Goal: Information Seeking & Learning: Learn about a topic

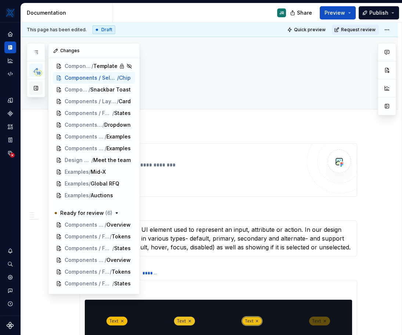
scroll to position [14, 0]
click at [33, 90] on button "button" at bounding box center [35, 87] width 13 height 13
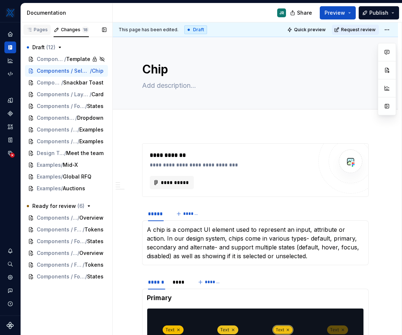
click at [40, 30] on div "Pages" at bounding box center [36, 30] width 21 height 6
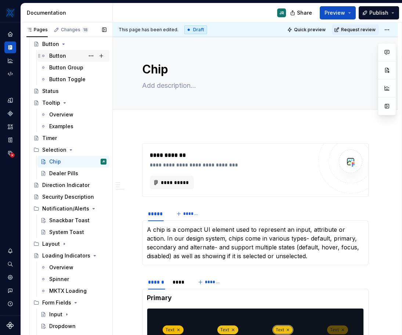
scroll to position [121, 0]
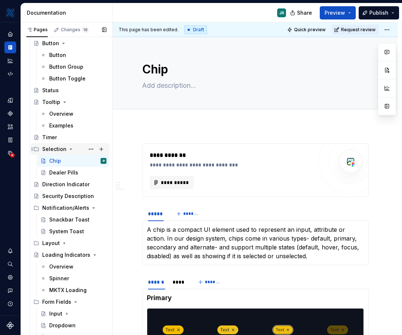
click at [70, 149] on icon "Page tree" at bounding box center [71, 149] width 2 height 1
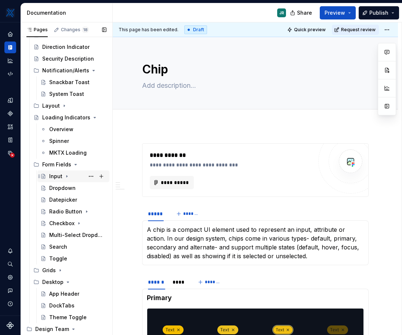
scroll to position [242, 0]
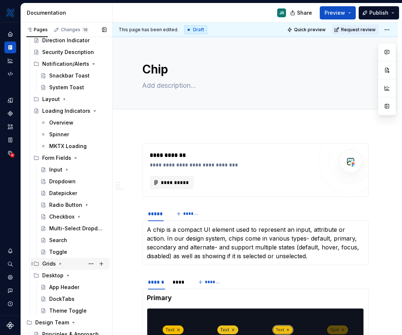
click at [54, 258] on div "Grids" at bounding box center [69, 264] width 79 height 12
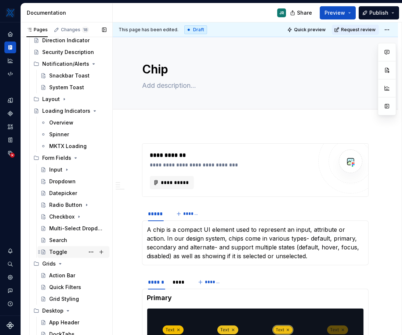
click at [52, 250] on div "Toggle" at bounding box center [58, 251] width 18 height 7
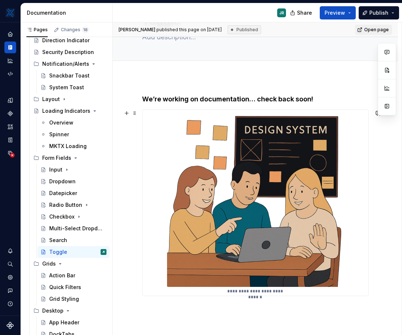
scroll to position [36, 0]
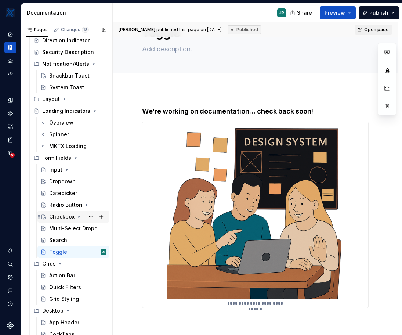
click at [60, 216] on div "Checkbox" at bounding box center [61, 216] width 25 height 7
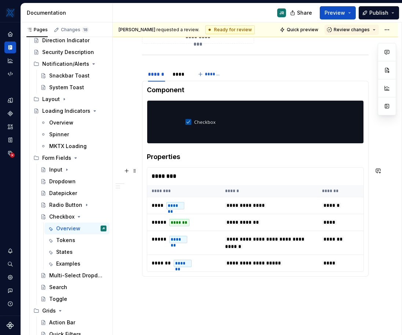
scroll to position [502, 0]
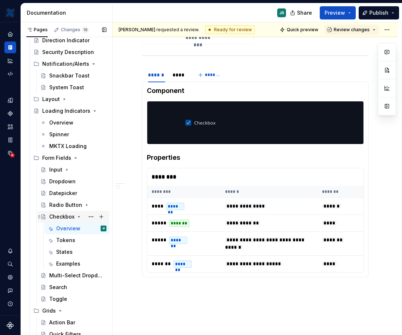
click at [58, 215] on div "Checkbox" at bounding box center [61, 216] width 25 height 7
click at [86, 218] on button "Page tree" at bounding box center [91, 216] width 10 height 10
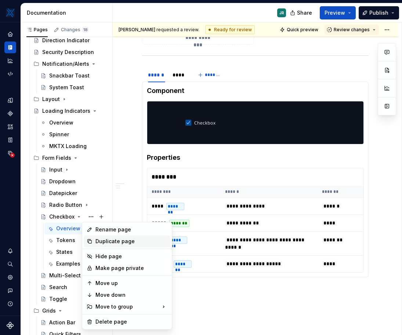
click at [91, 239] on icon at bounding box center [90, 241] width 6 height 6
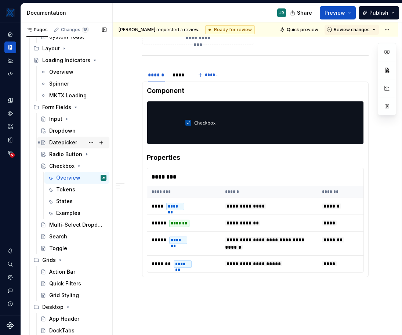
scroll to position [292, 0]
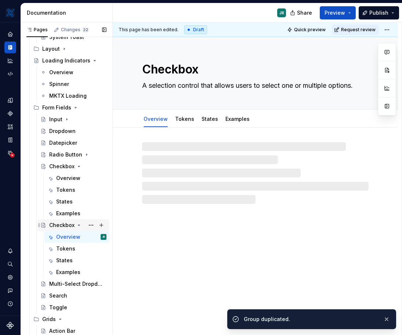
click at [66, 225] on div "Checkbox" at bounding box center [61, 224] width 25 height 7
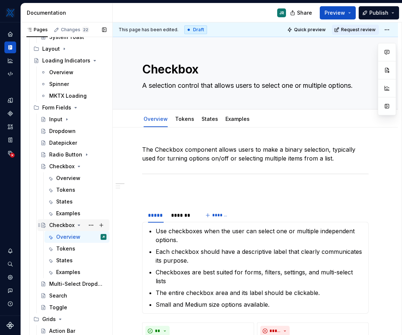
click at [52, 225] on div "Checkbox" at bounding box center [61, 224] width 25 height 7
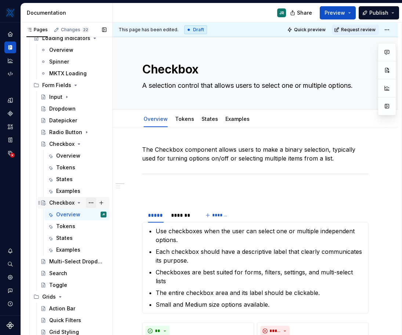
click at [88, 204] on button "Page tree" at bounding box center [91, 202] width 10 height 10
type textarea "*"
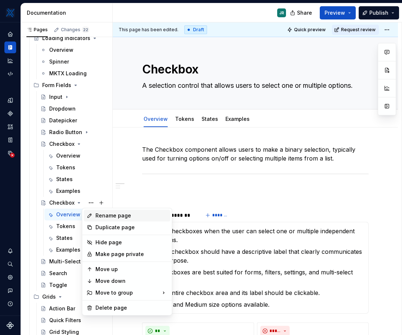
click at [119, 218] on div "Rename page" at bounding box center [131, 215] width 72 height 7
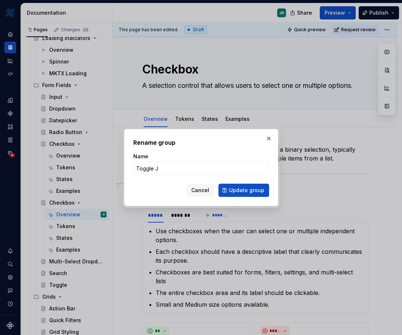
type input "Toggle JR"
click button "Update group" at bounding box center [243, 189] width 51 height 13
type textarea "*"
type textarea "Toggle JR"
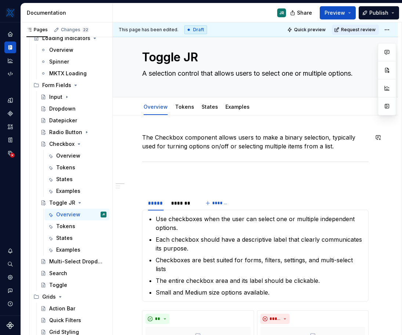
scroll to position [0, 0]
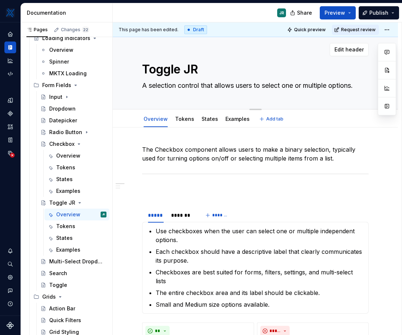
click at [172, 88] on textarea "A selection control that allows users to select one or multiple options." at bounding box center [254, 86] width 226 height 12
click at [183, 158] on p "The Checkbox component allows users to make a binary selection, typically used …" at bounding box center [255, 154] width 226 height 18
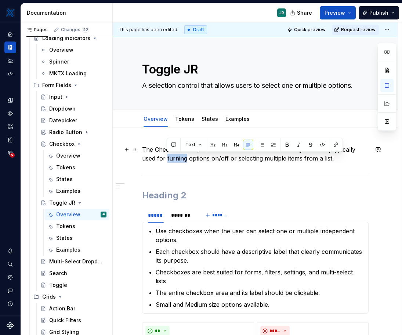
click at [183, 158] on p "The Checkbox component allows users to make a binary selection, typically used …" at bounding box center [255, 154] width 226 height 18
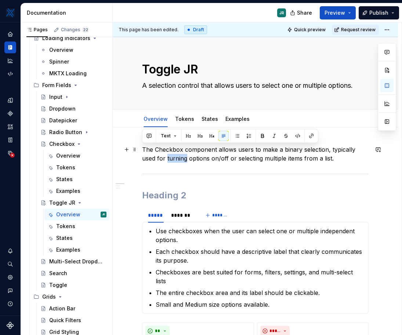
click at [183, 158] on p "The Checkbox component allows users to make a binary selection, typically used …" at bounding box center [255, 154] width 226 height 18
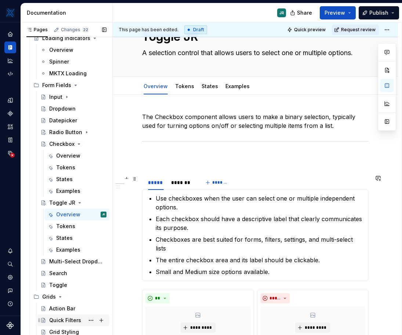
scroll to position [45, 0]
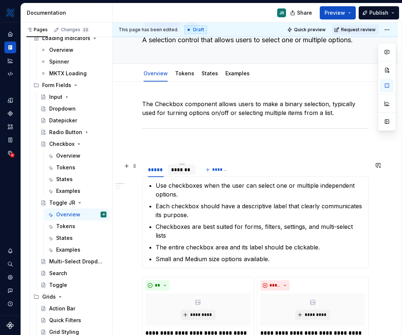
click at [182, 170] on div "*******" at bounding box center [182, 169] width 22 height 7
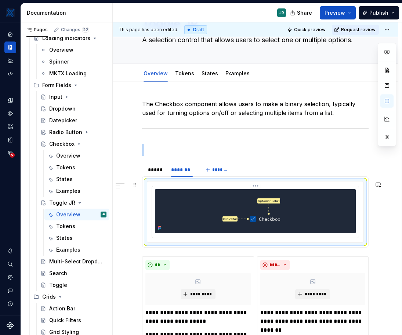
click at [240, 207] on img at bounding box center [255, 211] width 95 height 44
click at [386, 140] on button "button" at bounding box center [386, 136] width 13 height 13
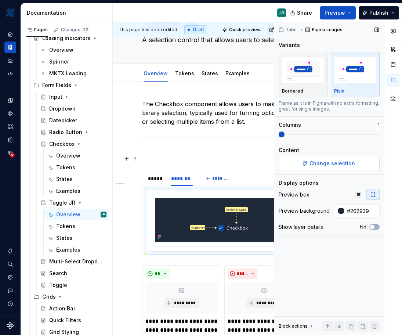
click at [316, 160] on span "Change selection" at bounding box center [331, 163] width 45 height 7
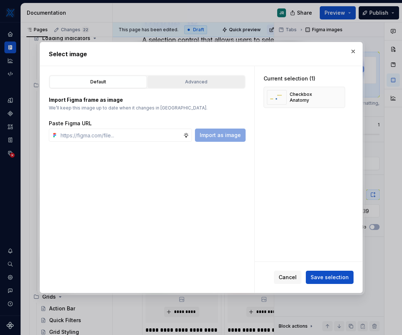
click at [178, 88] on button "Advanced" at bounding box center [196, 82] width 97 height 12
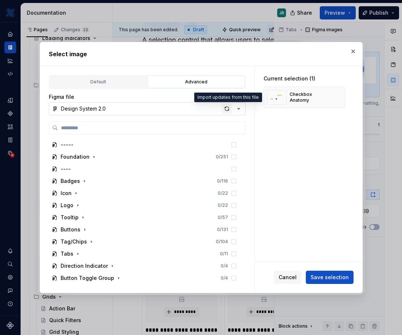
click at [228, 112] on div "button" at bounding box center [227, 108] width 10 height 10
type textarea "*"
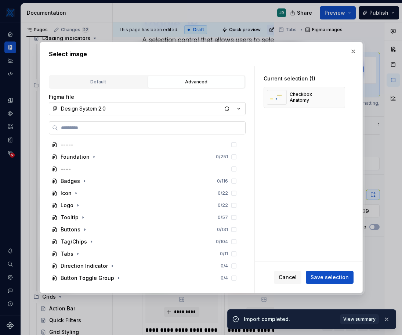
click at [150, 132] on label at bounding box center [147, 127] width 197 height 13
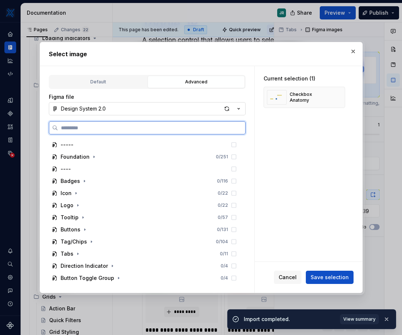
click at [150, 131] on input "search" at bounding box center [151, 127] width 187 height 7
type input "****"
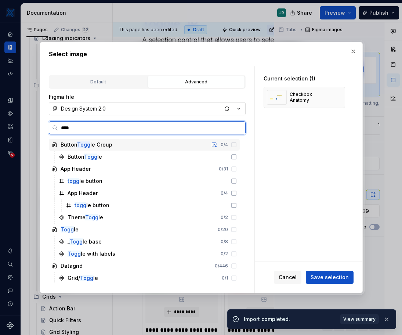
type textarea "*"
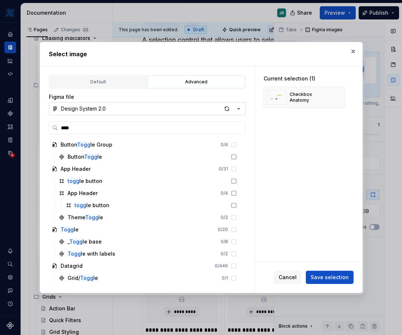
type input "*****"
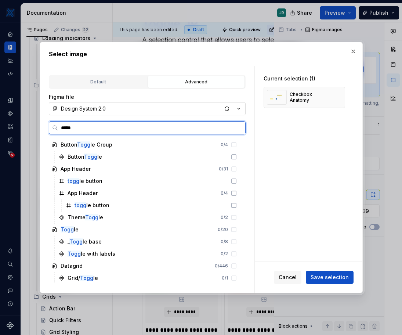
type textarea "*"
type input "******"
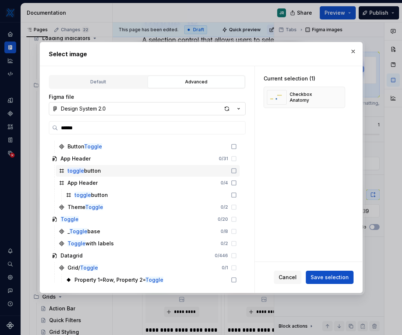
scroll to position [14, 0]
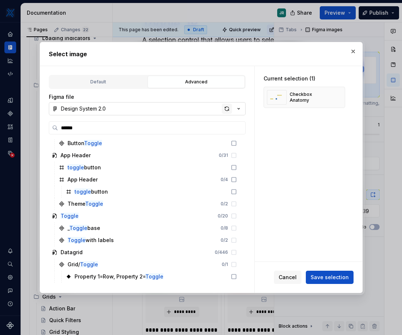
click at [225, 107] on div "button" at bounding box center [227, 108] width 10 height 10
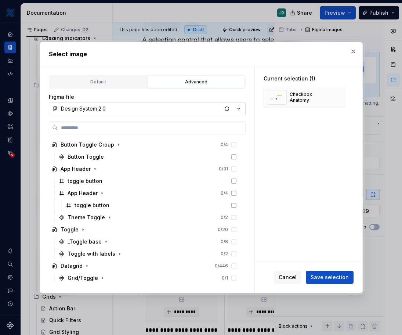
type textarea "*"
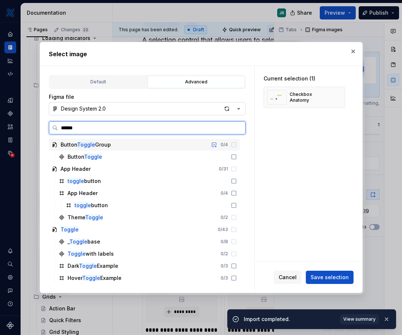
type input "******"
type textarea "*"
type input "******"
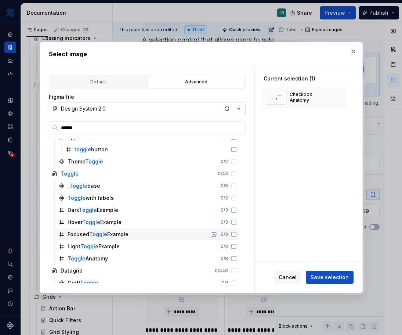
scroll to position [57, 0]
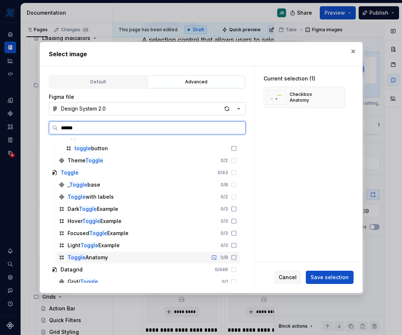
click at [232, 258] on icon at bounding box center [234, 257] width 6 height 6
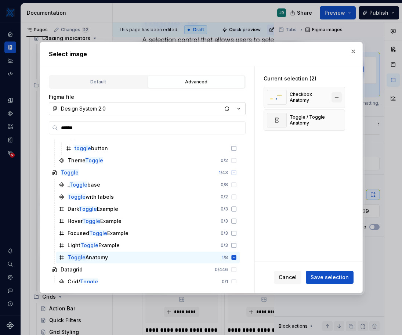
click at [336, 97] on button "button" at bounding box center [336, 97] width 10 height 10
click at [318, 277] on span "Save selection" at bounding box center [329, 276] width 38 height 7
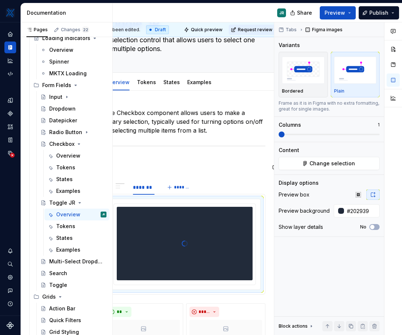
scroll to position [45, 33]
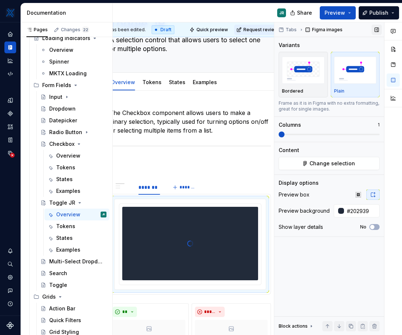
click at [377, 31] on button "button" at bounding box center [376, 30] width 10 height 10
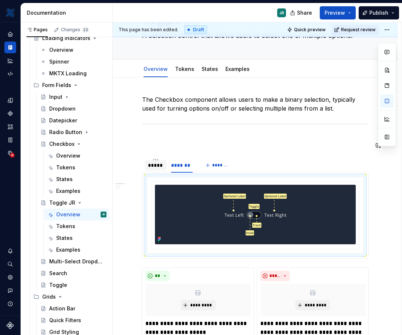
scroll to position [0, 0]
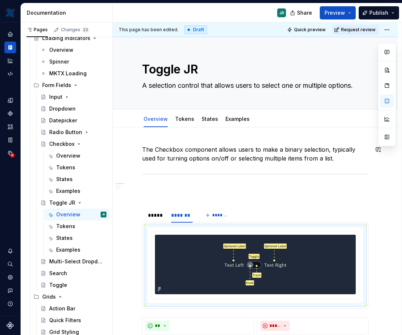
type textarea "*"
click at [183, 153] on p "The Checkbox component allows users to make a binary selection, typically used …" at bounding box center [255, 154] width 226 height 18
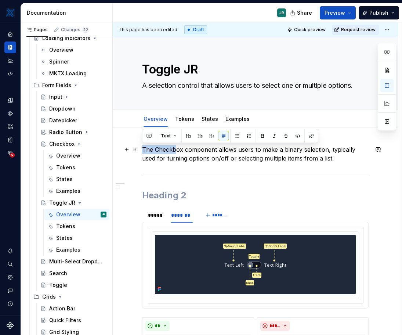
drag, startPoint x: 328, startPoint y: 160, endPoint x: 175, endPoint y: 146, distance: 154.0
click at [175, 146] on p "The Checkbox component allows users to make a binary selection, typically used …" at bounding box center [255, 154] width 226 height 18
click at [235, 160] on p "The Checkbox component allows users to make a binary selection, typically used …" at bounding box center [255, 154] width 226 height 18
drag, startPoint x: 347, startPoint y: 159, endPoint x: 126, endPoint y: 149, distance: 221.8
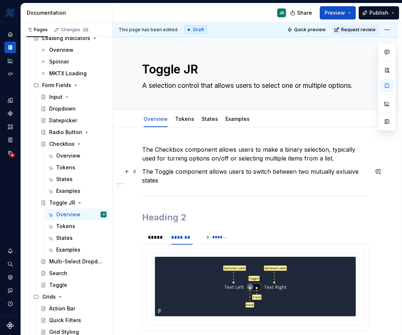
click at [347, 173] on p "The Toggle component allows users to switch between two mutually exlusive states" at bounding box center [255, 176] width 226 height 18
click at [243, 179] on p "The Toggle component allows users to switch between two mutually exclusive stat…" at bounding box center [255, 176] width 226 height 18
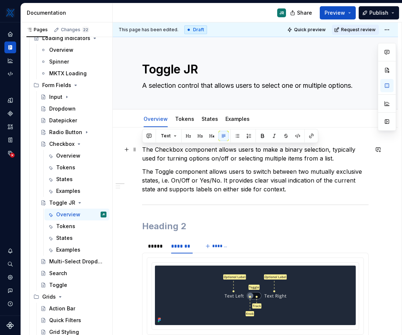
drag, startPoint x: 335, startPoint y: 161, endPoint x: 116, endPoint y: 148, distance: 220.2
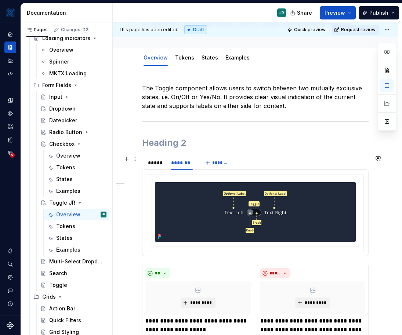
scroll to position [58, 0]
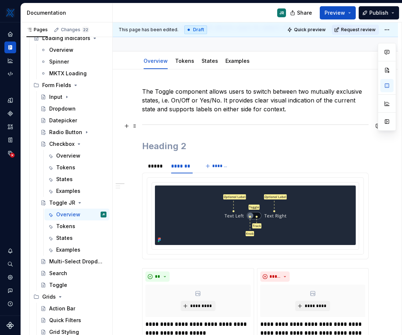
click at [284, 113] on p "The Toggle component allows users to switch between two mutually exclusive stat…" at bounding box center [255, 100] width 226 height 26
click at [154, 167] on div "*****" at bounding box center [156, 165] width 16 height 7
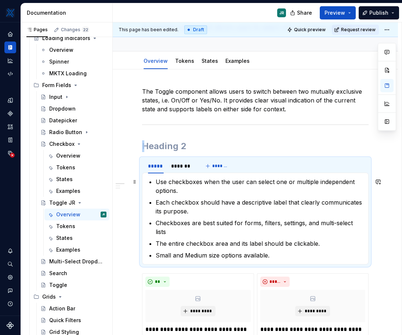
click at [185, 185] on p "Use checkboxes when the user can select one or multiple independent options." at bounding box center [260, 186] width 208 height 18
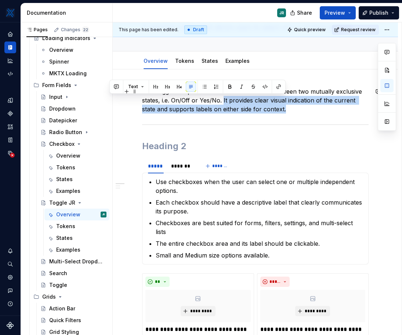
drag, startPoint x: 286, startPoint y: 108, endPoint x: 222, endPoint y: 101, distance: 63.9
click at [222, 101] on p "The Toggle component allows users to switch between two mutually exclusive stat…" at bounding box center [255, 100] width 226 height 26
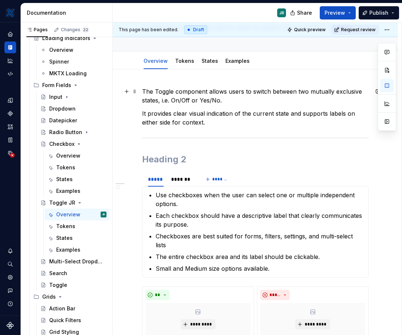
click at [232, 101] on p "The Toggle component allows users to switch between two mutually exclusive stat…" at bounding box center [255, 96] width 226 height 18
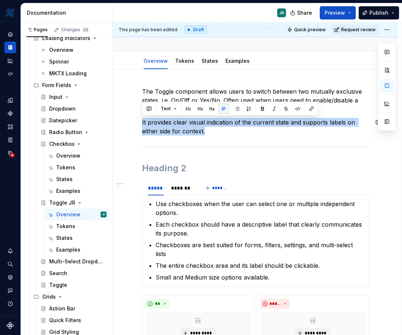
drag, startPoint x: 233, startPoint y: 129, endPoint x: 144, endPoint y: 117, distance: 89.3
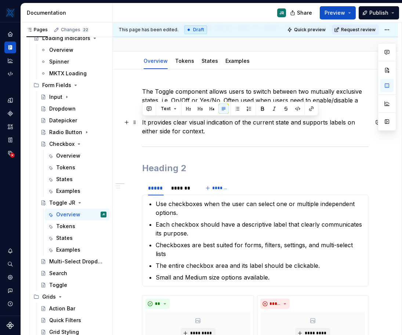
click at [198, 131] on p "It provides clear visual indication of the current state and supports labels on…" at bounding box center [255, 127] width 226 height 18
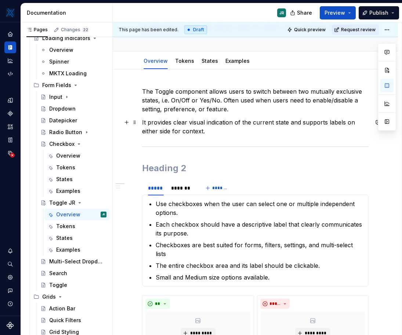
click at [212, 132] on p "It provides clear visual indication of the current state and supports labels on…" at bounding box center [255, 127] width 226 height 18
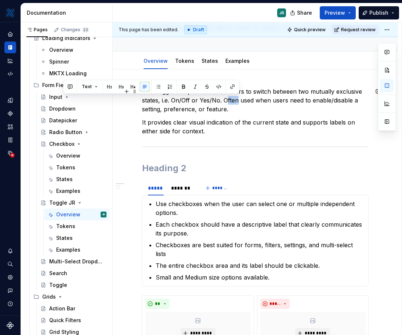
drag, startPoint x: 239, startPoint y: 102, endPoint x: 226, endPoint y: 102, distance: 12.8
click at [226, 102] on p "The Toggle component allows users to switch between two mutually exclusive stat…" at bounding box center [255, 100] width 226 height 26
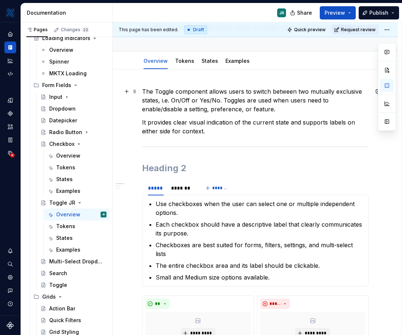
click at [295, 108] on p "The Toggle component allows users to switch between two mutually exclusive stat…" at bounding box center [255, 100] width 226 height 26
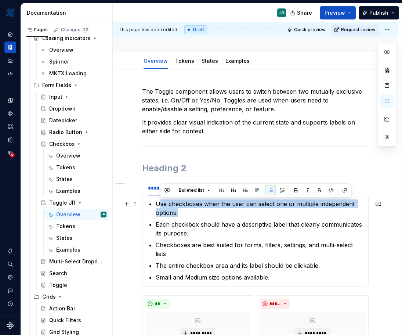
drag, startPoint x: 178, startPoint y: 209, endPoint x: 159, endPoint y: 201, distance: 20.0
click at [159, 201] on p "Use checkboxes when the user can select one or multiple independent options." at bounding box center [260, 208] width 208 height 18
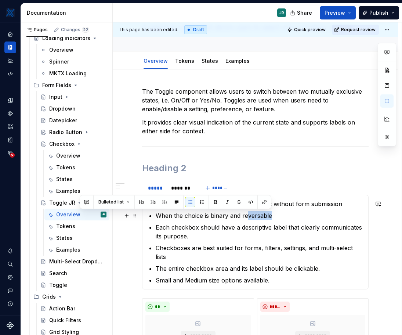
drag, startPoint x: 277, startPoint y: 217, endPoint x: 247, endPoint y: 217, distance: 30.1
click at [247, 217] on p "When the choice is binary and reversable" at bounding box center [260, 215] width 208 height 9
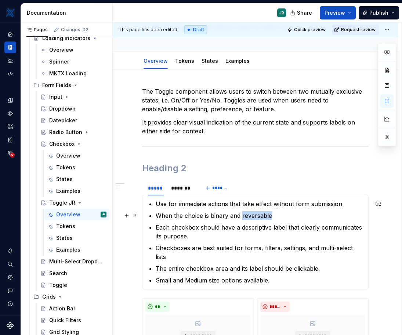
click at [247, 217] on p "When the choice is binary and reversable" at bounding box center [260, 215] width 208 height 9
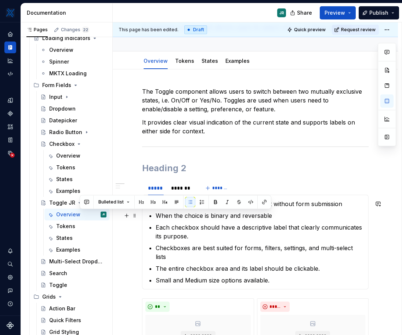
click at [252, 218] on p "When the choice is binary and reversable" at bounding box center [260, 215] width 208 height 9
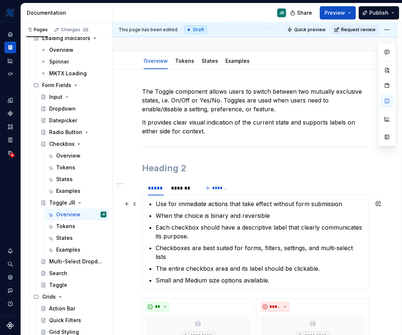
click at [347, 201] on p "Use for immediate actions that take effect without form submission" at bounding box center [260, 203] width 208 height 9
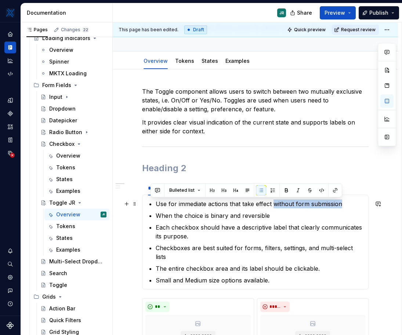
drag, startPoint x: 346, startPoint y: 202, endPoint x: 275, endPoint y: 202, distance: 70.8
click at [275, 202] on p "Use for immediate actions that take effect without form submission" at bounding box center [260, 203] width 208 height 9
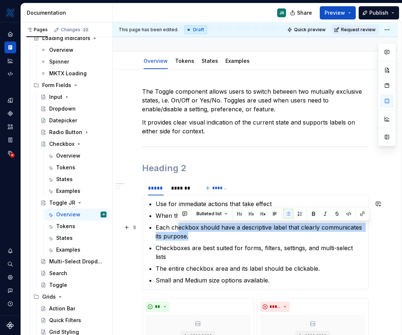
drag, startPoint x: 204, startPoint y: 235, endPoint x: 177, endPoint y: 229, distance: 27.9
click at [178, 229] on p "Each checkbox should have a descriptive label that clearly communicates its pur…" at bounding box center [260, 232] width 208 height 18
click at [177, 229] on p "Each checkbox should have a descriptive label that clearly communicates its pur…" at bounding box center [260, 232] width 208 height 18
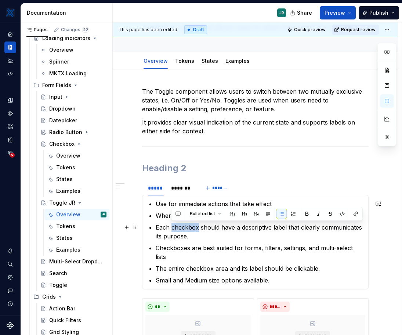
drag, startPoint x: 171, startPoint y: 228, endPoint x: 197, endPoint y: 228, distance: 26.8
click at [197, 228] on p "Each checkbox should have a descriptive label that clearly communicates its pur…" at bounding box center [260, 232] width 208 height 18
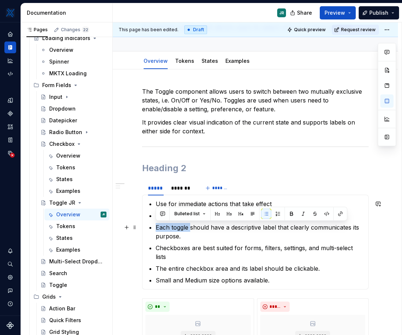
drag, startPoint x: 190, startPoint y: 228, endPoint x: 155, endPoint y: 227, distance: 34.9
click at [155, 227] on section-item-column "Use for immediate actions that take effect When the choice is binary and revers…" at bounding box center [255, 241] width 217 height 85
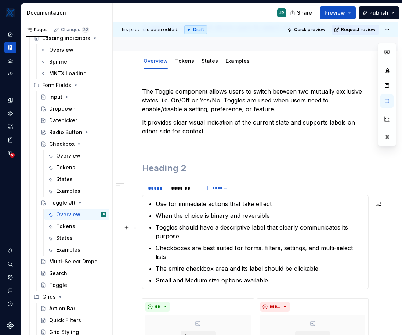
click at [203, 236] on p "Toggles should have a descriptive label that clearly communicates its purpose." at bounding box center [260, 232] width 208 height 18
click at [168, 219] on p "When the choice is binary and reversible" at bounding box center [260, 215] width 208 height 9
click at [165, 221] on li "When the choice is binary and reversible Toggles should have a descriptive labe…" at bounding box center [260, 225] width 208 height 29
click at [187, 236] on p "Toggles should have a descriptive label that clearly communicates its purpose IF" at bounding box center [260, 232] width 208 height 18
click at [187, 237] on p "Toggles should have a descriptive label that clearly communicates its purpose I…" at bounding box center [260, 232] width 208 height 18
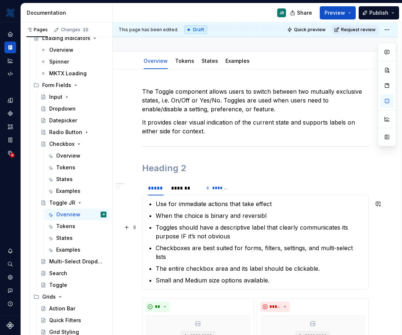
click at [233, 239] on p "Toggles should have a descriptive label that clearly communicates its purpose I…" at bounding box center [260, 232] width 208 height 18
click at [245, 258] on p "Checkboxes are best suited for forms, filters, settings, and multi-select lists" at bounding box center [260, 252] width 208 height 18
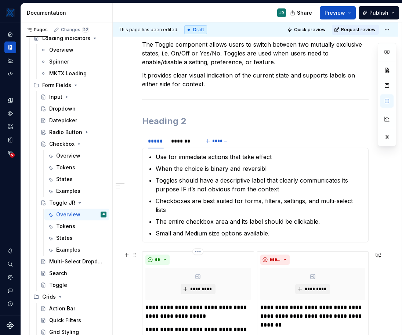
scroll to position [108, 0]
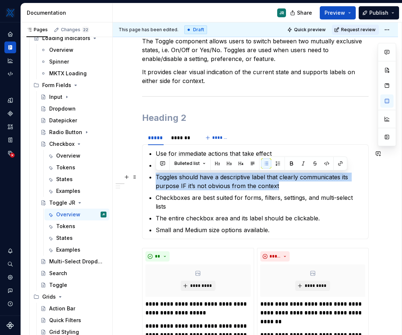
drag, startPoint x: 287, startPoint y: 188, endPoint x: 149, endPoint y: 177, distance: 138.4
click at [156, 177] on li "Toggles should have a descriptive label that clearly communicates its purpose I…" at bounding box center [260, 181] width 208 height 18
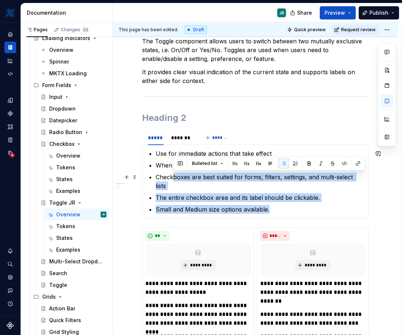
drag, startPoint x: 278, startPoint y: 207, endPoint x: 175, endPoint y: 181, distance: 106.8
click at [175, 181] on ul "Use for immediate actions that take effect When the choice is binary and revers…" at bounding box center [260, 181] width 208 height 65
click at [175, 181] on p "Checkboxes are best suited for forms, filters, settings, and multi-select lists" at bounding box center [260, 181] width 208 height 18
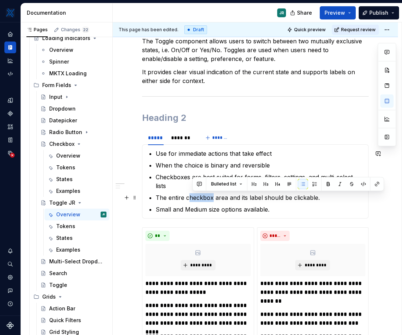
drag, startPoint x: 212, startPoint y: 198, endPoint x: 188, endPoint y: 197, distance: 24.6
click at [188, 197] on p "The entire checkbox area and its label should be clickable." at bounding box center [260, 197] width 208 height 9
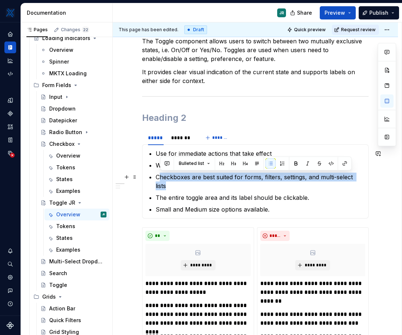
drag, startPoint x: 178, startPoint y: 186, endPoint x: 158, endPoint y: 176, distance: 22.5
click at [158, 176] on p "Checkboxes are best suited for forms, filters, settings, and multi-select lists" at bounding box center [260, 181] width 208 height 18
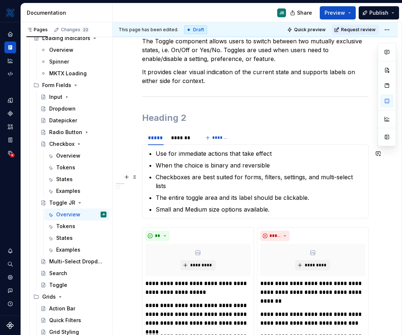
click at [205, 188] on p "Checkboxes are best suited for forms, filters, settings, and multi-select lists" at bounding box center [260, 181] width 208 height 18
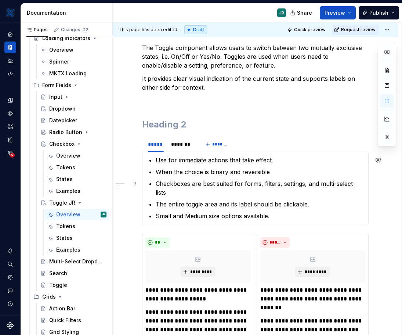
scroll to position [101, 0]
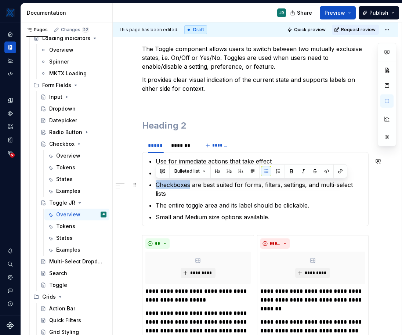
drag, startPoint x: 189, startPoint y: 186, endPoint x: 150, endPoint y: 183, distance: 38.2
click at [156, 183] on li "Checkboxes are best suited for forms, filters, settings, and multi-select lists" at bounding box center [260, 189] width 208 height 18
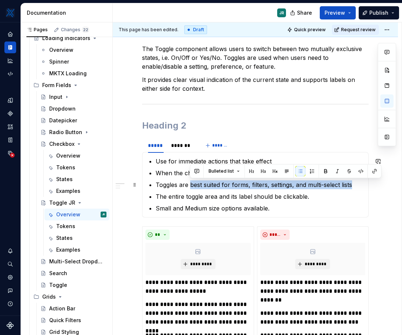
drag, startPoint x: 189, startPoint y: 186, endPoint x: 358, endPoint y: 181, distance: 168.9
click at [358, 181] on p "Toggles are best suited for forms, filters, settings, and multi-select lists" at bounding box center [260, 184] width 208 height 9
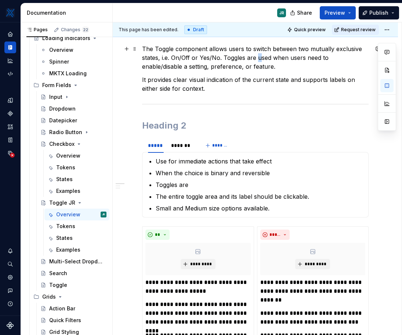
scroll to position [100, 0]
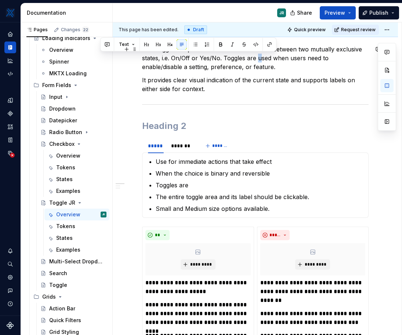
drag, startPoint x: 258, startPoint y: 56, endPoint x: 277, endPoint y: 65, distance: 21.2
click at [277, 65] on p "The Toggle component allows users to switch between two mutually exclusive stat…" at bounding box center [255, 58] width 226 height 26
copy p "used when users need to enable/disable a setting, preference, or feature."
click at [199, 186] on p "Toggles are" at bounding box center [260, 185] width 208 height 9
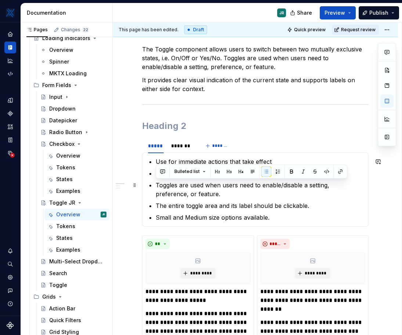
drag, startPoint x: 188, startPoint y: 196, endPoint x: 153, endPoint y: 184, distance: 36.8
click at [153, 184] on section-item-column "Use for immediate actions that take effect When the choice is binary and revers…" at bounding box center [255, 189] width 217 height 65
copy p "Toggles are used when users need to enable/disable a setting, preference, or fe…"
click at [154, 161] on section-item-column "Use for immediate actions that take effect When the choice is binary and revers…" at bounding box center [255, 189] width 217 height 65
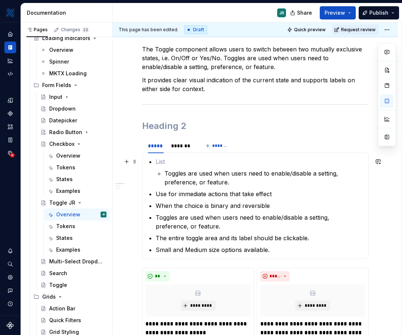
click at [162, 164] on p at bounding box center [260, 161] width 208 height 9
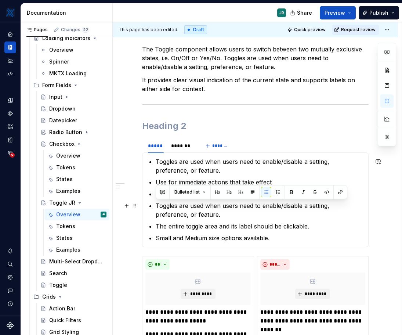
drag, startPoint x: 190, startPoint y: 216, endPoint x: 149, endPoint y: 206, distance: 42.6
click at [156, 206] on li "Toggles are used when users need to enable/disable a setting, preference, or fe…" at bounding box center [260, 210] width 208 height 18
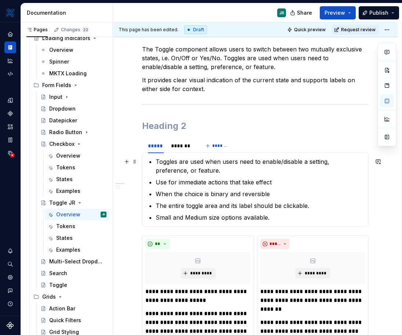
click at [196, 172] on p "Toggles are used when users need to enable/disable a setting, preference, or fe…" at bounding box center [260, 166] width 208 height 18
click at [273, 181] on p "Use for immediate actions that take effect" at bounding box center [260, 182] width 208 height 9
click at [274, 192] on p "When the choice is binary and reversible" at bounding box center [260, 193] width 208 height 9
click at [275, 182] on p "Use for immediate actions that take effect." at bounding box center [260, 182] width 208 height 9
click at [158, 194] on p "When the choice is binary and reversible" at bounding box center [260, 193] width 208 height 9
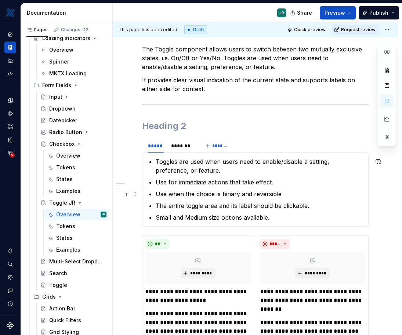
click at [287, 191] on p "Use when the choice is binary and reversible" at bounding box center [260, 193] width 208 height 9
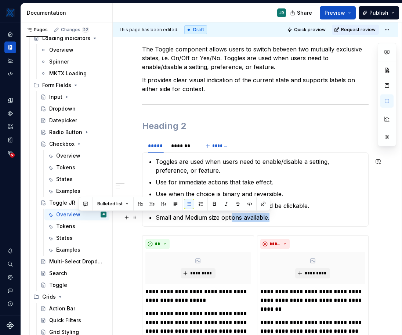
drag, startPoint x: 286, startPoint y: 217, endPoint x: 232, endPoint y: 218, distance: 54.3
click at [232, 218] on p "Small and Medium size options available." at bounding box center [260, 217] width 208 height 9
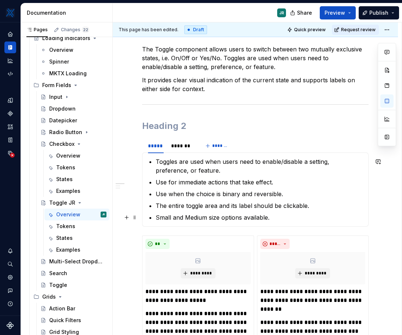
click at [218, 218] on p "Small and Medium size options available." at bounding box center [260, 217] width 208 height 9
click at [267, 218] on p "Small and Medium size options available." at bounding box center [260, 217] width 208 height 9
click at [208, 252] on div "*********" at bounding box center [197, 268] width 105 height 32
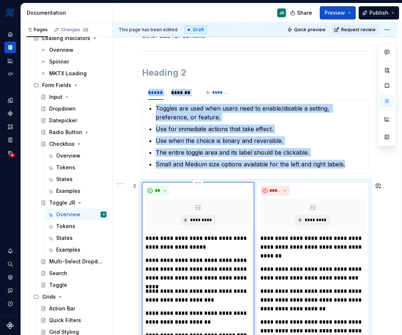
scroll to position [157, 0]
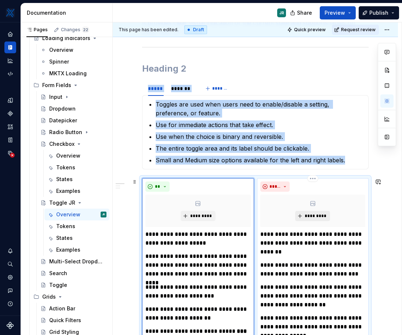
click at [310, 219] on button "*********" at bounding box center [312, 216] width 35 height 10
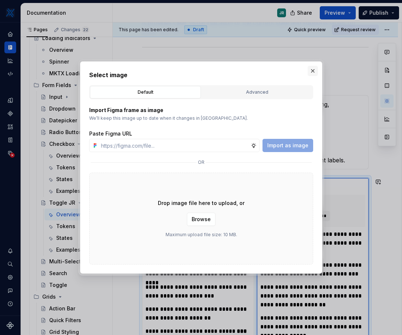
click at [312, 69] on button "button" at bounding box center [312, 71] width 10 height 10
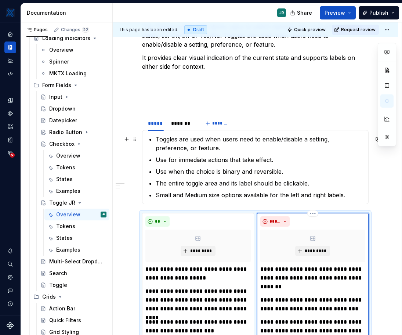
scroll to position [121, 0]
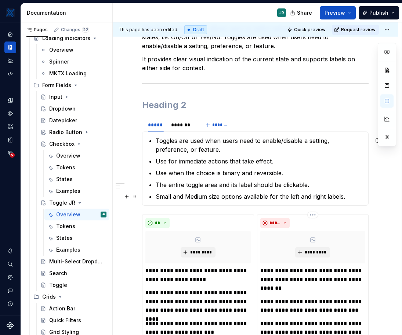
click at [221, 198] on p "Small and Medium size options available for the left and right labels." at bounding box center [260, 196] width 208 height 9
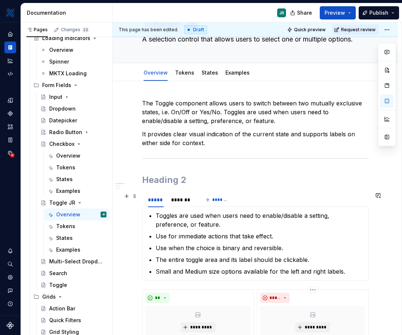
scroll to position [43, 0]
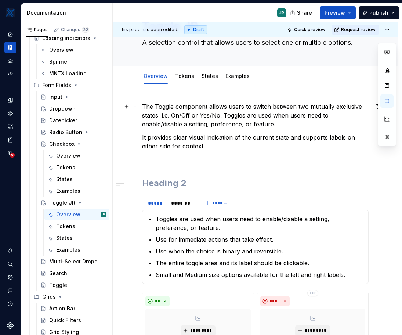
click at [241, 111] on p "The Toggle component allows users to switch between two mutually exclusive stat…" at bounding box center [255, 115] width 226 height 26
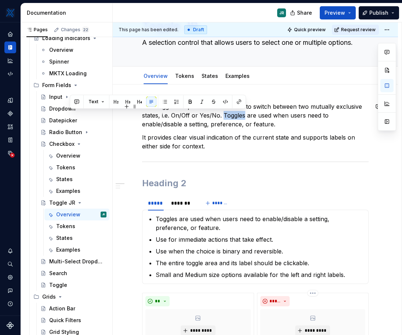
click at [222, 115] on p "The Toggle component allows users to switch between two mutually exclusive stat…" at bounding box center [255, 115] width 226 height 26
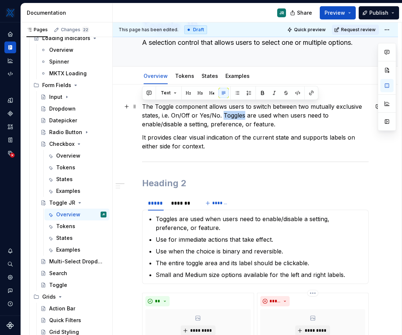
click at [222, 115] on p "The Toggle component allows users to switch between two mutually exclusive stat…" at bounding box center [255, 115] width 226 height 26
click at [272, 125] on p "The Toggle component allows users to switch between two mutually exclusive stat…" at bounding box center [255, 115] width 226 height 26
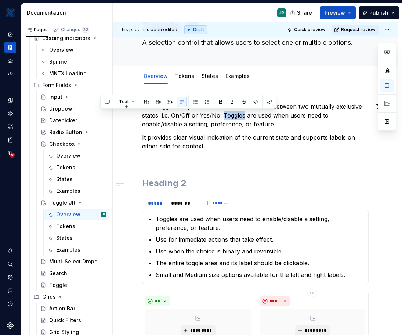
drag, startPoint x: 280, startPoint y: 125, endPoint x: 224, endPoint y: 115, distance: 56.6
click at [224, 115] on p "The Toggle component allows users to switch between two mutually exclusive stat…" at bounding box center [255, 115] width 226 height 26
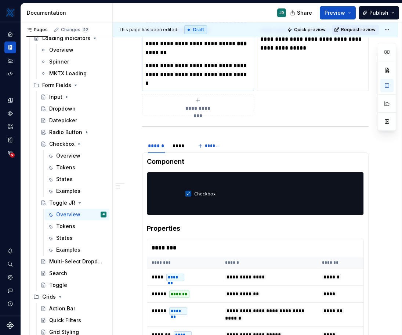
scroll to position [437, 0]
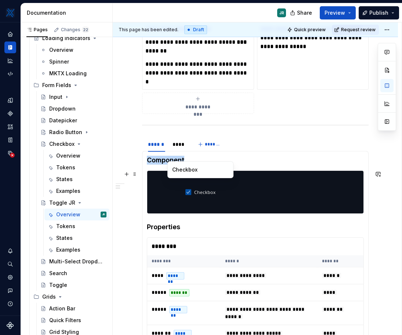
click at [208, 193] on img at bounding box center [200, 192] width 30 height 37
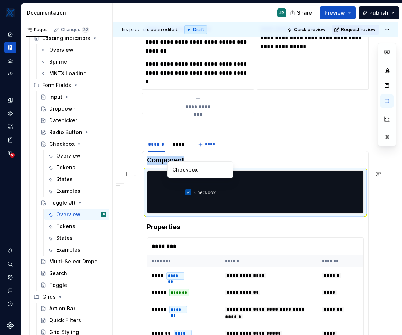
click at [208, 193] on img at bounding box center [200, 192] width 30 height 37
click at [389, 135] on button "button" at bounding box center [386, 136] width 13 height 13
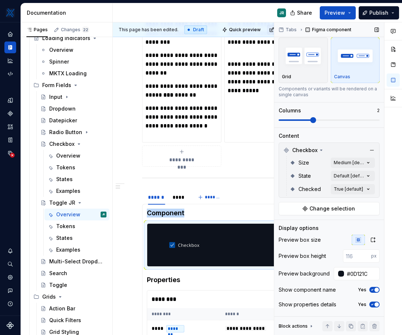
scroll to position [24, 0]
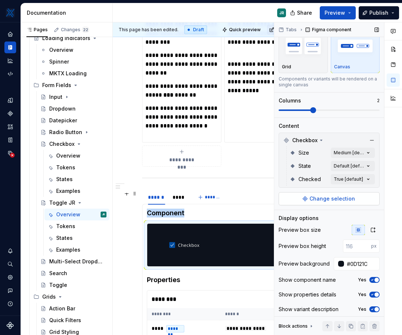
click at [319, 200] on span "Change selection" at bounding box center [331, 198] width 45 height 7
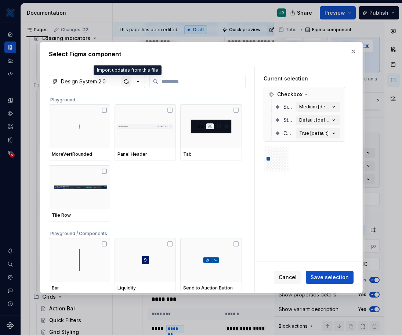
click at [125, 81] on div "button" at bounding box center [126, 81] width 10 height 10
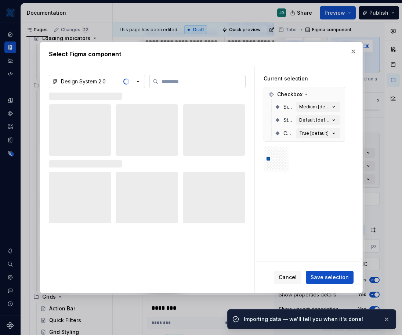
scroll to position [464, 0]
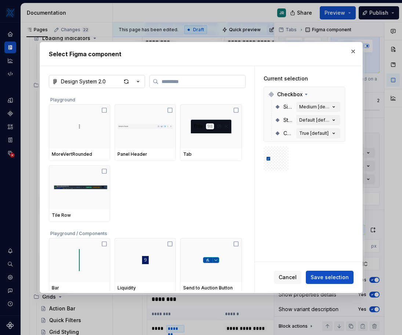
type textarea "*"
click at [177, 84] on input "search" at bounding box center [202, 81] width 87 height 7
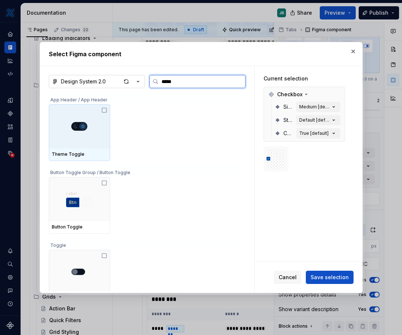
type input "******"
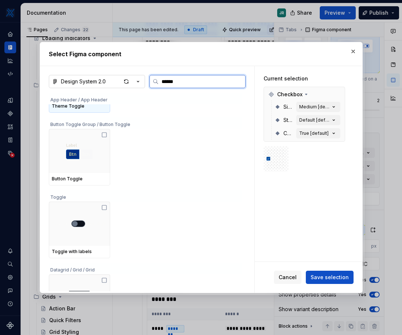
scroll to position [0, 0]
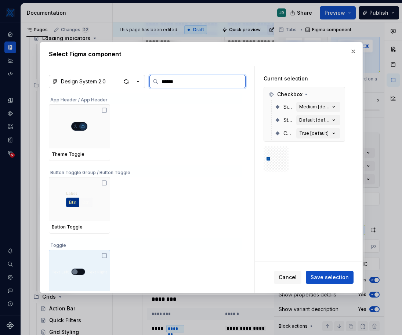
click at [76, 269] on img at bounding box center [79, 271] width 55 height 7
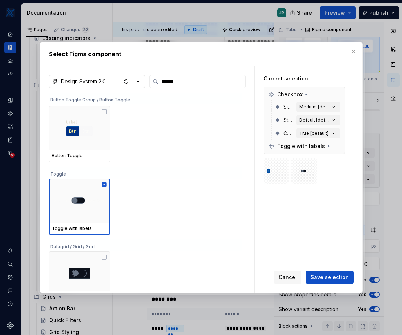
scroll to position [83, 0]
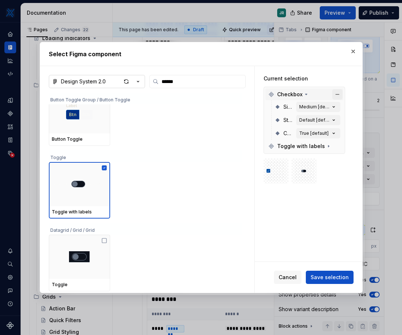
click at [335, 94] on button "button" at bounding box center [337, 94] width 10 height 10
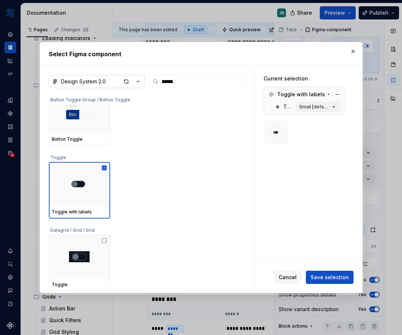
click at [282, 109] on div "Text Size Small [default]" at bounding box center [307, 106] width 66 height 13
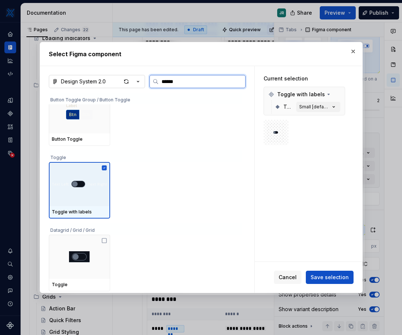
click at [77, 190] on div at bounding box center [79, 184] width 61 height 44
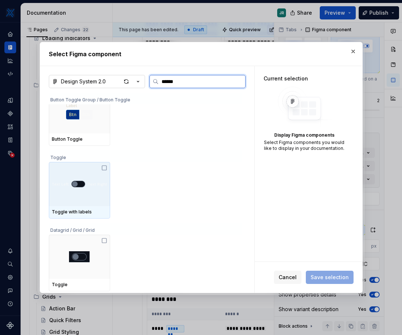
click at [77, 190] on div at bounding box center [79, 184] width 61 height 44
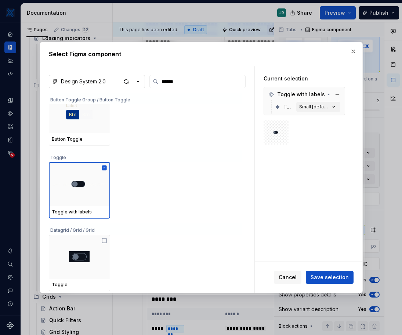
click at [279, 106] on icon at bounding box center [277, 107] width 6 height 6
click at [327, 94] on icon at bounding box center [328, 94] width 2 height 1
click at [325, 94] on icon at bounding box center [328, 94] width 6 height 6
click at [328, 107] on div "Small [default]" at bounding box center [314, 107] width 31 height 6
click at [283, 107] on div "Text Size Small [default]" at bounding box center [307, 106] width 66 height 13
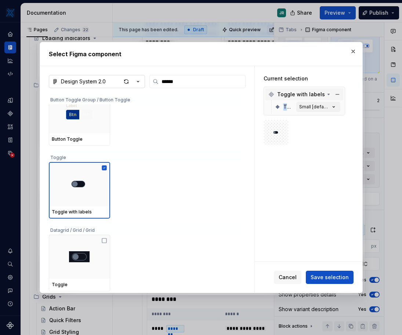
click at [283, 107] on div "Text Size Small [default]" at bounding box center [307, 106] width 66 height 13
click at [280, 142] on span at bounding box center [275, 132] width 25 height 25
click at [337, 277] on span "Save selection" at bounding box center [329, 276] width 38 height 7
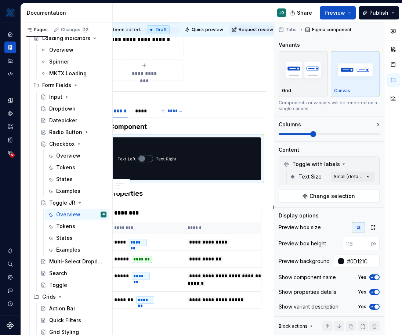
scroll to position [550, 37]
click at [183, 240] on td "**********" at bounding box center [231, 241] width 97 height 17
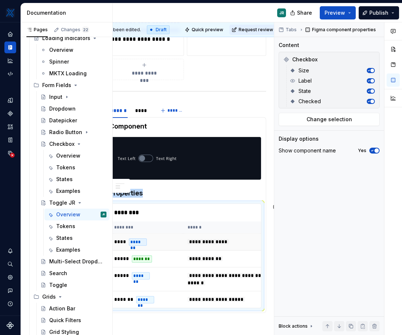
click at [183, 240] on td "**********" at bounding box center [231, 241] width 97 height 17
click at [320, 116] on span "Change selection" at bounding box center [328, 119] width 45 height 7
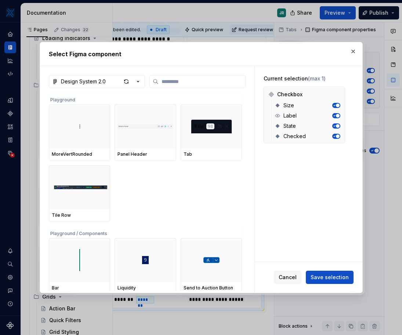
type textarea "*"
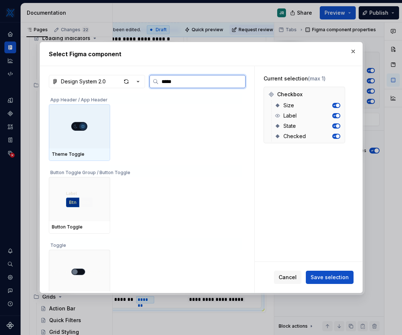
type input "******"
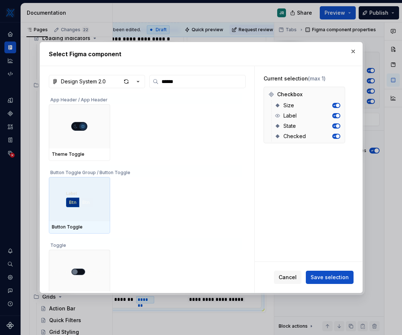
scroll to position [83, 0]
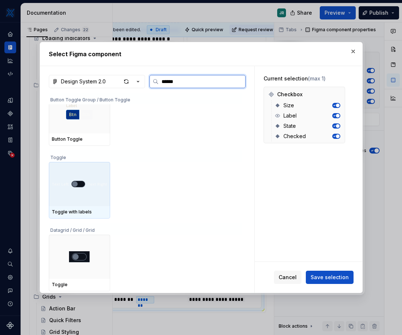
click at [77, 192] on div at bounding box center [79, 184] width 61 height 44
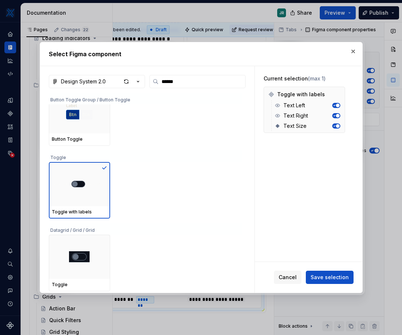
click at [355, 277] on div "Cancel Save selection" at bounding box center [309, 277] width 108 height 31
click at [342, 277] on span "Save selection" at bounding box center [329, 276] width 38 height 7
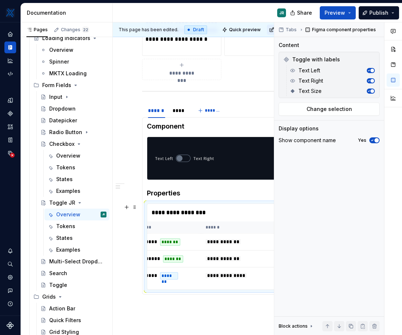
scroll to position [0, 0]
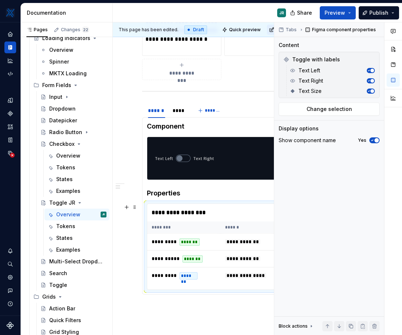
click at [184, 157] on img at bounding box center [184, 158] width 59 height 37
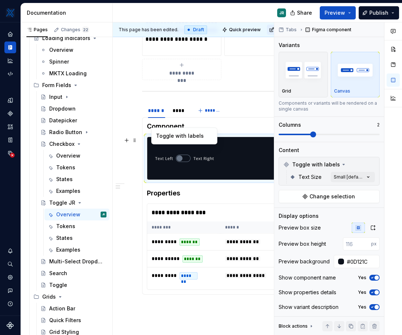
click at [184, 157] on img at bounding box center [184, 158] width 59 height 37
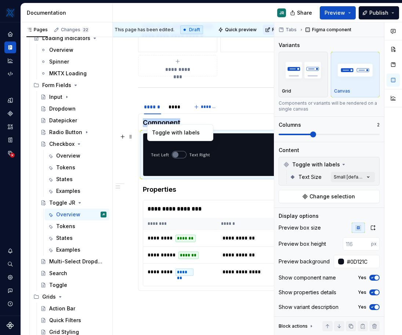
scroll to position [554, 4]
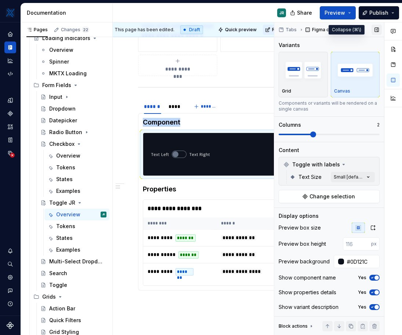
click at [372, 29] on button "button" at bounding box center [376, 30] width 10 height 10
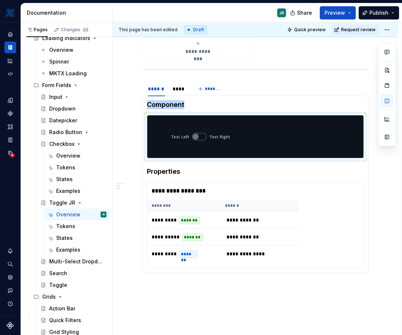
scroll to position [537, 0]
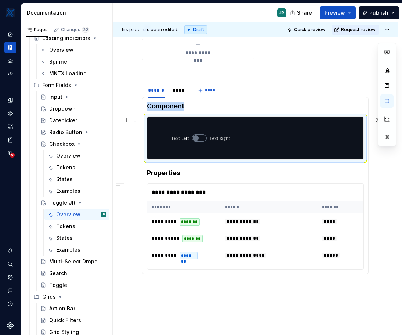
type textarea "*"
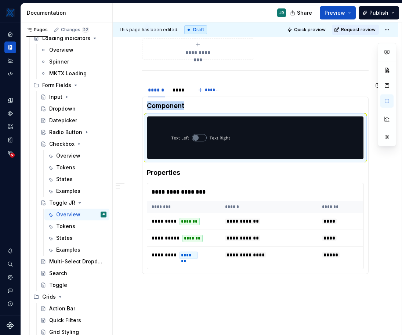
scroll to position [500, 0]
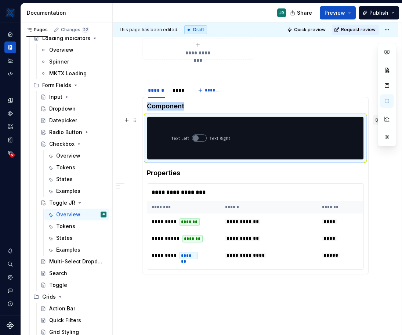
click at [375, 120] on button "button" at bounding box center [378, 120] width 10 height 10
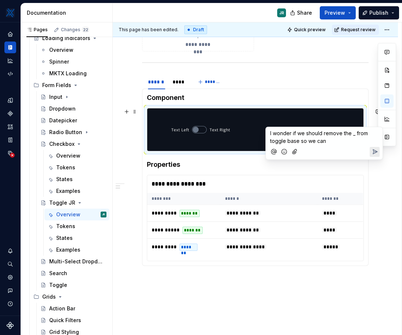
scroll to position [491, 0]
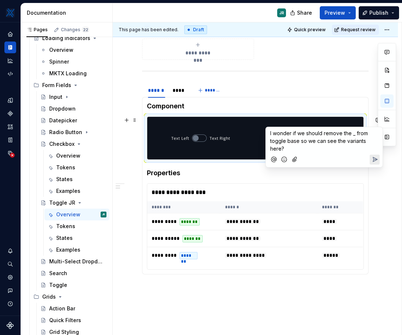
click at [373, 160] on icon "Send" at bounding box center [375, 159] width 4 height 4
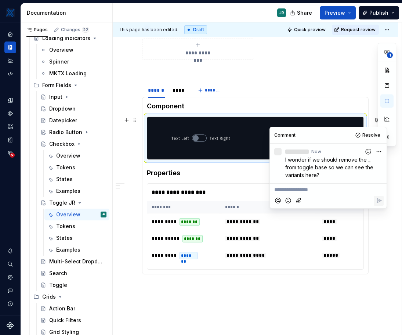
click at [336, 91] on div "****** **** *******" at bounding box center [255, 90] width 226 height 15
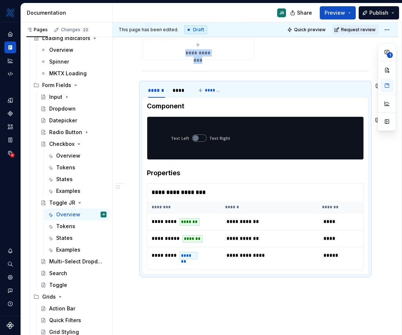
click at [236, 73] on div at bounding box center [255, 71] width 226 height 5
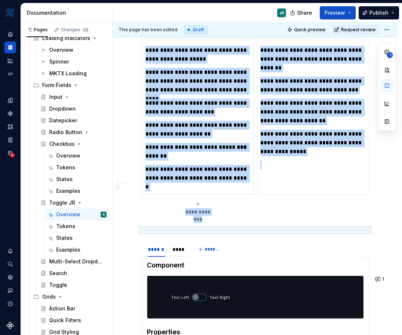
scroll to position [345, 0]
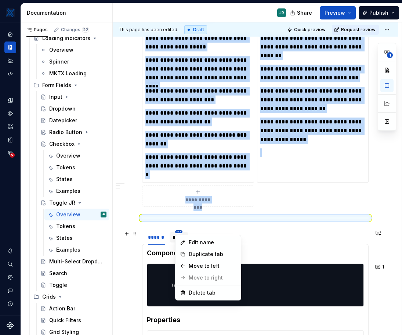
click at [177, 231] on html "MKTX JR Design system data Documentation JR Share Preview Publish Pages Changes…" at bounding box center [201, 167] width 402 height 335
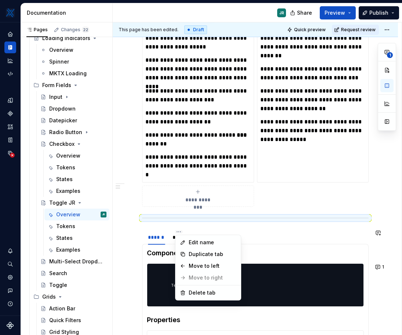
click at [165, 234] on html "MKTX JR Design system data Documentation JR Share Preview Publish Pages Changes…" at bounding box center [201, 167] width 402 height 335
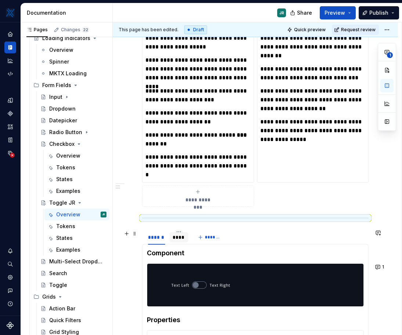
click at [173, 237] on div "****" at bounding box center [178, 236] width 13 height 7
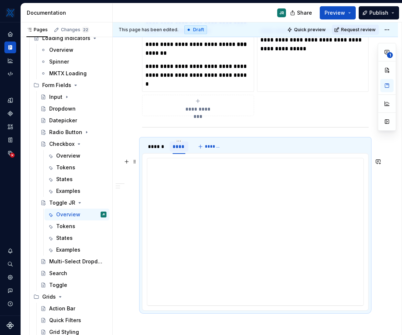
scroll to position [437, 0]
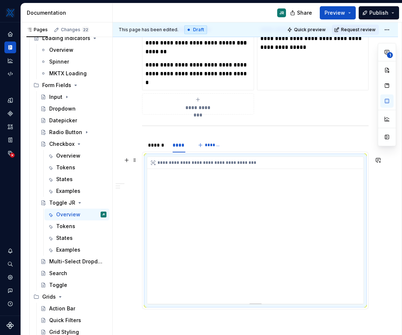
click at [222, 179] on div "**********" at bounding box center [255, 230] width 216 height 147
click at [288, 212] on div "**********" at bounding box center [255, 230] width 216 height 147
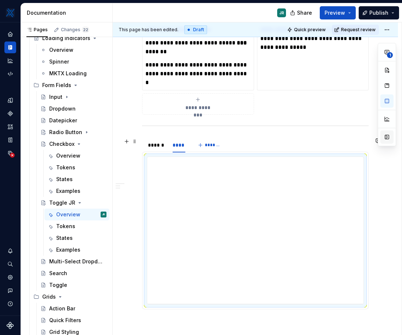
click at [388, 138] on button "button" at bounding box center [386, 136] width 13 height 13
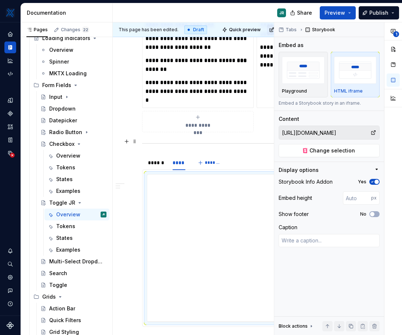
scroll to position [454, 0]
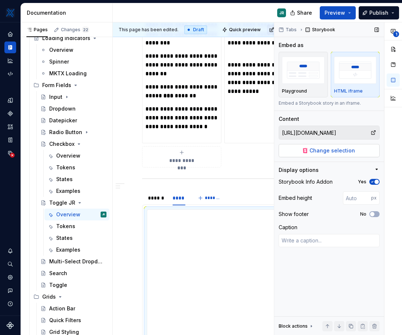
click at [357, 150] on button "Change selection" at bounding box center [328, 150] width 101 height 13
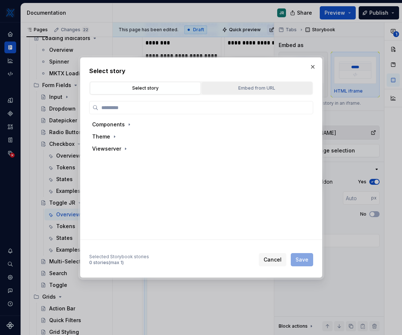
type textarea "*"
click at [250, 85] on div "Embed from URL" at bounding box center [257, 87] width 106 height 7
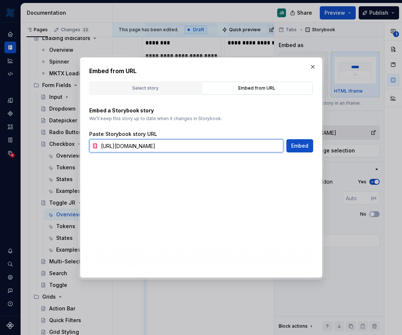
click at [257, 151] on input "[URL][DOMAIN_NAME]" at bounding box center [190, 145] width 185 height 13
click at [257, 150] on input "[URL][DOMAIN_NAME]" at bounding box center [190, 145] width 185 height 13
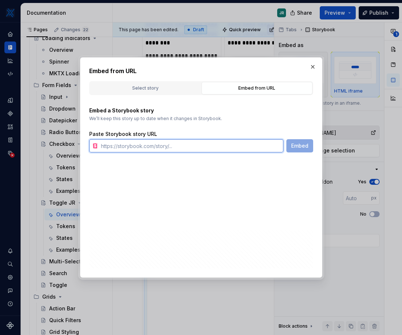
paste input "[URL][DOMAIN_NAME]"
type input "[URL][DOMAIN_NAME]"
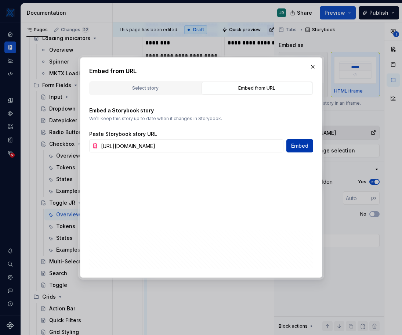
click at [299, 146] on span "Embed" at bounding box center [299, 145] width 17 height 7
type textarea "*"
type input "[URL][DOMAIN_NAME]"
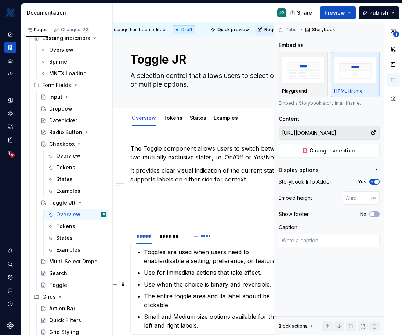
scroll to position [10, 12]
click at [378, 26] on button "button" at bounding box center [376, 30] width 10 height 10
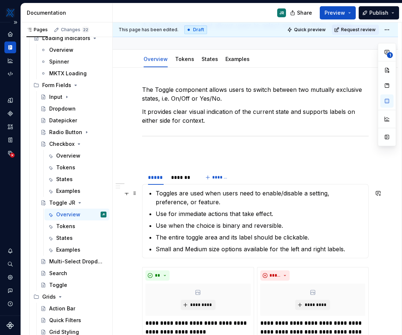
scroll to position [59, 0]
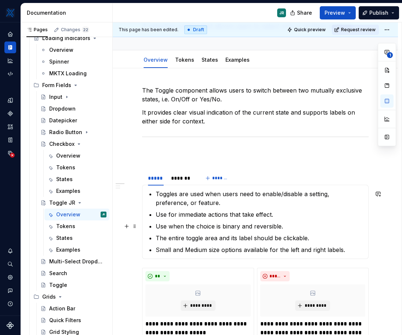
type textarea "*"
click at [168, 228] on p "Use when the choice is binary and reversible." at bounding box center [260, 226] width 208 height 9
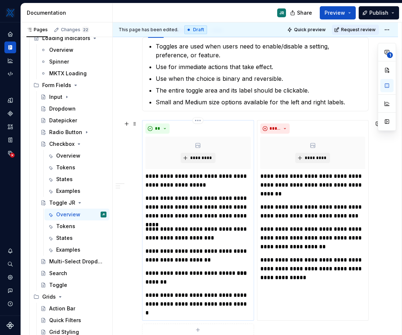
scroll to position [220, 0]
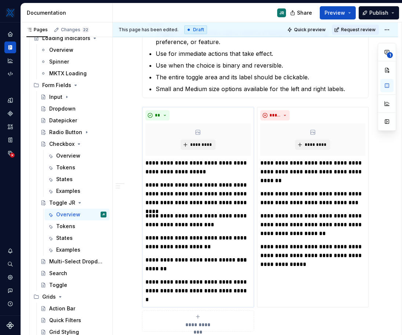
click at [185, 169] on p "**********" at bounding box center [197, 168] width 105 height 18
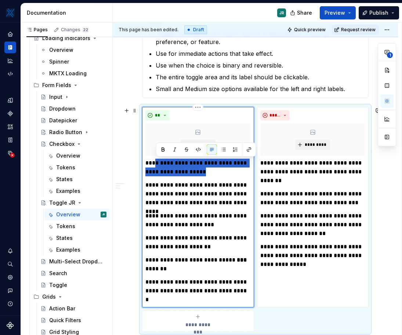
drag, startPoint x: 197, startPoint y: 170, endPoint x: 156, endPoint y: 161, distance: 42.5
click at [156, 161] on p "**********" at bounding box center [197, 168] width 105 height 18
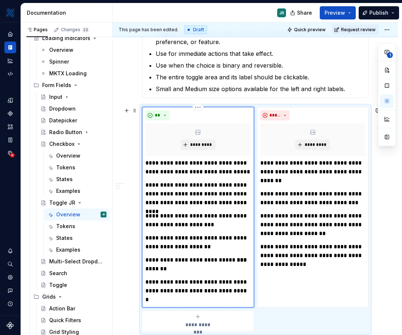
click at [209, 189] on p "**********" at bounding box center [197, 194] width 105 height 26
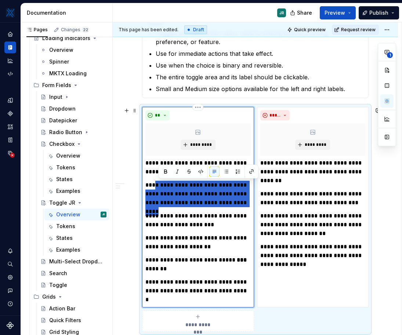
drag, startPoint x: 247, startPoint y: 202, endPoint x: 157, endPoint y: 182, distance: 91.7
click at [157, 182] on p "**********" at bounding box center [197, 194] width 105 height 26
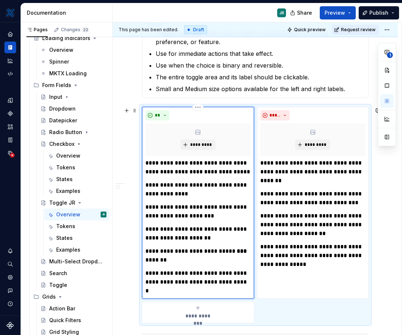
click at [180, 213] on p "**********" at bounding box center [197, 212] width 105 height 18
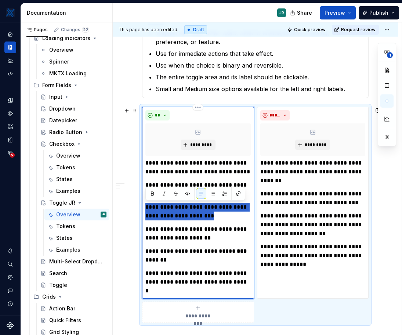
click at [180, 213] on p "**********" at bounding box center [197, 212] width 105 height 18
click at [198, 218] on p "**********" at bounding box center [197, 212] width 105 height 18
drag, startPoint x: 236, startPoint y: 216, endPoint x: 156, endPoint y: 208, distance: 80.7
click at [156, 208] on p "**********" at bounding box center [197, 212] width 105 height 18
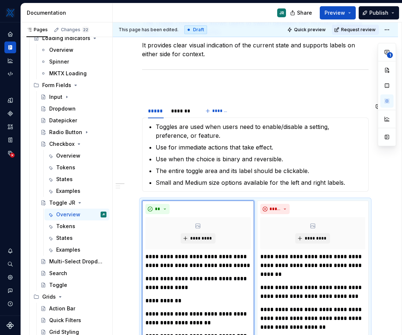
scroll to position [125, 0]
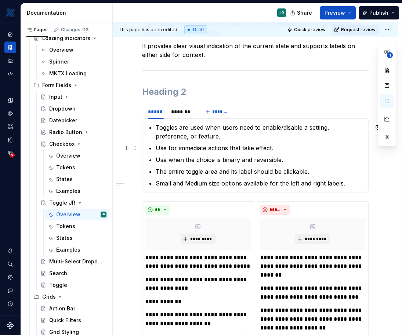
click at [228, 150] on p "Use for immediate actions that take effect." at bounding box center [260, 147] width 208 height 9
click at [207, 149] on p "Use for immediate actions that take effect." at bounding box center [260, 147] width 208 height 9
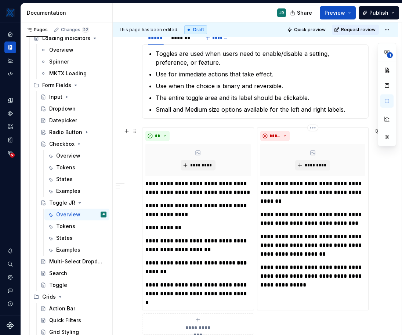
scroll to position [203, 0]
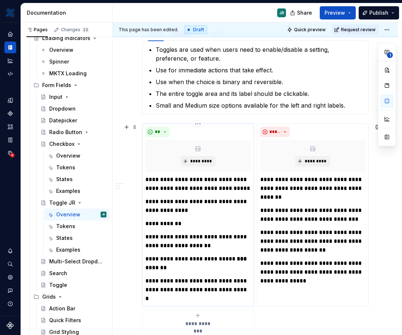
click at [201, 211] on p "**********" at bounding box center [197, 206] width 105 height 18
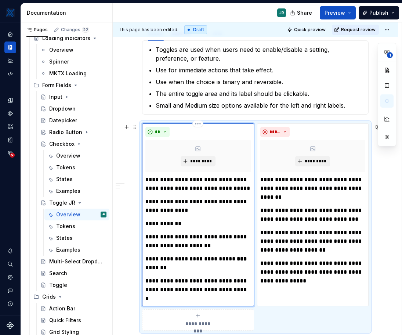
click at [200, 211] on p "**********" at bounding box center [197, 206] width 105 height 18
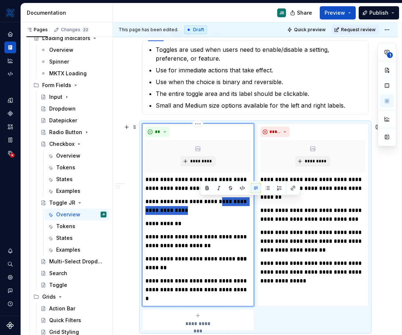
drag, startPoint x: 200, startPoint y: 211, endPoint x: 221, endPoint y: 201, distance: 23.0
click at [221, 201] on p "**********" at bounding box center [197, 206] width 105 height 18
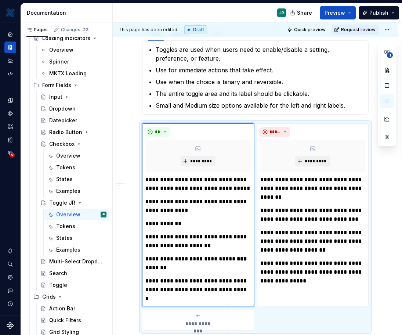
click at [219, 242] on p "**********" at bounding box center [197, 241] width 105 height 18
click at [227, 251] on div "**********" at bounding box center [197, 239] width 105 height 128
click at [192, 226] on p "**********" at bounding box center [197, 223] width 105 height 9
drag, startPoint x: 188, startPoint y: 225, endPoint x: 172, endPoint y: 223, distance: 15.9
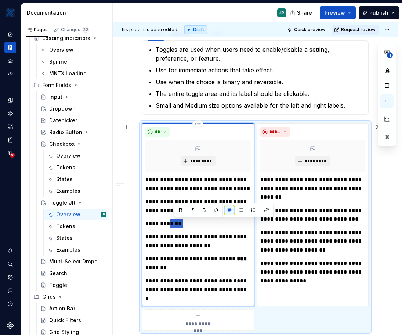
click at [172, 223] on p "**********" at bounding box center [197, 223] width 105 height 9
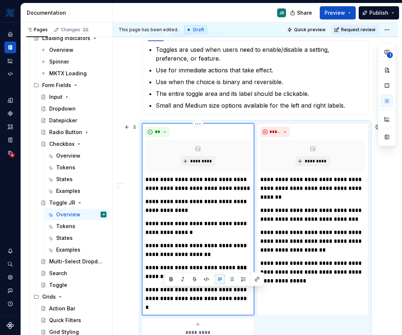
scroll to position [209, 0]
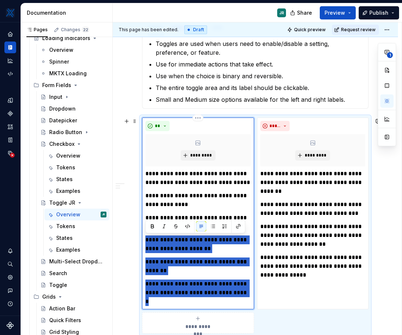
drag, startPoint x: 185, startPoint y: 306, endPoint x: 143, endPoint y: 239, distance: 79.1
click at [143, 239] on div "**********" at bounding box center [198, 213] width 112 height 192
click at [172, 251] on p "**********" at bounding box center [197, 244] width 105 height 18
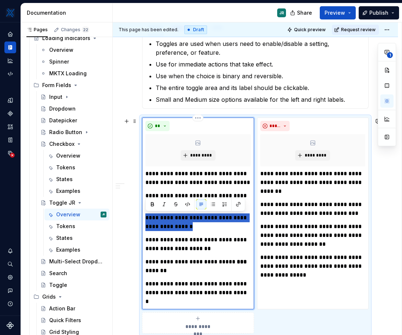
drag, startPoint x: 214, startPoint y: 226, endPoint x: 147, endPoint y: 214, distance: 67.5
click at [147, 214] on p "**********" at bounding box center [197, 222] width 105 height 18
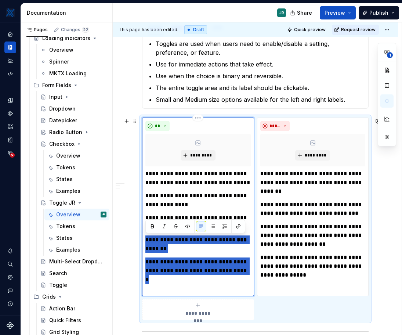
drag, startPoint x: 186, startPoint y: 281, endPoint x: 143, endPoint y: 234, distance: 63.9
click at [143, 234] on div "**********" at bounding box center [198, 206] width 112 height 178
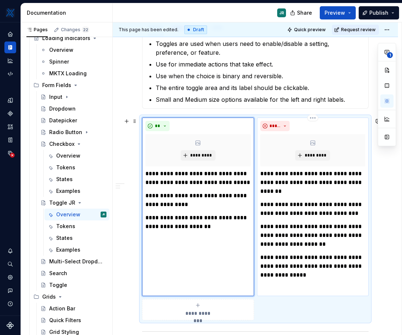
click at [315, 175] on p "**********" at bounding box center [312, 182] width 105 height 26
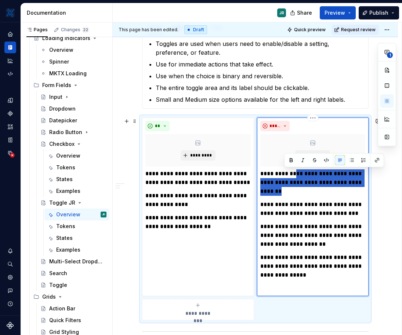
drag, startPoint x: 289, startPoint y: 193, endPoint x: 297, endPoint y: 173, distance: 21.4
click at [297, 173] on p "**********" at bounding box center [312, 182] width 105 height 26
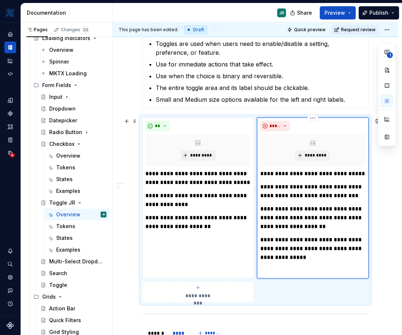
type textarea "*"
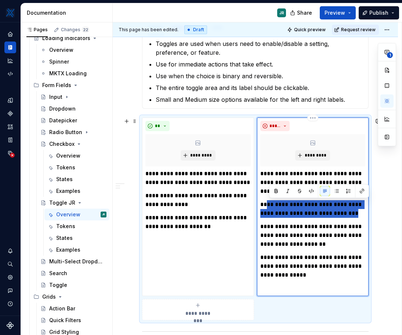
drag, startPoint x: 353, startPoint y: 214, endPoint x: 270, endPoint y: 202, distance: 83.8
click at [270, 202] on p "**********" at bounding box center [312, 209] width 105 height 18
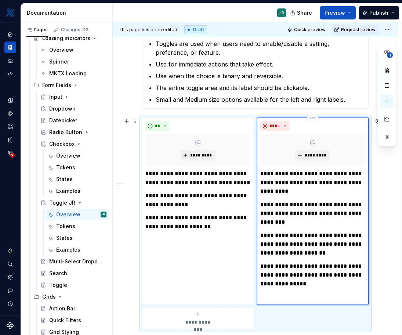
click at [267, 211] on p "**********" at bounding box center [312, 213] width 105 height 26
click at [306, 222] on p "**********" at bounding box center [312, 213] width 105 height 26
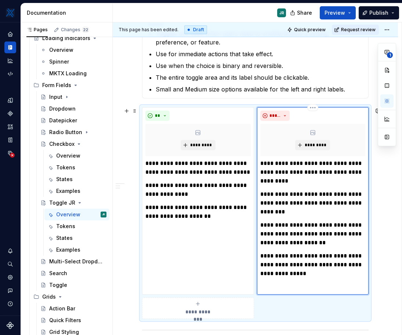
scroll to position [222, 0]
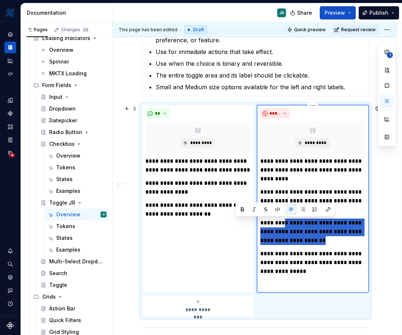
drag, startPoint x: 345, startPoint y: 241, endPoint x: 285, endPoint y: 223, distance: 62.1
click at [285, 223] on p "**********" at bounding box center [312, 231] width 105 height 26
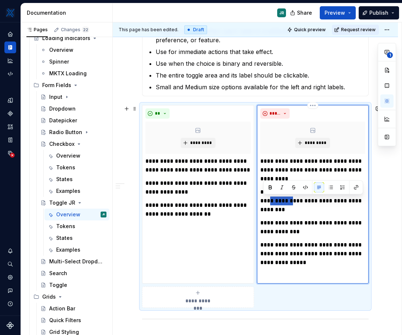
drag, startPoint x: 288, startPoint y: 201, endPoint x: 260, endPoint y: 201, distance: 28.6
click at [260, 201] on p "**********" at bounding box center [312, 200] width 105 height 26
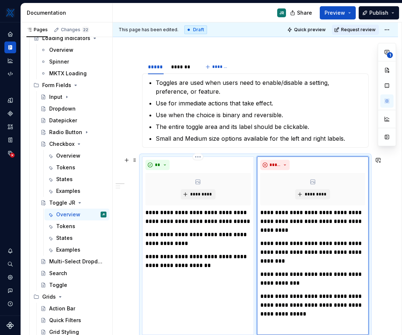
scroll to position [172, 0]
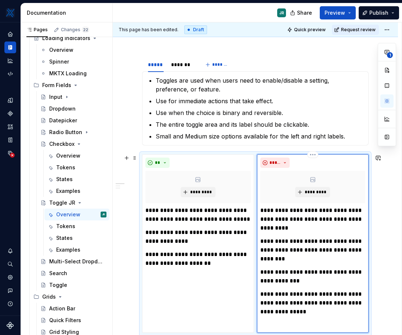
click at [301, 280] on p "**********" at bounding box center [312, 276] width 105 height 18
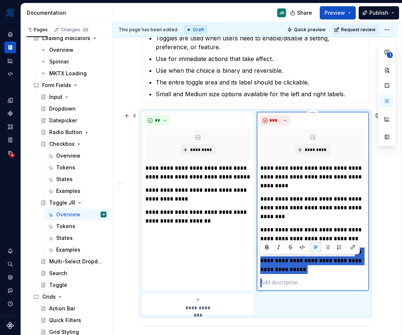
drag, startPoint x: 332, startPoint y: 317, endPoint x: 261, endPoint y: 263, distance: 89.5
click at [261, 263] on div "**********" at bounding box center [312, 225] width 105 height 123
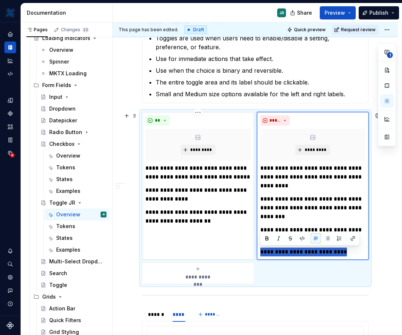
drag, startPoint x: 355, startPoint y: 253, endPoint x: 246, endPoint y: 252, distance: 109.0
click at [246, 252] on div "**********" at bounding box center [255, 198] width 226 height 172
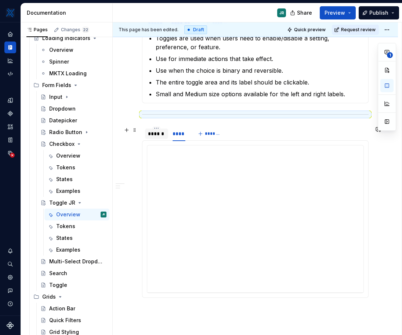
click at [158, 131] on div "******" at bounding box center [156, 133] width 17 height 7
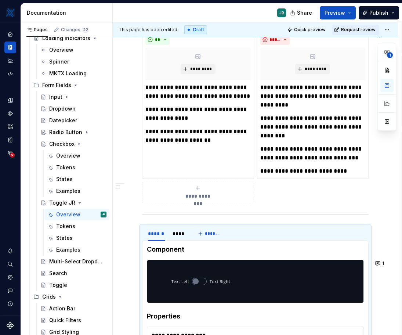
scroll to position [280, 0]
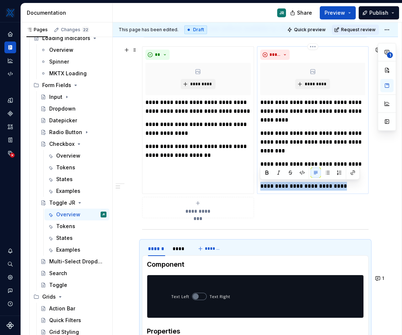
drag, startPoint x: 358, startPoint y: 184, endPoint x: 258, endPoint y: 182, distance: 100.2
click at [258, 182] on div "**********" at bounding box center [313, 120] width 112 height 148
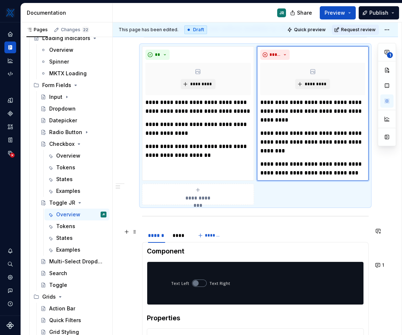
scroll to position [267, 0]
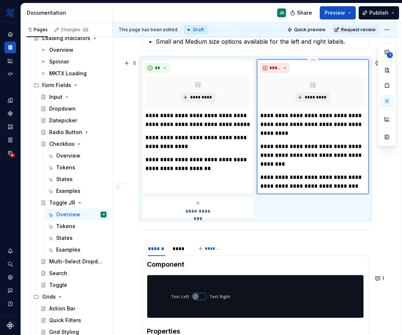
click at [284, 129] on p "**********" at bounding box center [312, 124] width 105 height 26
click at [284, 124] on p "**********" at bounding box center [312, 124] width 105 height 26
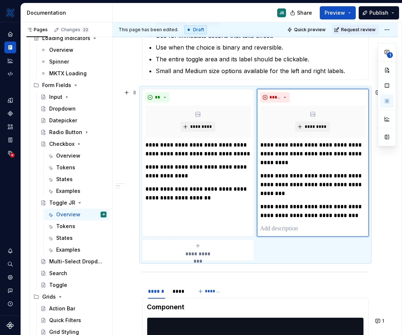
scroll to position [0, 0]
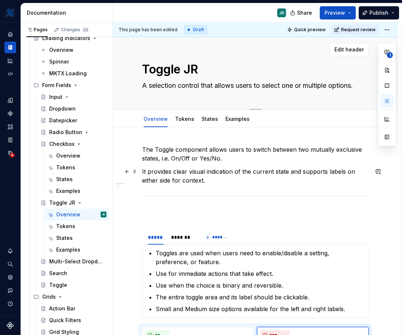
click at [201, 83] on textarea "A selection control that allows users to select one or multiple options." at bounding box center [254, 86] width 226 height 12
click at [163, 87] on textarea "A selection control that allows users to select one or multiple options." at bounding box center [254, 86] width 226 height 12
click at [149, 85] on textarea "A selection control that allows users to select one or multiple options." at bounding box center [254, 86] width 226 height 12
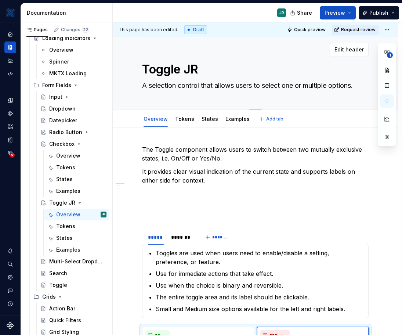
drag, startPoint x: 149, startPoint y: 85, endPoint x: 372, endPoint y: 102, distance: 223.0
click at [372, 102] on div "Toggle JR A selection control that allows users to select one or multiple optio…" at bounding box center [255, 73] width 285 height 72
type textarea "*"
type textarea "A"
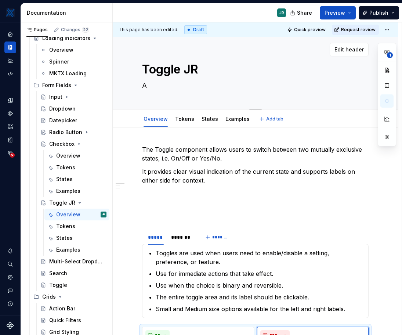
type textarea "*"
type textarea "A s"
type textarea "*"
type textarea "A sw"
type textarea "*"
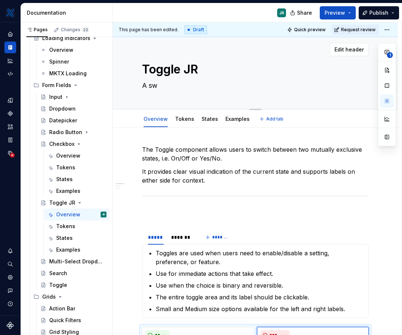
type textarea "A swi"
type textarea "*"
type textarea "A swit"
type textarea "*"
type textarea "A switc"
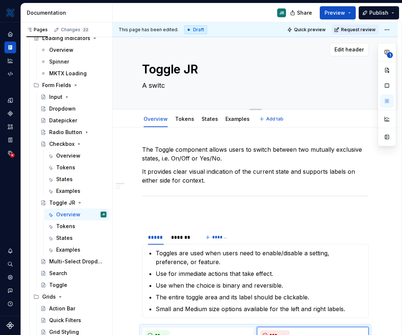
type textarea "*"
type textarea "A switch"
type textarea "*"
type textarea "A switch"
type textarea "*"
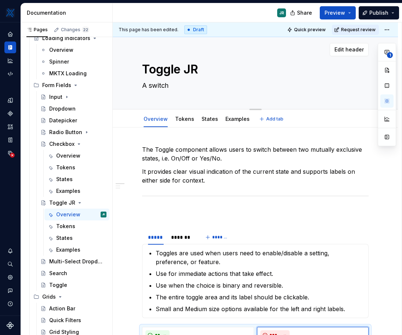
type textarea "A switch t"
type textarea "*"
type textarea "A switch th"
type textarea "*"
type textarea "A switch tha"
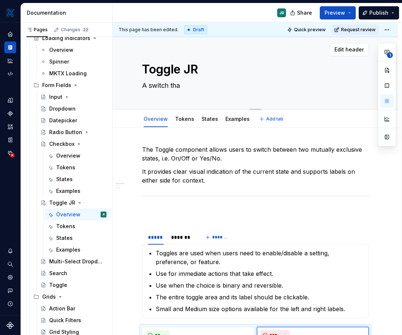
type textarea "*"
type textarea "A switch that"
type textarea "*"
type textarea "A switch that le"
type textarea "*"
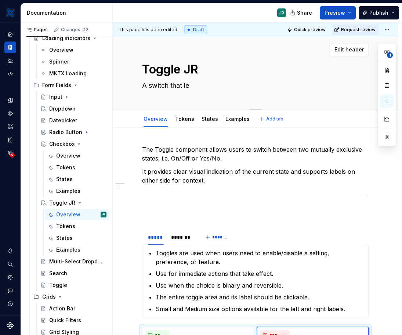
type textarea "A switch that let"
type textarea "*"
type textarea "A switch that lets"
type textarea "*"
type textarea "A switch that lets u"
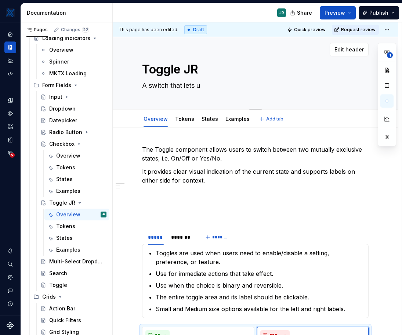
type textarea "*"
type textarea "A switch that lets us"
type textarea "*"
type textarea "A switch that lets use"
type textarea "*"
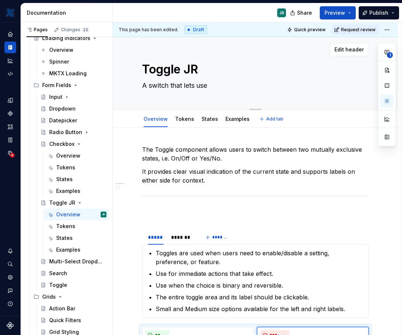
type textarea "A switch that lets user"
type textarea "*"
type textarea "A switch that lets users"
type textarea "*"
type textarea "A switch that lets users"
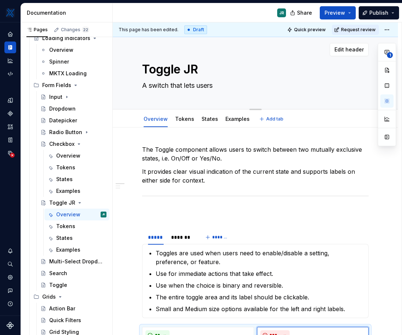
type textarea "*"
type textarea "A switch that lets users tu"
type textarea "*"
type textarea "A switch that lets users tur"
type textarea "*"
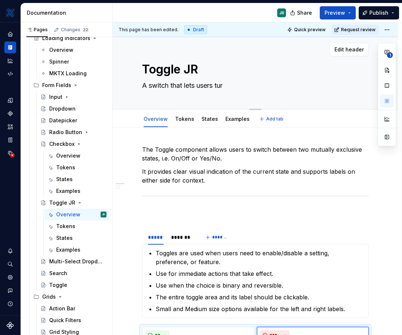
type textarea "A switch that lets users turn"
type textarea "*"
type textarea "A switch that lets users turn"
type textarea "*"
type textarea "A switch that lets users turn a"
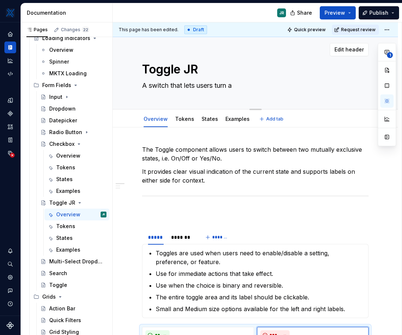
type textarea "*"
type textarea "A switch that lets users turn an"
type textarea "*"
type textarea "A switch that lets users turn a"
type textarea "*"
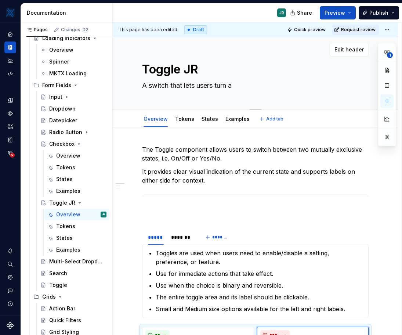
type textarea "A switch that lets users turn a"
type textarea "*"
type textarea "A switch that lets users turn a s"
type textarea "*"
type textarea "A switch that lets users turn a se"
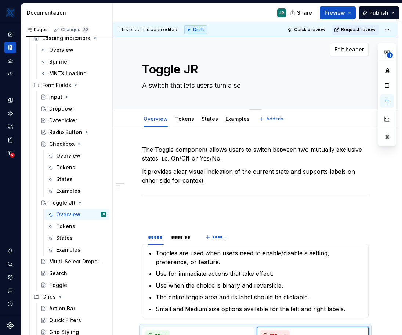
type textarea "*"
type textarea "A switch that lets users turn a set"
type textarea "*"
type textarea "A switch that lets users turn a sett"
type textarea "*"
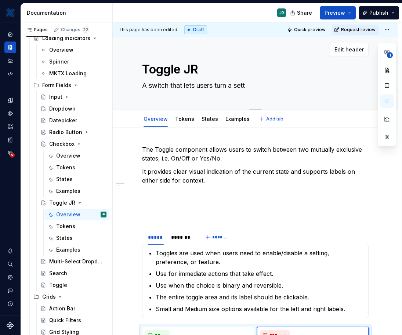
type textarea "A switch that lets users turn a setti"
type textarea "*"
type textarea "A switch that lets users turn a settin"
type textarea "*"
type textarea "A switch that lets users turn a setting"
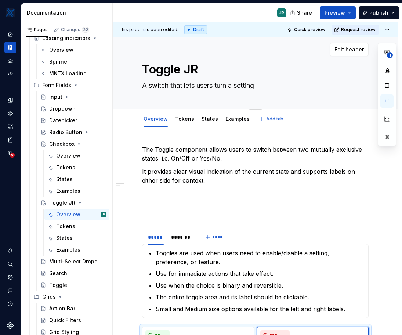
type textarea "*"
type textarea "A switch that lets users turn a setting"
type textarea "*"
type textarea "A switch that lets users turn a setting or"
type textarea "*"
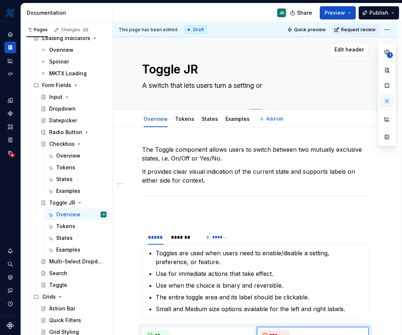
type textarea "A switch that lets users turn a setting or"
type textarea "*"
type textarea "A switch that lets users turn a setting or f"
type textarea "*"
type textarea "A switch that lets users turn a setting or fe"
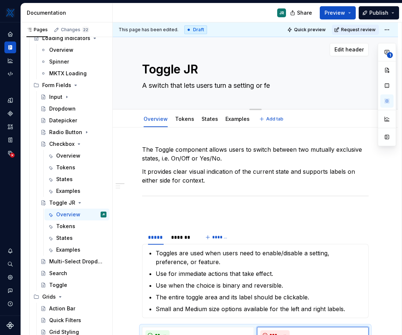
type textarea "*"
type textarea "A switch that lets users turn a setting or fea"
type textarea "*"
type textarea "A switch that lets users turn a setting or feat"
type textarea "*"
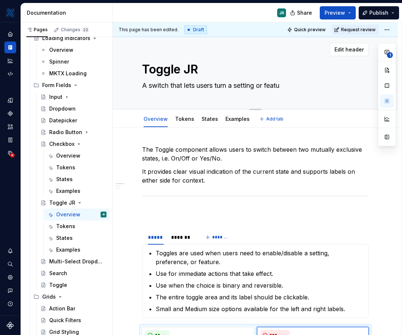
type textarea "A switch that lets users turn a setting or featur"
type textarea "*"
type textarea "A switch that lets users turn a setting or feature"
type textarea "*"
type textarea "A switch that lets users turn a setting or feature"
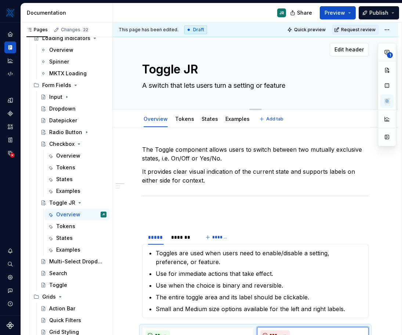
type textarea "*"
type textarea "A switch that lets users turn a setting or feature O"
type textarea "*"
type textarea "A switch that lets users turn a setting or feature On"
type textarea "*"
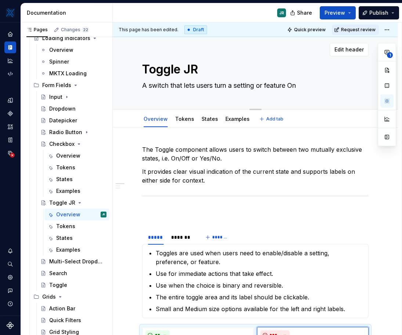
type textarea "A switch that lets users turn a setting or feature On/"
type textarea "*"
type textarea "A switch that lets users turn a setting or feature On/O"
type textarea "*"
type textarea "A switch that lets users turn a setting or feature On/Of"
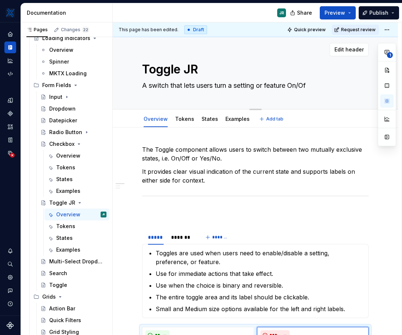
type textarea "*"
type textarea "A switch that lets users turn a setting or feature On/Off"
type textarea "*"
type textarea "A switch that lets users turn a setting or feature On/Off w"
type textarea "*"
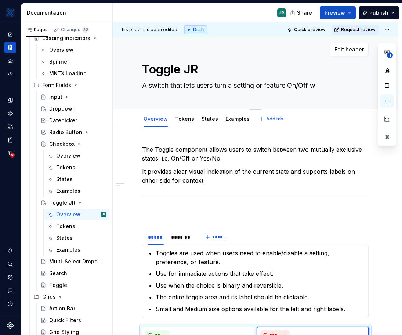
type textarea "A switch that lets users turn a setting or feature On/Off wi"
type textarea "*"
type textarea "A switch that lets users turn a setting or feature On/Off wit"
type textarea "*"
type textarea "A switch that lets users turn a setting or feature On/Off with"
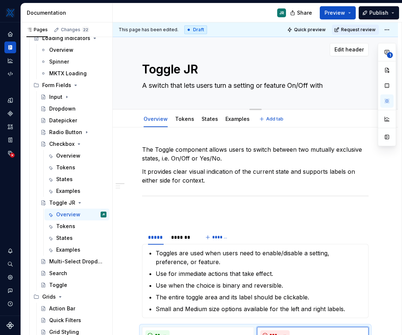
type textarea "*"
type textarea "A switch that lets users turn a setting or feature On/Off with"
type textarea "*"
type textarea "A switch that lets users turn a setting or feature On/Off with a"
type textarea "*"
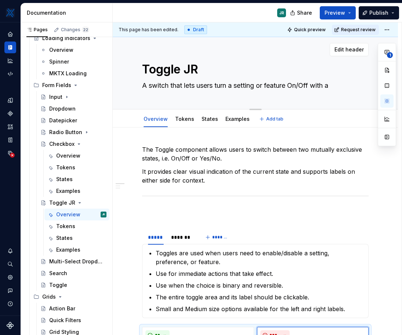
type textarea "A switch that lets users turn a setting or feature On/Off with a"
type textarea "*"
type textarea "A switch that lets users turn a setting or feature On/Off with a si"
type textarea "*"
type textarea "A switch that lets users turn a setting or feature On/Off with a sin"
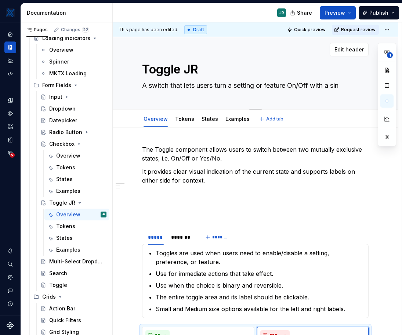
type textarea "*"
type textarea "A switch that lets users turn a setting or feature On/Off with a sing"
type textarea "*"
type textarea "A switch that lets users turn a setting or feature On/Off with a singl"
type textarea "*"
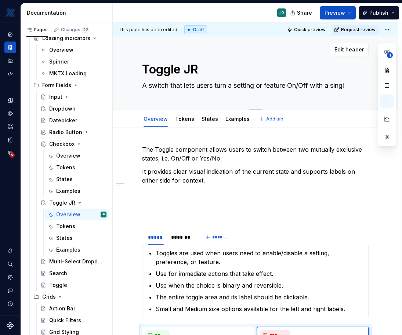
type textarea "A switch that lets users turn a setting or feature On/Off with a single"
type textarea "*"
type textarea "A switch that lets users turn a setting or feature On/Off with a single"
type textarea "*"
type textarea "A switch that lets users turn a setting or feature On/Off with a single a"
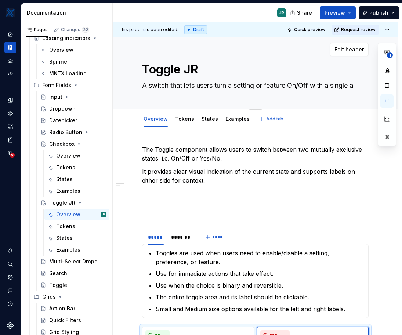
type textarea "*"
type textarea "A switch that lets users turn a setting or feature On/Off with a single ax"
type textarea "*"
type textarea "A switch that lets users turn a setting or feature On/Off with a single axc"
type textarea "*"
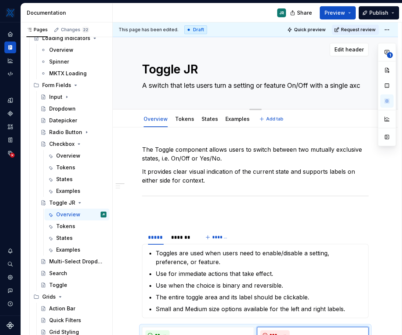
type textarea "A switch that lets users turn a setting or feature On/Off with a single axct"
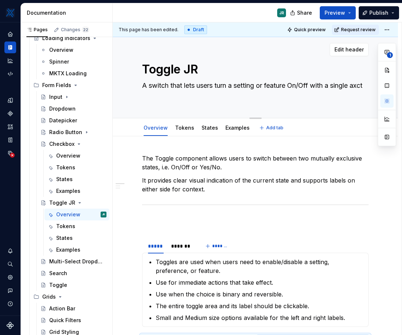
type textarea "*"
type textarea "A switch that lets users turn a setting or feature On/Off with a single axc"
type textarea "*"
type textarea "A switch that lets users turn a setting or feature On/Off with a single ax"
type textarea "*"
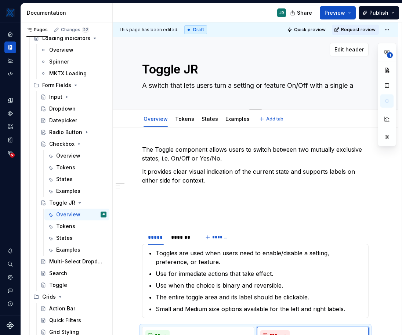
type textarea "A switch that lets users turn a setting or feature On/Off with a single ac"
type textarea "*"
type textarea "A switch that lets users turn a setting or feature On/Off with a single act"
type textarea "*"
type textarea "A switch that lets users turn a setting or feature On/Off with a single acti"
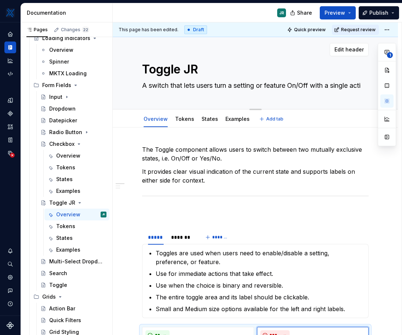
type textarea "*"
type textarea "A switch that lets users turn a setting or feature On/Off with a single actio"
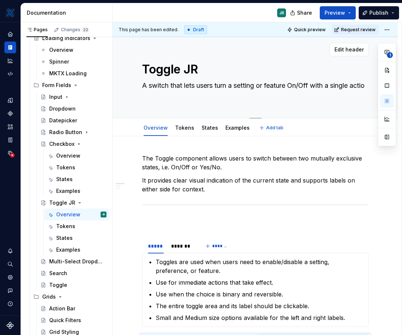
type textarea "*"
type textarea "A switch that lets users turn a setting or feature On/Off with a single action"
type textarea "*"
type textarea "A switch that lets users turn a setting or feature On/Off with a single action."
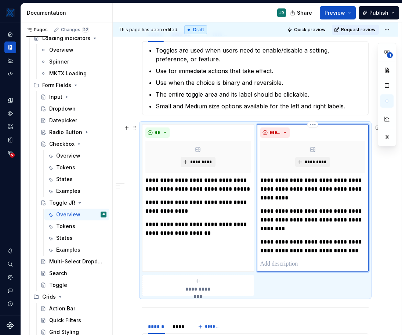
scroll to position [221, 0]
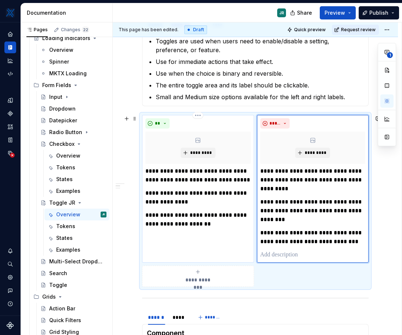
type textarea "*"
type textarea "A switch that lets users turn a setting or feature On/Off with a single action."
click at [224, 222] on p "**********" at bounding box center [197, 220] width 105 height 18
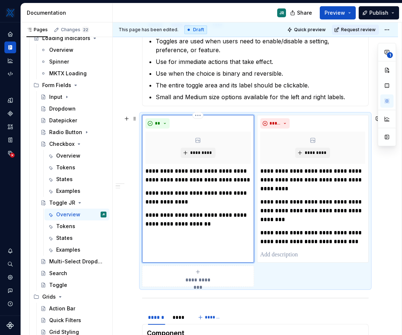
type textarea "*"
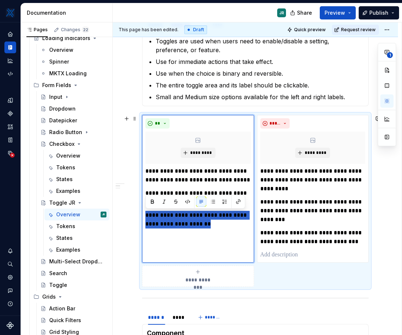
drag, startPoint x: 216, startPoint y: 223, endPoint x: 130, endPoint y: 214, distance: 87.1
click at [130, 214] on div "**********" at bounding box center [255, 272] width 285 height 712
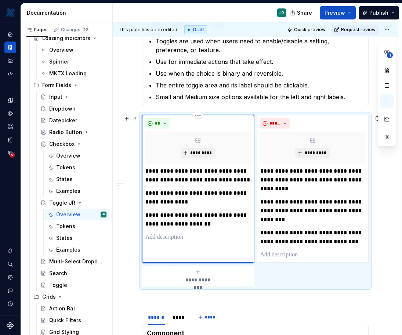
click at [162, 234] on p at bounding box center [197, 237] width 105 height 9
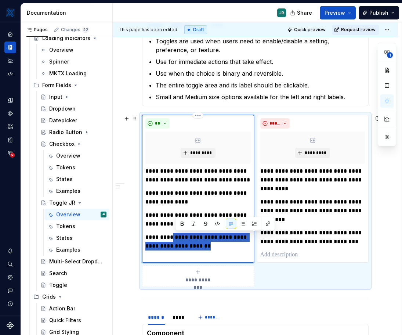
drag, startPoint x: 222, startPoint y: 247, endPoint x: 176, endPoint y: 236, distance: 46.7
click at [176, 236] on p "**********" at bounding box center [197, 242] width 105 height 18
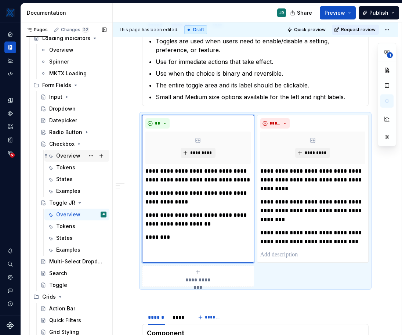
click at [67, 154] on div "Overview" at bounding box center [68, 155] width 24 height 7
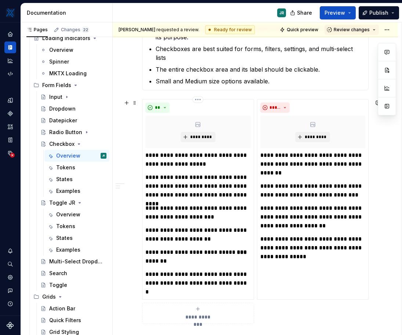
scroll to position [224, 0]
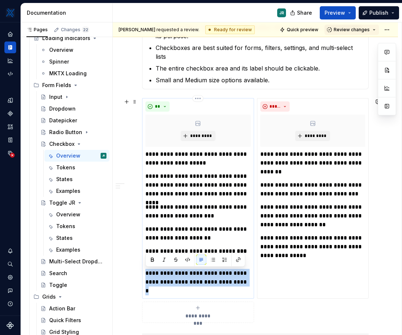
drag, startPoint x: 167, startPoint y: 291, endPoint x: 148, endPoint y: 269, distance: 28.4
click at [148, 269] on p "**********" at bounding box center [197, 282] width 105 height 26
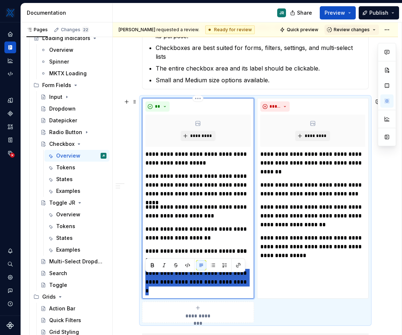
scroll to position [208, 0]
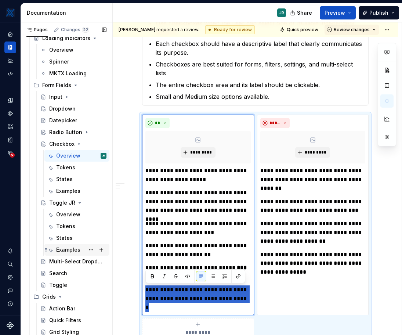
click at [66, 251] on div "Examples" at bounding box center [68, 249] width 24 height 7
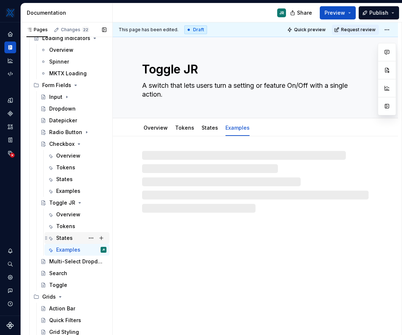
click at [67, 238] on div "States" at bounding box center [64, 237] width 17 height 7
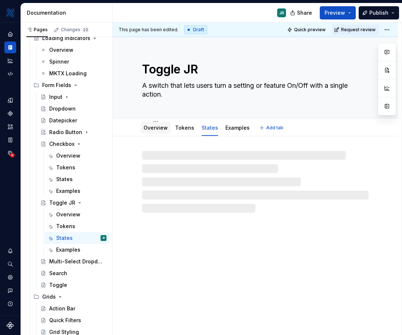
click at [150, 125] on link "Overview" at bounding box center [155, 127] width 24 height 6
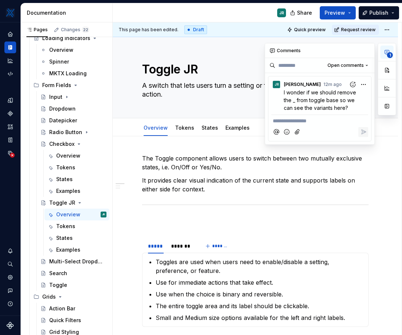
type textarea "*"
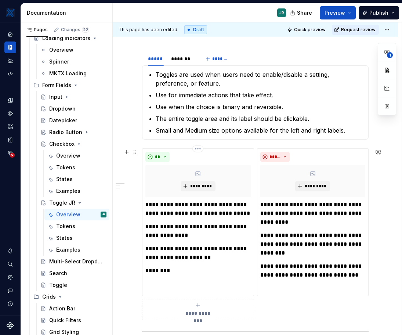
scroll to position [210, 0]
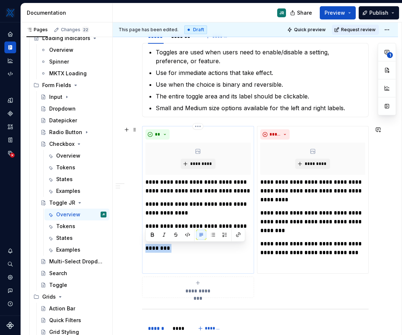
drag, startPoint x: 180, startPoint y: 251, endPoint x: 146, endPoint y: 248, distance: 34.2
click at [146, 248] on p "********" at bounding box center [197, 248] width 105 height 9
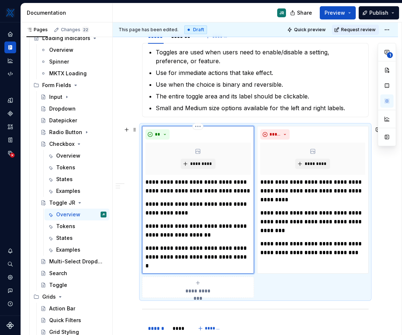
click at [198, 248] on p "**********" at bounding box center [197, 257] width 105 height 26
click at [186, 248] on p "**********" at bounding box center [197, 257] width 105 height 26
click at [182, 264] on p "**********" at bounding box center [197, 257] width 105 height 26
click at [123, 254] on div "**********" at bounding box center [255, 280] width 285 height 707
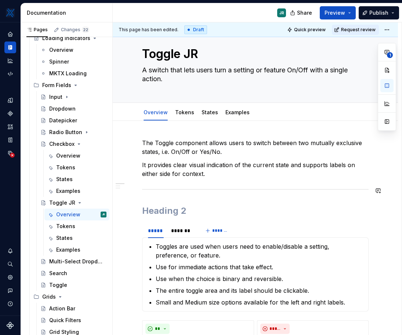
scroll to position [0, 0]
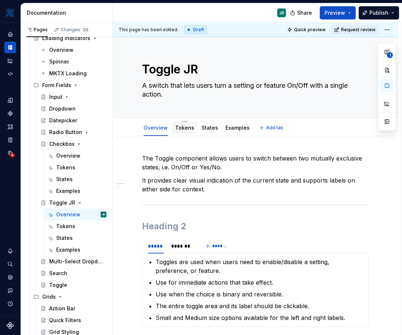
click at [187, 128] on link "Tokens" at bounding box center [184, 127] width 19 height 6
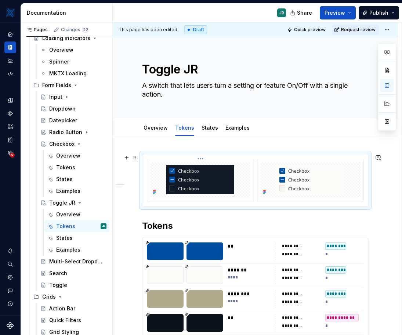
click at [199, 179] on img at bounding box center [200, 179] width 68 height 29
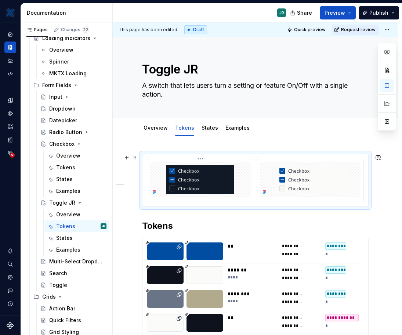
click at [199, 179] on img at bounding box center [200, 179] width 68 height 29
click at [387, 121] on button "button" at bounding box center [386, 121] width 13 height 13
type textarea "*"
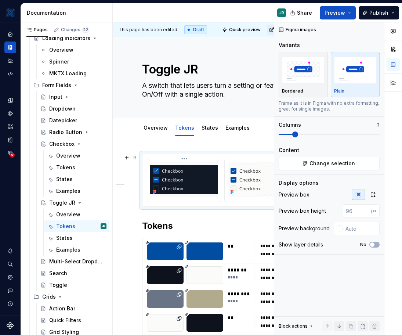
click at [185, 180] on img at bounding box center [184, 179] width 68 height 29
click at [321, 158] on button "Change selection" at bounding box center [328, 163] width 101 height 13
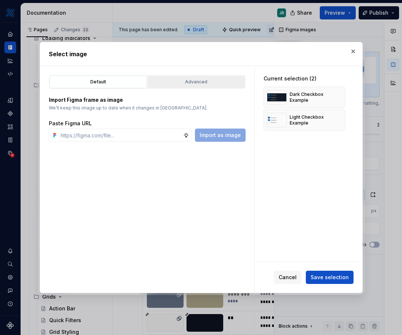
click at [180, 77] on button "Advanced" at bounding box center [196, 82] width 97 height 12
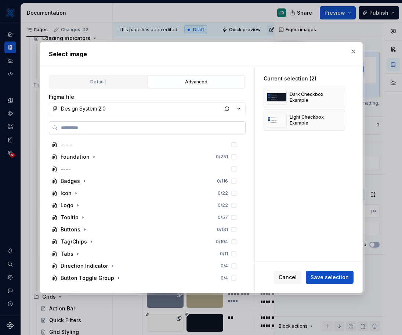
click at [107, 125] on input "search" at bounding box center [151, 127] width 187 height 7
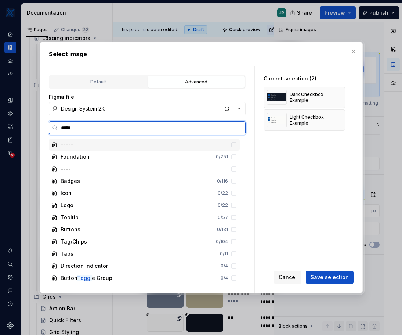
type input "******"
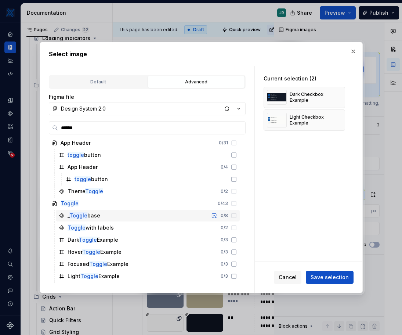
scroll to position [29, 0]
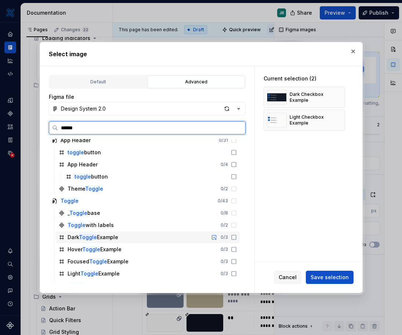
click at [233, 238] on icon at bounding box center [234, 237] width 6 height 6
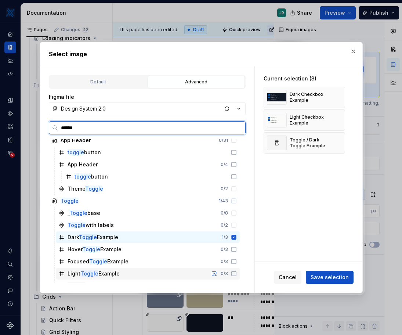
click at [233, 274] on icon at bounding box center [234, 273] width 6 height 6
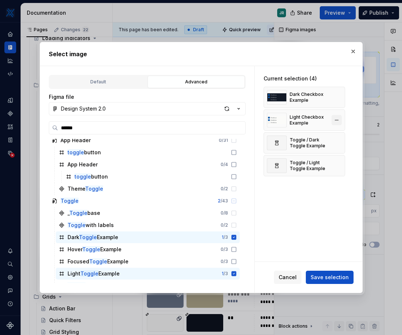
click at [334, 120] on button "button" at bounding box center [336, 120] width 10 height 10
click at [339, 90] on div "Dark Checkbox Example" at bounding box center [303, 97] width 81 height 21
click at [339, 97] on button "button" at bounding box center [336, 97] width 10 height 10
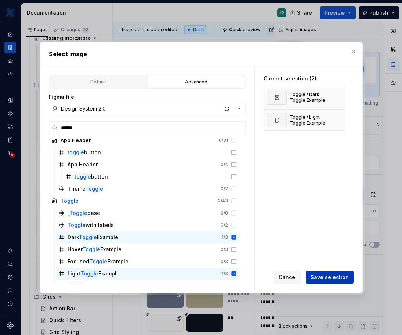
click at [325, 277] on span "Save selection" at bounding box center [329, 276] width 38 height 7
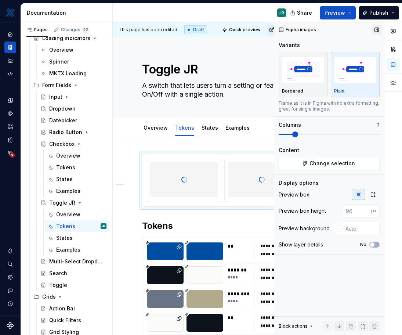
click at [376, 29] on button "button" at bounding box center [376, 30] width 10 height 10
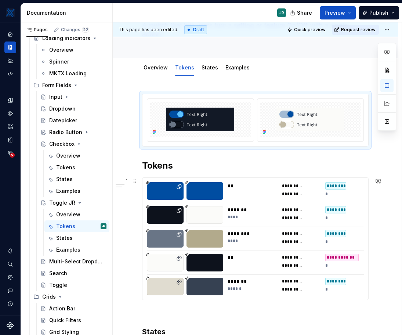
scroll to position [76, 0]
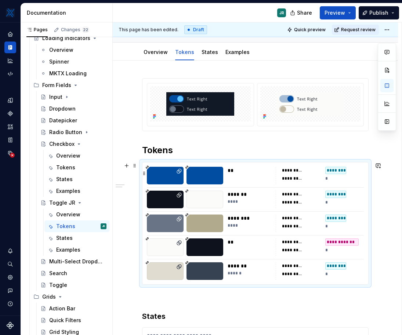
click at [241, 178] on div "**" at bounding box center [249, 176] width 44 height 18
click at [386, 120] on button "button" at bounding box center [386, 121] width 13 height 13
type textarea "*"
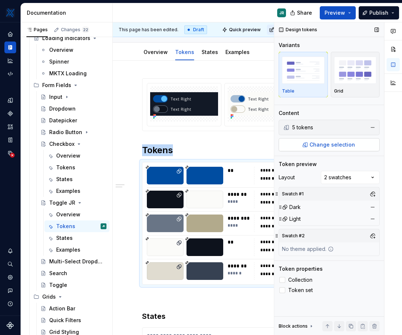
click at [339, 142] on span "Change selection" at bounding box center [331, 144] width 45 height 7
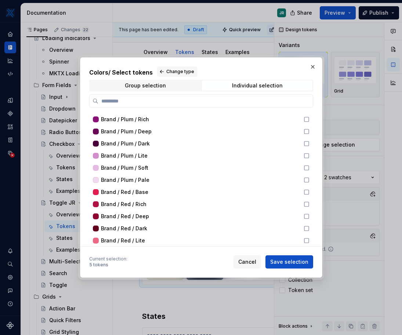
scroll to position [367, 0]
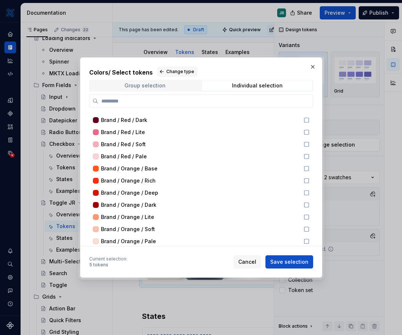
click at [166, 84] on span "Group selection" at bounding box center [145, 85] width 110 height 10
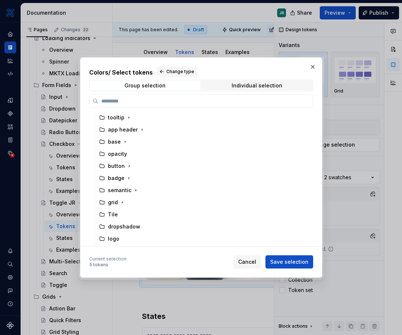
scroll to position [4, 0]
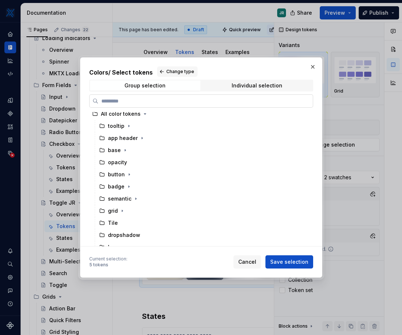
click at [139, 102] on input "search" at bounding box center [205, 100] width 214 height 7
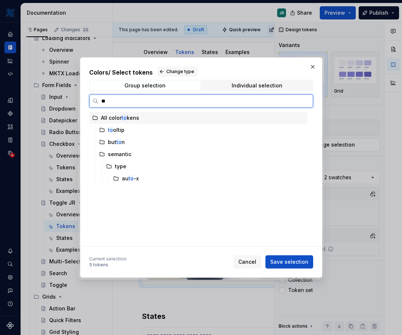
scroll to position [0, 0]
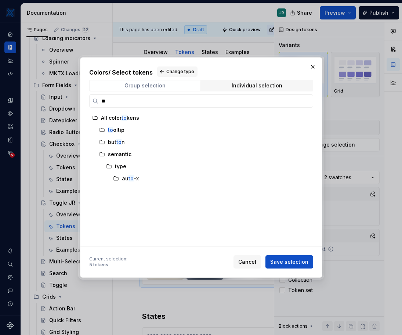
click at [154, 83] on div "Group selection" at bounding box center [144, 86] width 41 height 6
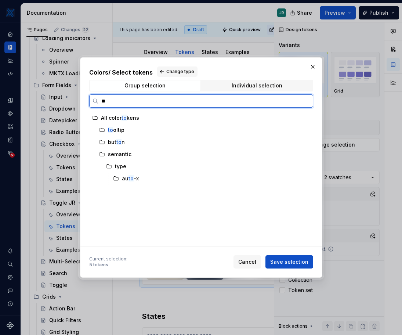
click at [129, 99] on input "**" at bounding box center [205, 100] width 214 height 7
type input "*"
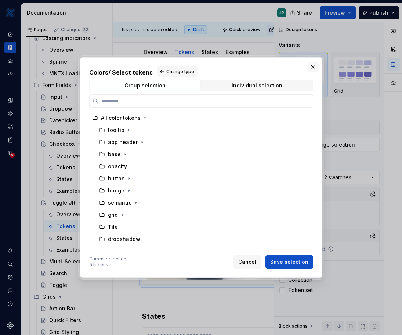
click at [309, 66] on button "button" at bounding box center [312, 67] width 10 height 10
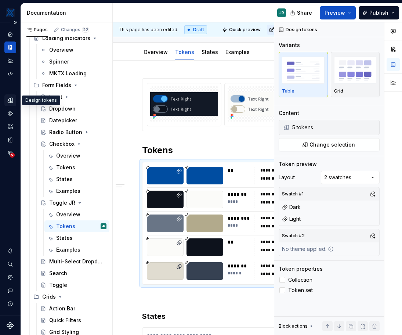
click at [12, 100] on icon "Design tokens" at bounding box center [10, 100] width 5 height 5
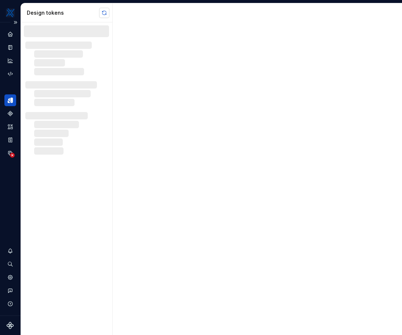
click at [102, 11] on button "button" at bounding box center [104, 13] width 10 height 10
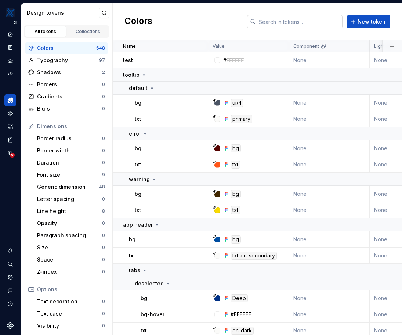
click at [286, 25] on input "text" at bounding box center [299, 21] width 87 height 13
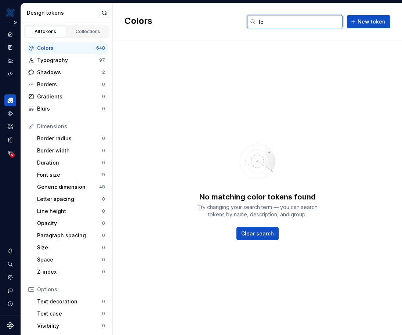
type input "t"
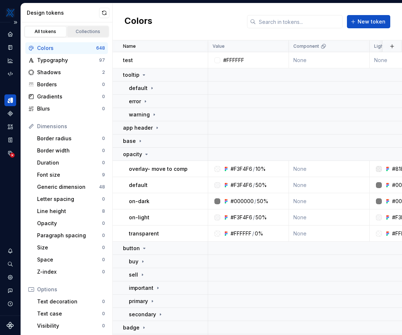
click at [84, 30] on div "Collections" at bounding box center [88, 32] width 37 height 6
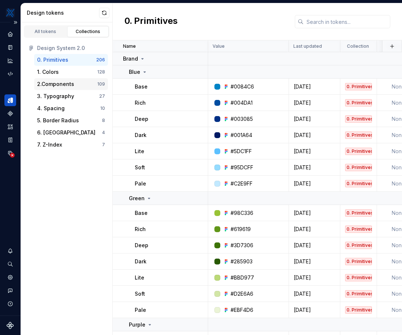
click at [62, 85] on div "2.Components" at bounding box center [55, 83] width 37 height 7
click at [349, 21] on input "text" at bounding box center [346, 21] width 87 height 13
click at [91, 82] on div "2.Components" at bounding box center [67, 83] width 60 height 7
click at [77, 84] on div "2.Components" at bounding box center [67, 83] width 60 height 7
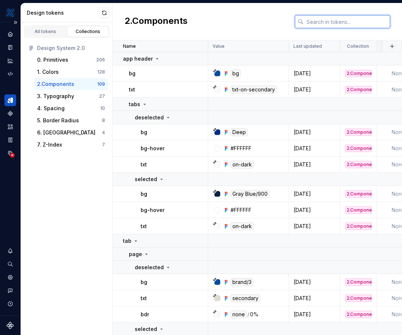
click at [314, 17] on input "text" at bounding box center [346, 21] width 87 height 13
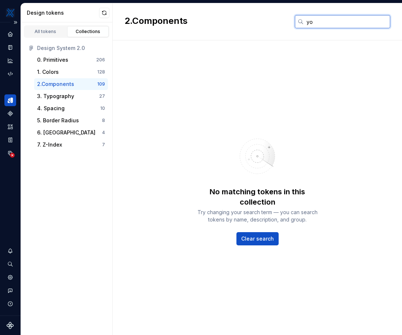
type input "y"
type input "t"
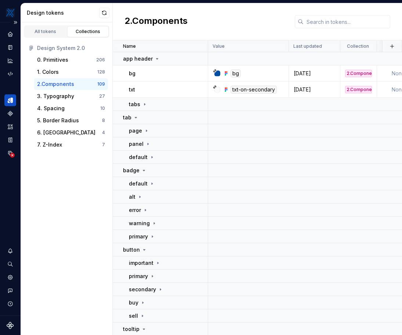
click at [107, 20] on div "Design tokens" at bounding box center [67, 12] width 92 height 19
click at [107, 15] on button "button" at bounding box center [104, 13] width 10 height 10
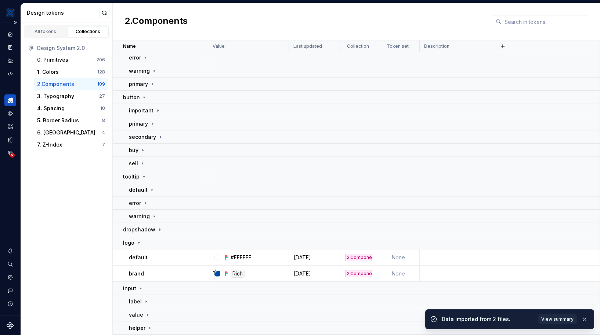
scroll to position [234, 0]
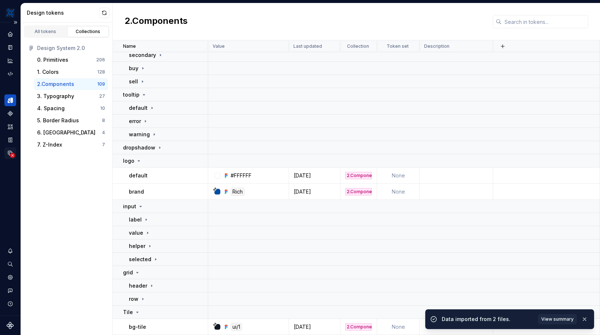
click at [10, 154] on circle "Data sources" at bounding box center [12, 155] width 5 height 5
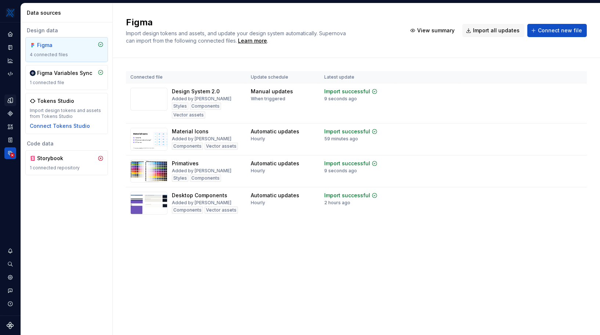
click at [11, 99] on icon "Design tokens" at bounding box center [12, 100] width 2 height 5
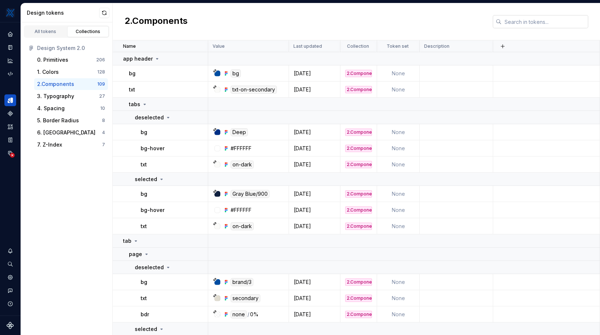
click at [506, 22] on input "text" at bounding box center [544, 21] width 87 height 13
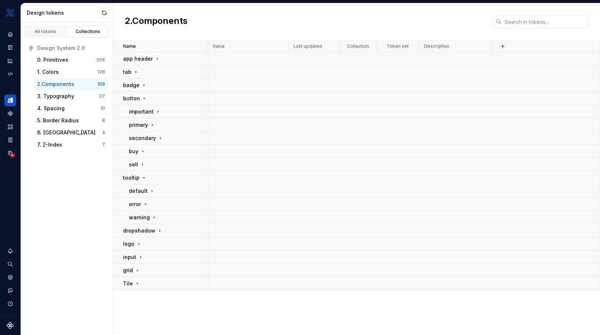
click at [208, 18] on div "2.Components" at bounding box center [356, 21] width 487 height 37
click at [60, 52] on div "Design System 2.0" at bounding box center [66, 48] width 83 height 12
click at [60, 59] on div "0. Primitives" at bounding box center [52, 59] width 31 height 7
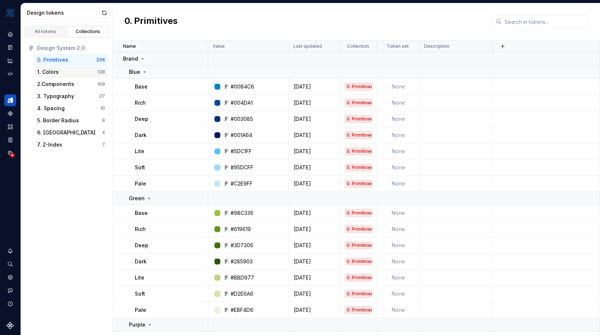
click at [58, 71] on div "1. Colors" at bounding box center [67, 71] width 60 height 7
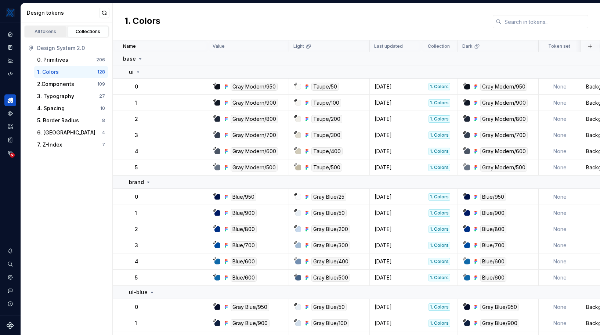
click at [52, 28] on link "All tokens" at bounding box center [46, 31] width 42 height 11
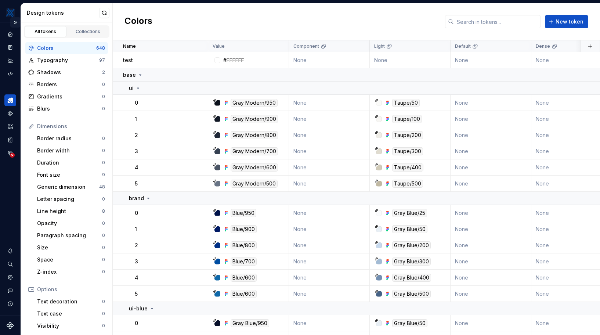
click at [15, 23] on button "Expand sidebar" at bounding box center [15, 22] width 10 height 10
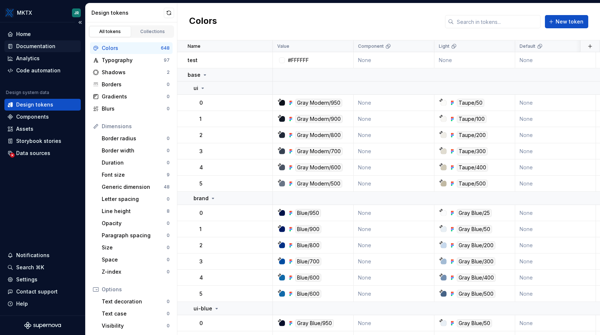
click at [33, 43] on div "Documentation" at bounding box center [35, 46] width 39 height 7
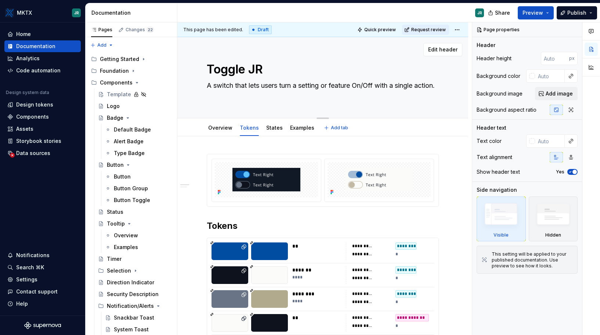
click at [255, 67] on textarea "Toggle JR" at bounding box center [321, 70] width 232 height 18
click at [249, 68] on textarea "Toggle JR" at bounding box center [321, 70] width 232 height 18
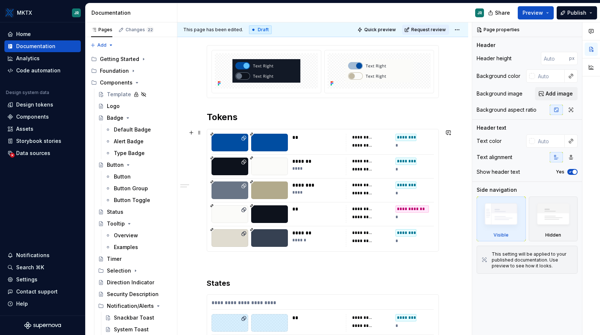
scroll to position [120, 0]
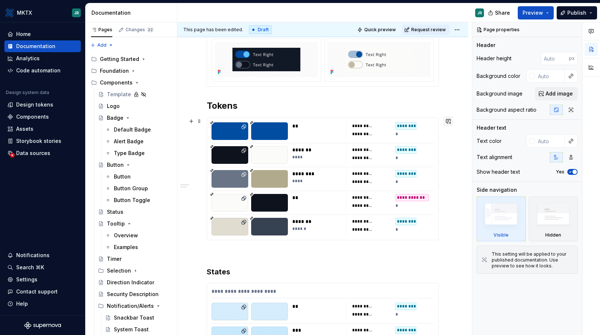
click at [450, 123] on button "button" at bounding box center [448, 121] width 10 height 10
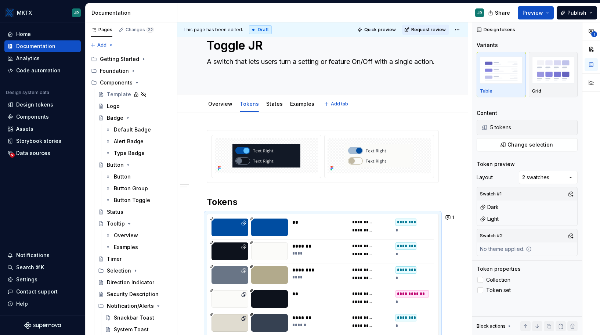
scroll to position [0, 0]
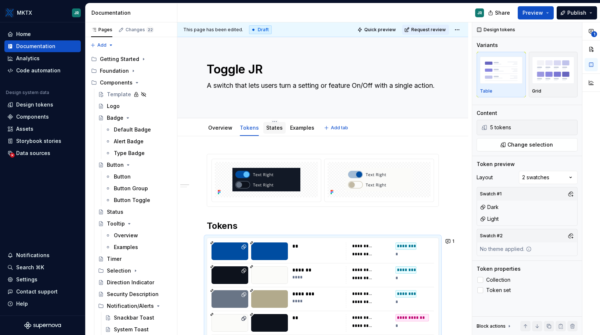
click at [270, 128] on link "States" at bounding box center [274, 127] width 17 height 6
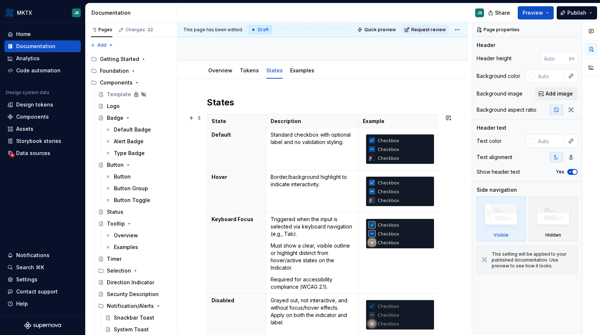
scroll to position [58, 0]
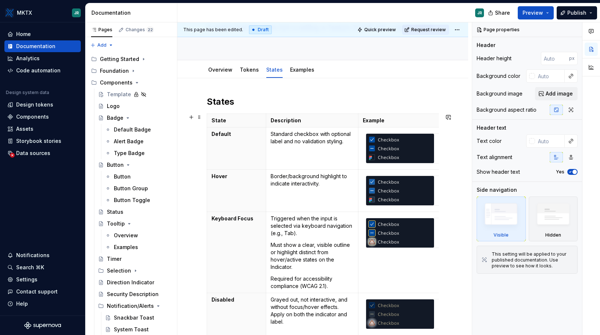
click at [401, 143] on img at bounding box center [400, 148] width 68 height 29
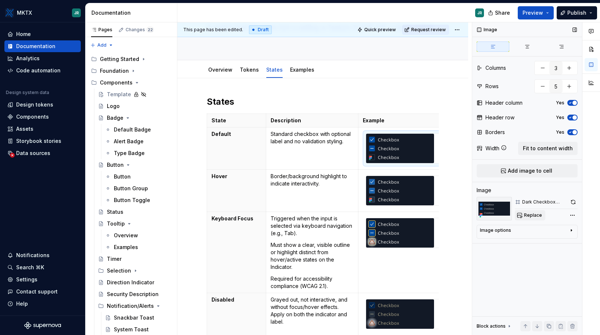
click at [531, 219] on button "Replace" at bounding box center [529, 215] width 30 height 10
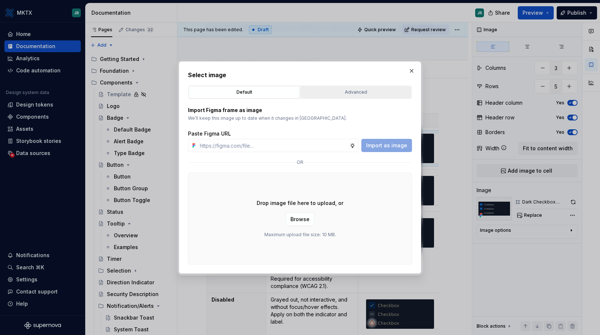
click at [356, 92] on div "Advanced" at bounding box center [356, 91] width 106 height 7
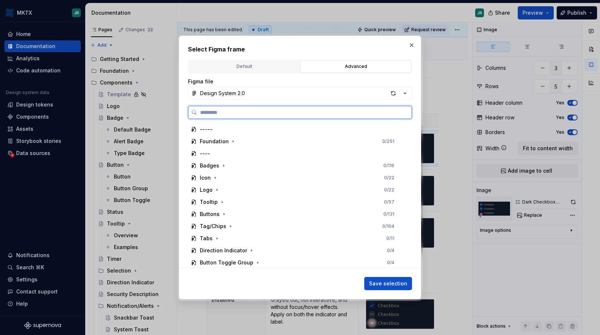
click at [252, 112] on input "search" at bounding box center [304, 112] width 214 height 7
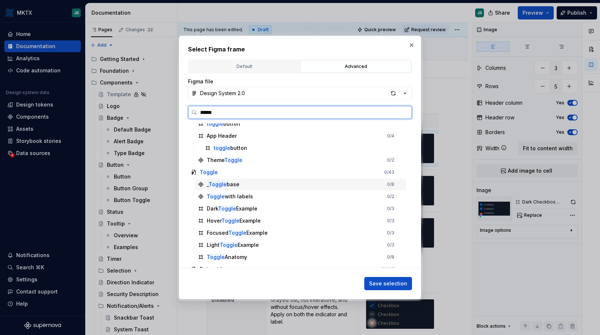
scroll to position [43, 0]
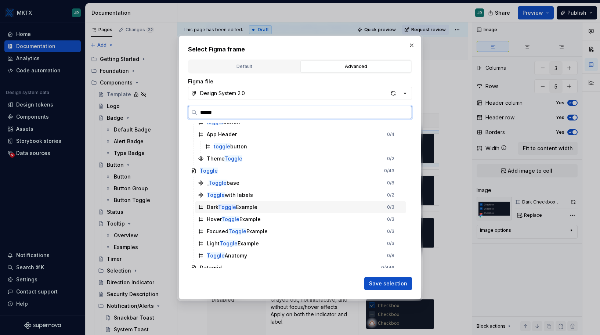
click at [277, 207] on div "Dark Toggle Example 0 / 3" at bounding box center [300, 207] width 211 height 12
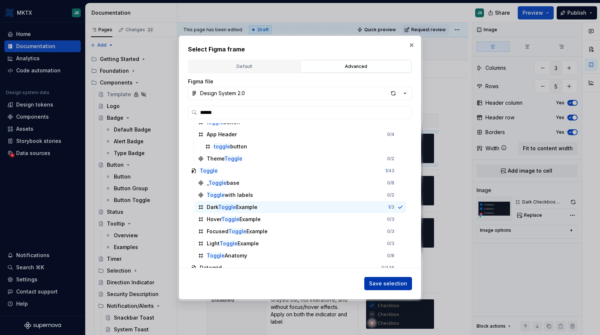
click at [387, 288] on button "Save selection" at bounding box center [388, 283] width 48 height 13
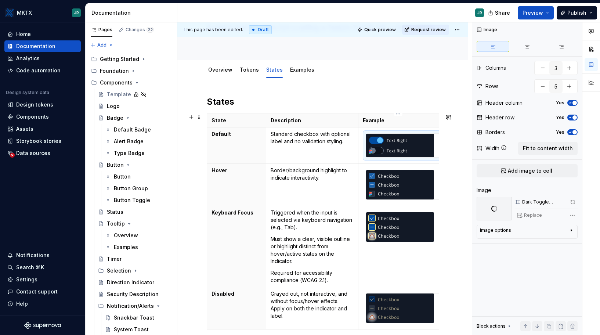
scroll to position [0, 7]
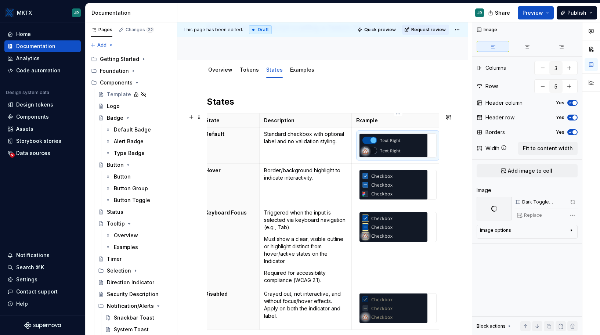
click at [393, 185] on img at bounding box center [393, 184] width 68 height 29
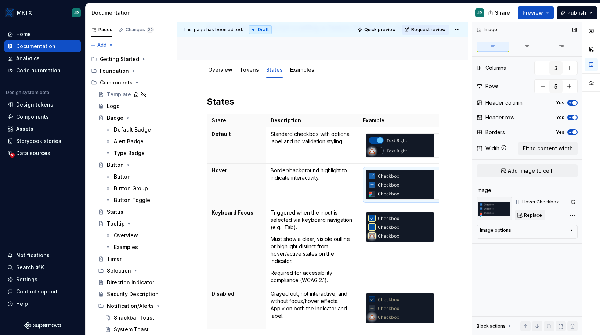
click at [540, 216] on button "Replace" at bounding box center [529, 215] width 30 height 10
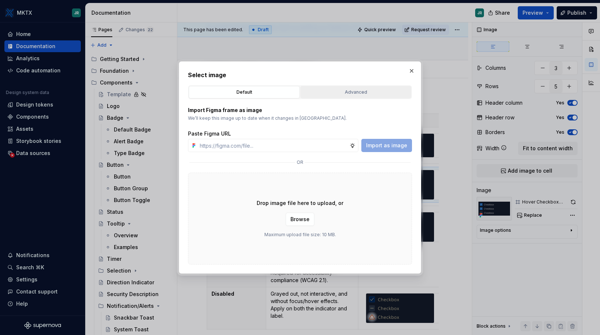
click at [356, 91] on div "Advanced" at bounding box center [356, 91] width 106 height 7
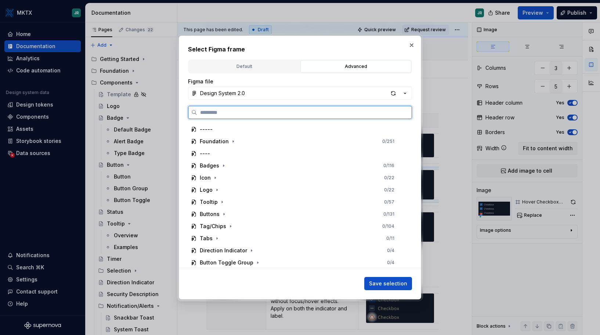
click at [283, 110] on input "search" at bounding box center [304, 112] width 214 height 7
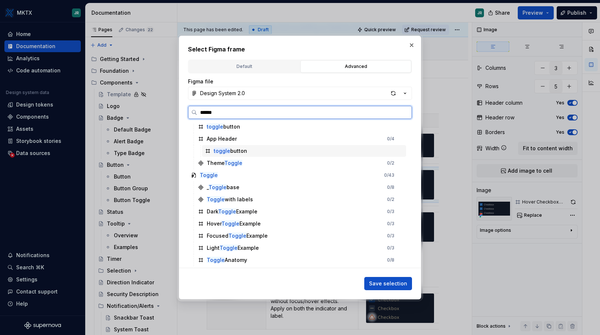
scroll to position [43, 0]
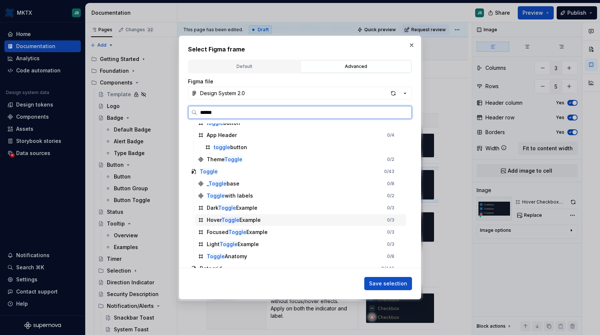
click at [268, 218] on div "Hover Toggle Example 0 / 3" at bounding box center [300, 220] width 211 height 12
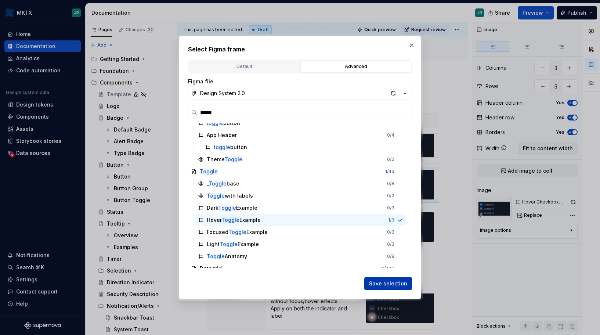
click at [401, 284] on span "Save selection" at bounding box center [388, 283] width 38 height 7
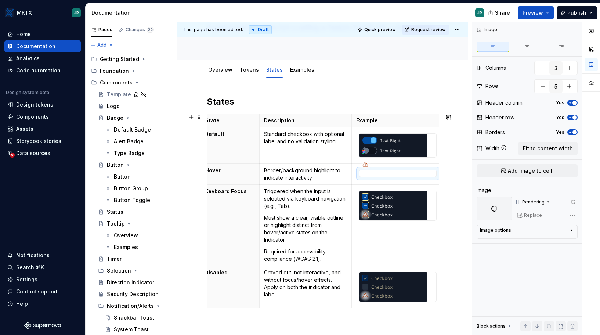
scroll to position [101, 0]
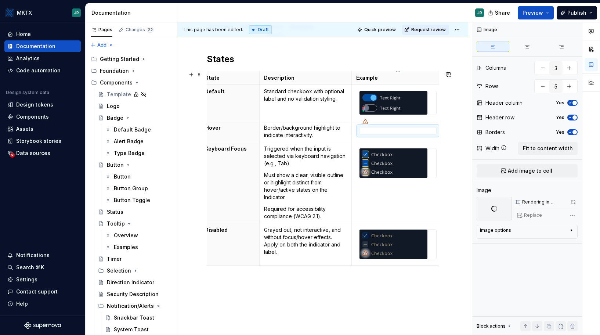
click at [394, 166] on img at bounding box center [393, 162] width 68 height 29
click at [453, 171] on div "States State Description Example Default Standard checkbox with optional label …" at bounding box center [322, 216] width 291 height 360
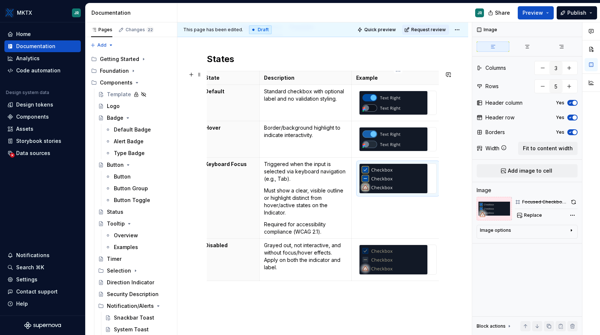
click at [406, 179] on img at bounding box center [393, 178] width 68 height 29
click at [497, 206] on img at bounding box center [493, 208] width 35 height 23
click at [532, 215] on span "Replace" at bounding box center [533, 215] width 18 height 6
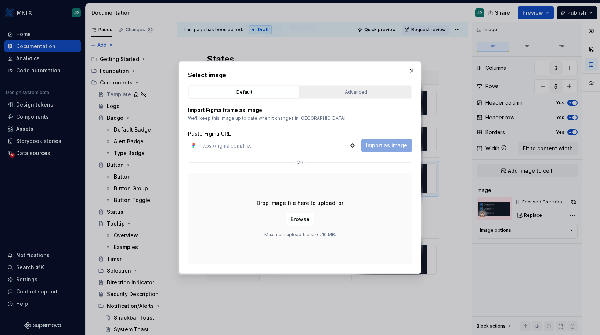
click at [358, 95] on div "Advanced" at bounding box center [356, 91] width 106 height 7
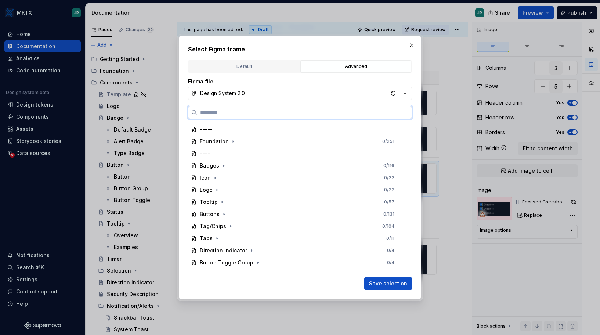
click at [262, 112] on input "search" at bounding box center [304, 112] width 214 height 7
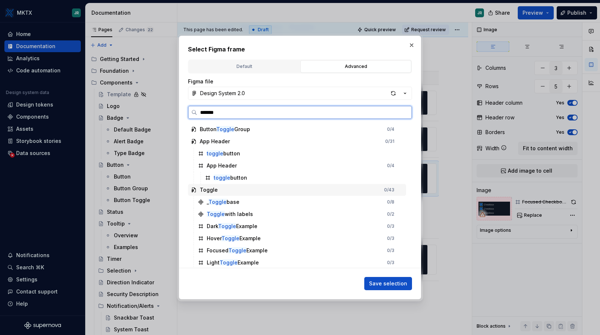
scroll to position [13, 0]
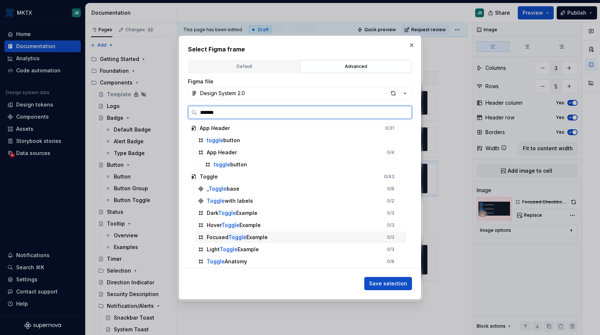
click at [271, 235] on div "Focused Toggle Example 0 / 3" at bounding box center [300, 237] width 211 height 12
click at [271, 235] on div "Focused Toggle Example 1 / 3" at bounding box center [300, 237] width 211 height 12
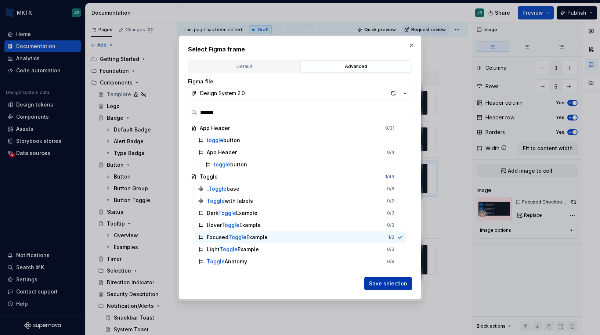
click at [394, 284] on span "Save selection" at bounding box center [388, 283] width 38 height 7
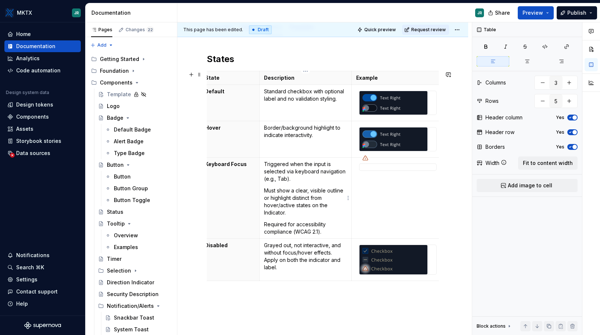
click at [283, 213] on p "Must show a clear, visible outline or highlight distinct from hover/active stat…" at bounding box center [305, 201] width 83 height 29
drag, startPoint x: 284, startPoint y: 213, endPoint x: 265, endPoint y: 213, distance: 19.4
click at [265, 213] on p "Must show a clear, visible outline or highlight distinct from hover/active stat…" at bounding box center [305, 201] width 83 height 29
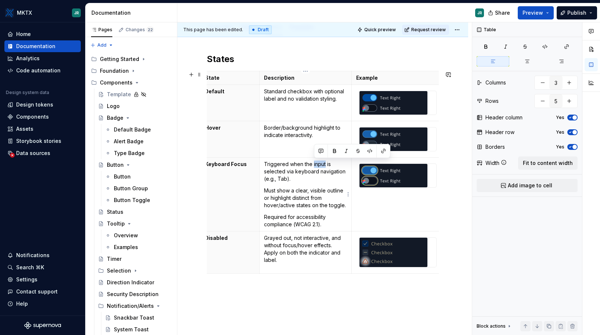
drag, startPoint x: 325, startPoint y: 164, endPoint x: 313, endPoint y: 164, distance: 11.7
click at [313, 164] on p "Triggered when the input is selected via keyboard navigation (e.g., Tab)." at bounding box center [305, 171] width 83 height 22
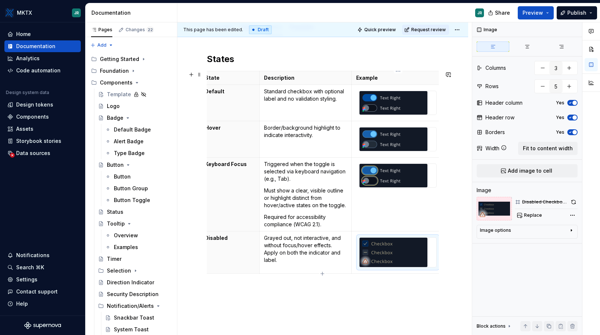
click at [407, 254] on img at bounding box center [393, 251] width 68 height 29
click at [529, 215] on span "Replace" at bounding box center [533, 215] width 18 height 6
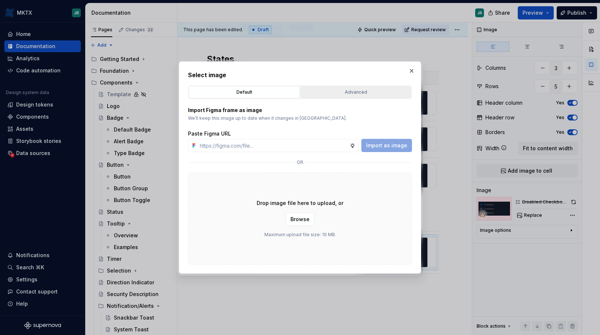
click at [347, 93] on div "Advanced" at bounding box center [356, 91] width 106 height 7
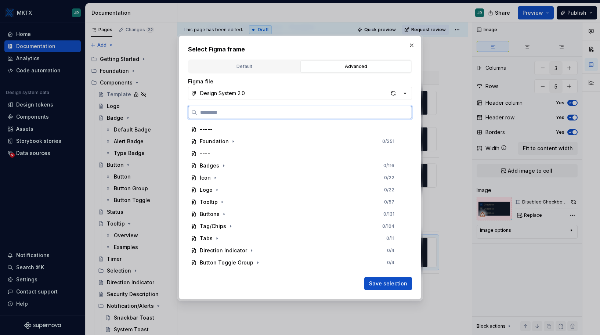
click at [273, 112] on input "search" at bounding box center [304, 112] width 214 height 7
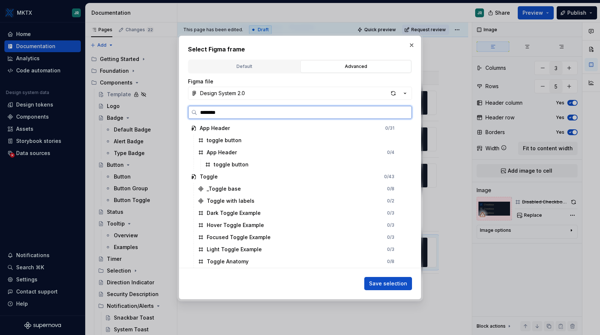
scroll to position [0, 0]
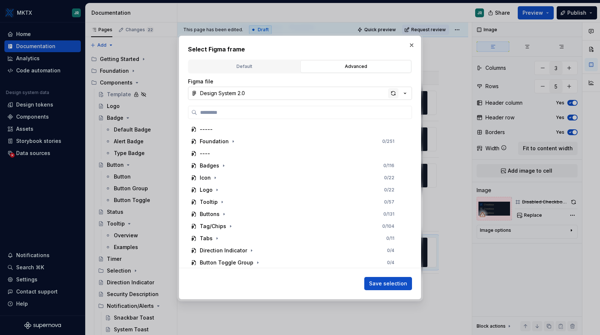
click at [394, 92] on div "button" at bounding box center [393, 93] width 10 height 10
click at [391, 97] on div "button" at bounding box center [393, 93] width 10 height 10
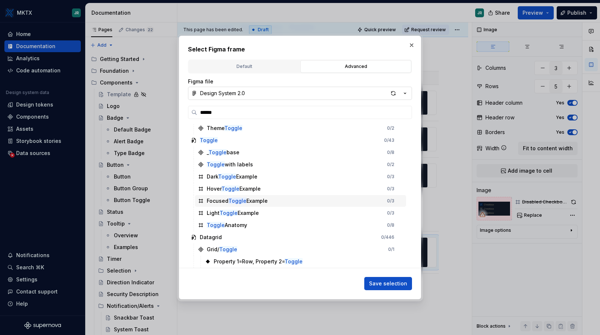
scroll to position [68, 0]
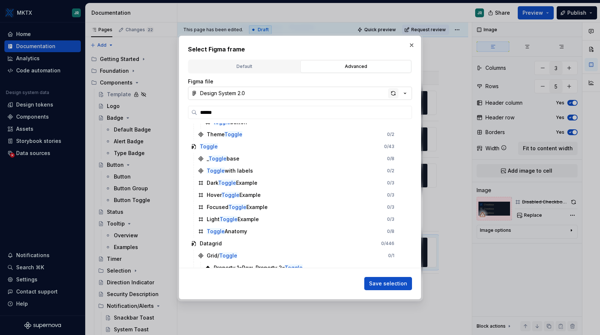
click at [392, 94] on div "button" at bounding box center [393, 93] width 10 height 10
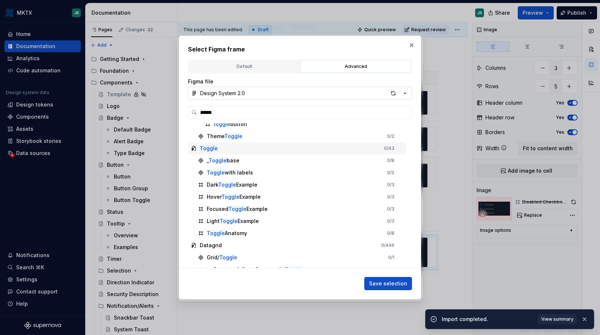
scroll to position [66, 0]
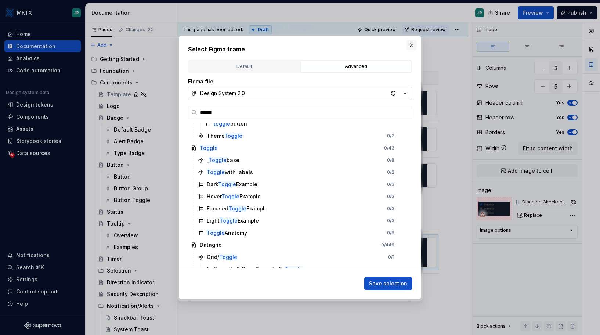
click at [411, 47] on button "button" at bounding box center [411, 45] width 10 height 10
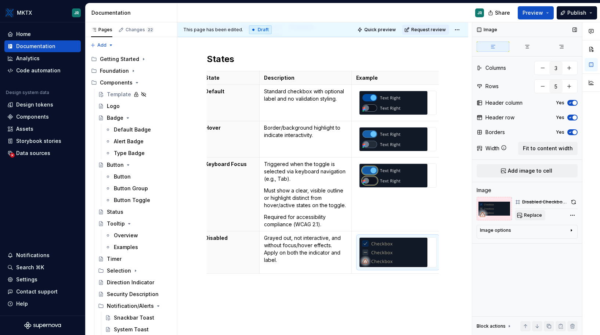
click at [527, 216] on span "Replace" at bounding box center [533, 215] width 18 height 6
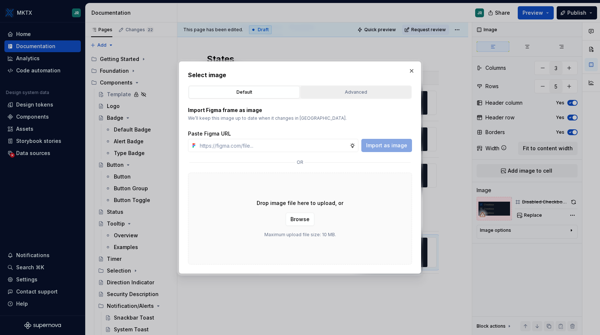
click at [362, 94] on div "Advanced" at bounding box center [356, 91] width 106 height 7
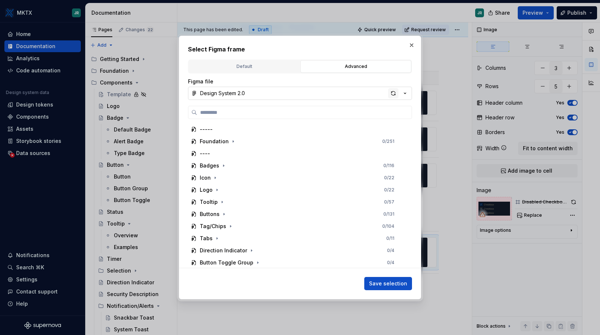
click at [392, 93] on div "button" at bounding box center [393, 93] width 10 height 10
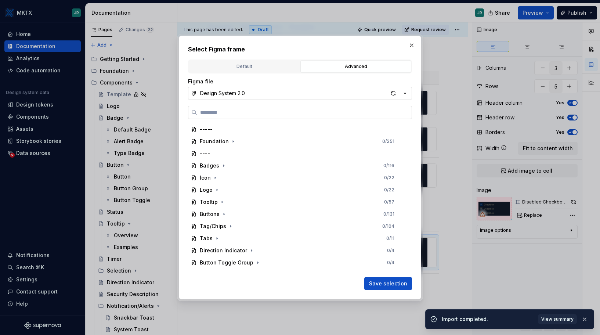
click at [291, 111] on input "search" at bounding box center [304, 112] width 214 height 7
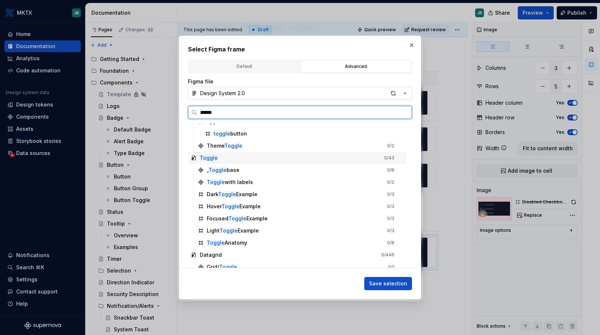
scroll to position [74, 0]
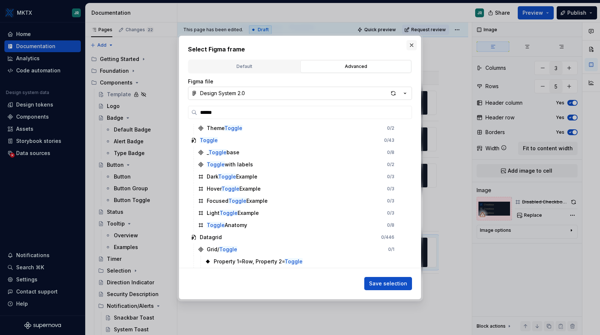
click at [414, 44] on button "button" at bounding box center [411, 45] width 10 height 10
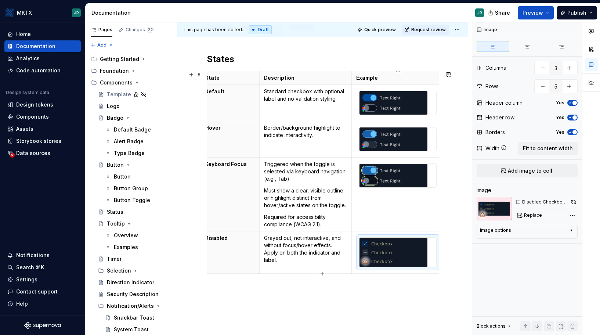
click at [374, 253] on img at bounding box center [393, 251] width 68 height 29
click at [542, 215] on button "Replace" at bounding box center [529, 215] width 30 height 10
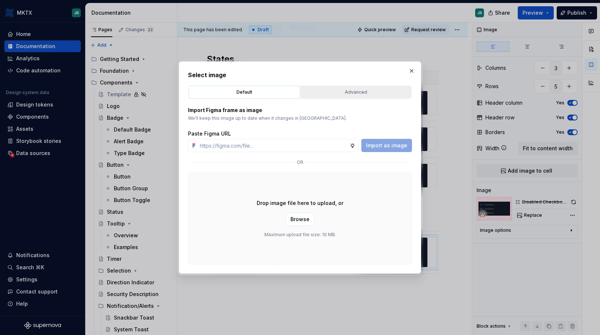
click at [350, 96] on button "Advanced" at bounding box center [355, 92] width 111 height 12
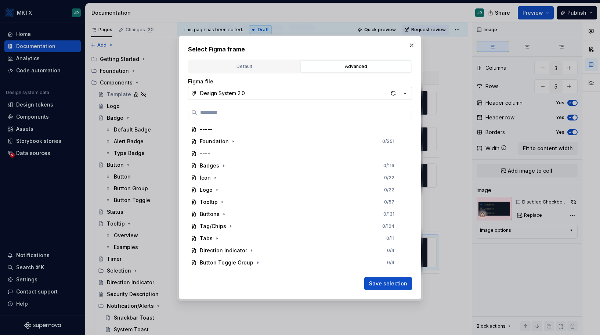
click at [252, 99] on button "Design System 2.0" at bounding box center [300, 93] width 224 height 13
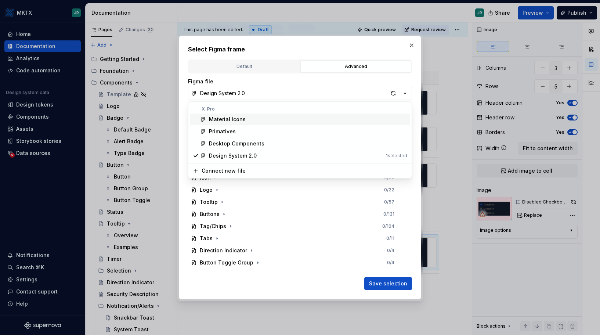
click at [251, 110] on div "X-Pro" at bounding box center [300, 109] width 220 height 6
click at [257, 83] on div "Select Figma frame Default Advanced Import Figma frame as image We’ll keep this…" at bounding box center [300, 167] width 600 height 335
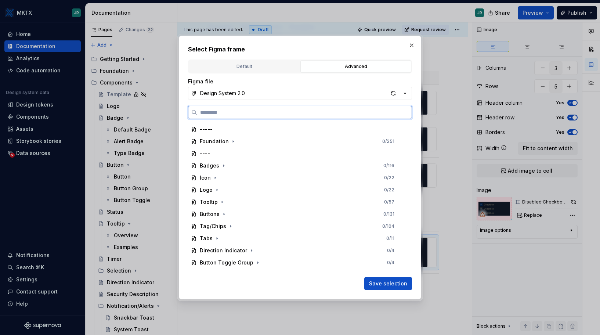
click at [247, 116] on input "search" at bounding box center [304, 112] width 214 height 7
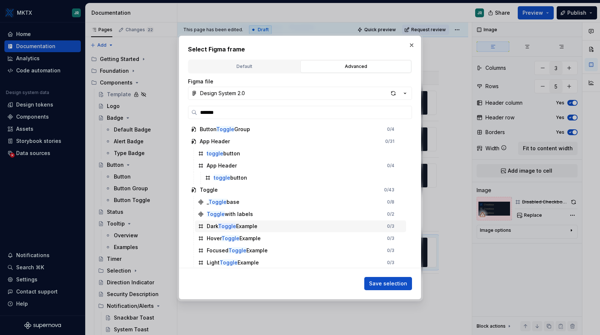
scroll to position [13, 0]
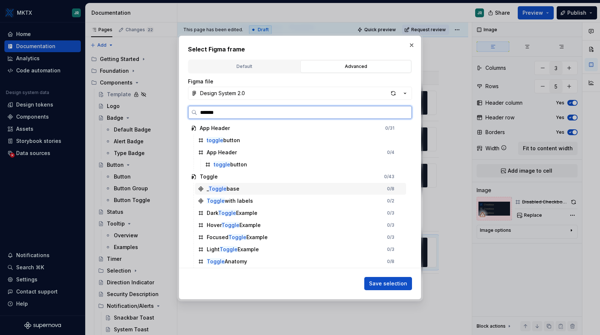
click at [338, 185] on div "_ Toggle base 0 / 8" at bounding box center [300, 189] width 211 height 12
click at [333, 189] on div "_ Toggle base 0 / 8" at bounding box center [300, 189] width 211 height 12
click at [384, 207] on div "Dark Toggle Example 0 / 3" at bounding box center [300, 213] width 211 height 12
click at [374, 191] on div "_ Toggle base 0 / 8" at bounding box center [300, 189] width 211 height 12
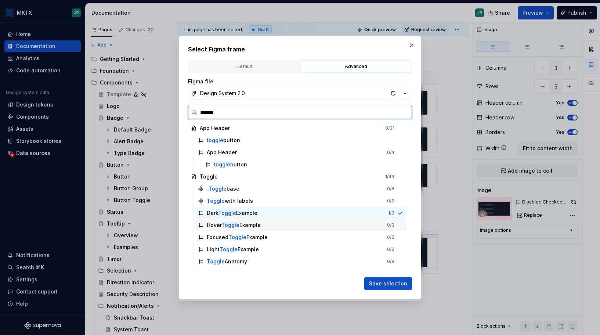
click at [374, 222] on div "Hover Toggle Example 0 / 3" at bounding box center [300, 225] width 211 height 12
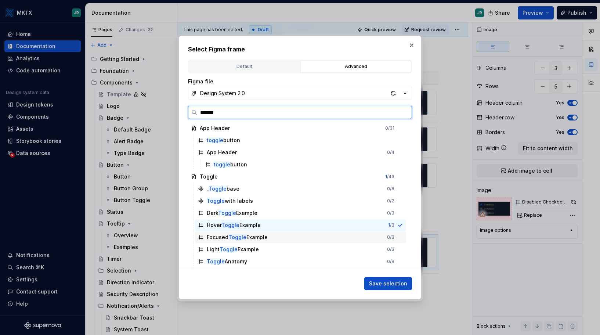
click at [372, 242] on div "Focused Toggle Example 0 / 3" at bounding box center [300, 237] width 211 height 12
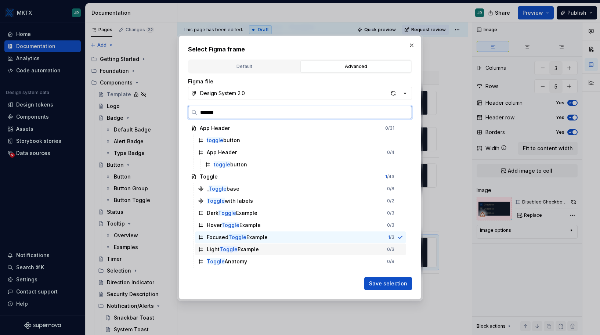
click at [369, 250] on div "Light Toggle Example 0 / 3" at bounding box center [300, 249] width 211 height 12
click at [367, 233] on div "Focused Toggle Example 0 / 3" at bounding box center [300, 237] width 211 height 12
click at [367, 214] on div "Dark Toggle Example 0 / 3" at bounding box center [300, 213] width 211 height 12
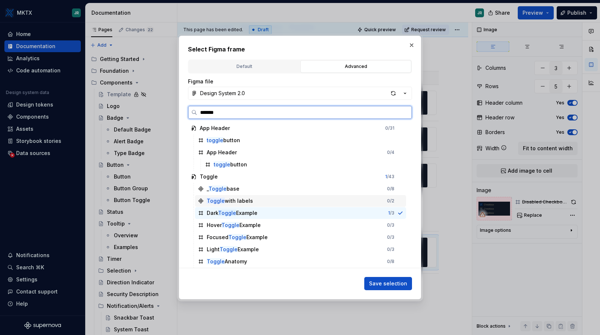
click at [367, 193] on div "_ Toggle base 0 / 8" at bounding box center [300, 189] width 211 height 12
click at [367, 185] on div "_ Toggle base 0 / 8" at bounding box center [300, 189] width 211 height 12
click at [367, 176] on div "Toggle 1 / 43" at bounding box center [297, 177] width 218 height 12
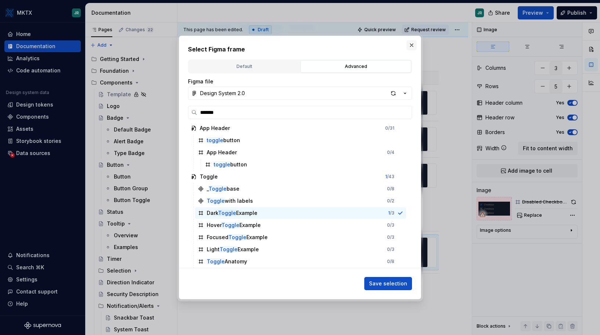
click at [412, 45] on button "button" at bounding box center [411, 45] width 10 height 10
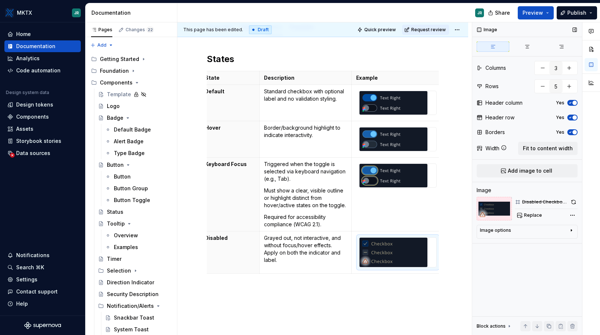
click at [490, 210] on img at bounding box center [493, 208] width 35 height 23
click at [505, 231] on div "Image options" at bounding box center [495, 230] width 31 height 6
click at [538, 217] on span "Replace" at bounding box center [533, 215] width 18 height 6
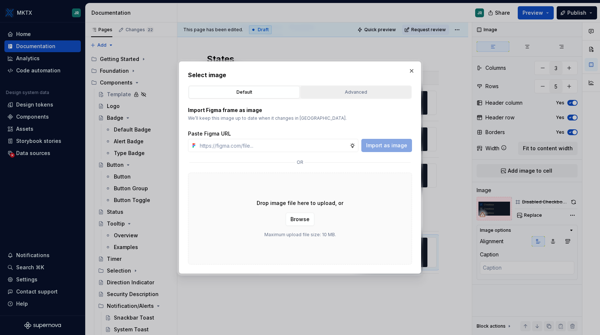
click at [356, 95] on div "Advanced" at bounding box center [356, 91] width 106 height 7
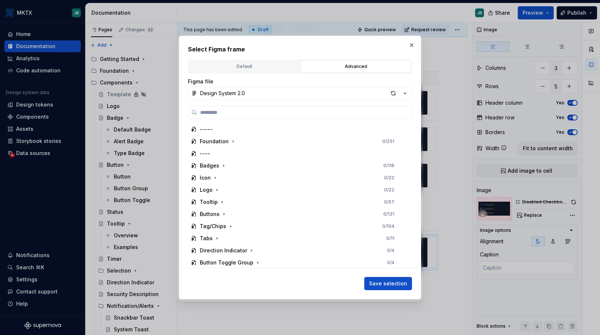
click at [392, 85] on div "Figma file" at bounding box center [300, 81] width 224 height 7
click at [392, 97] on div "button" at bounding box center [393, 93] width 10 height 10
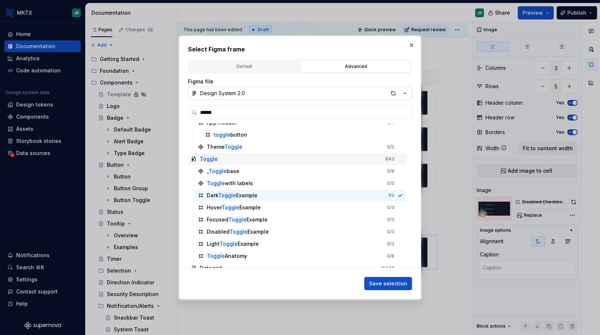
scroll to position [58, 0]
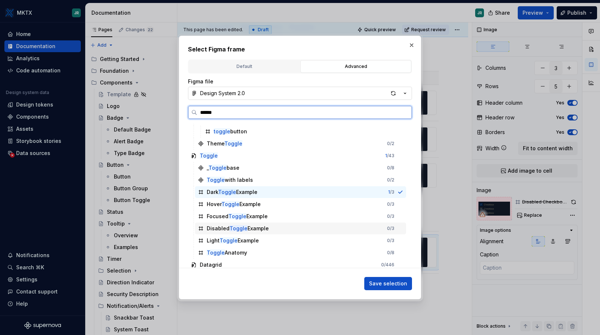
click at [255, 227] on div "Disabled Toggle Example" at bounding box center [238, 228] width 62 height 7
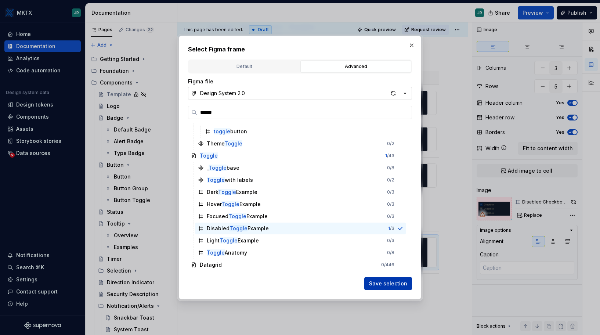
click at [385, 281] on span "Save selection" at bounding box center [388, 283] width 38 height 7
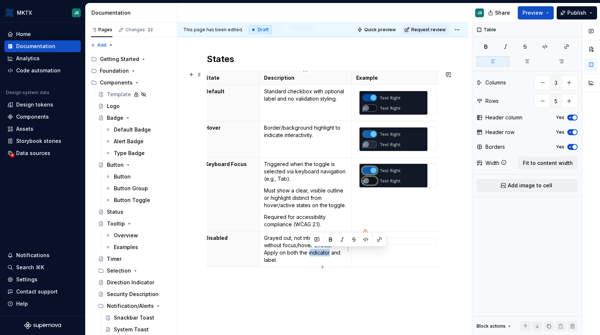
drag, startPoint x: 330, startPoint y: 252, endPoint x: 310, endPoint y: 252, distance: 19.4
click at [310, 252] on p "Grayed out, not interactive, and without focus/hover effects. Apply on both the…" at bounding box center [305, 248] width 83 height 29
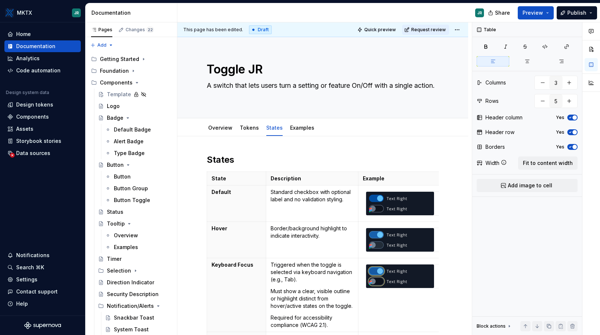
scroll to position [0, 7]
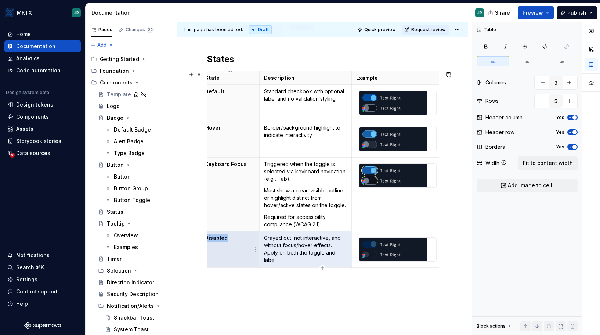
type textarea "*"
drag, startPoint x: 309, startPoint y: 261, endPoint x: 268, endPoint y: 254, distance: 42.0
click at [268, 254] on p "Grayed out, not interactive, and without focus/hover effects. Apply on both the…" at bounding box center [305, 248] width 83 height 29
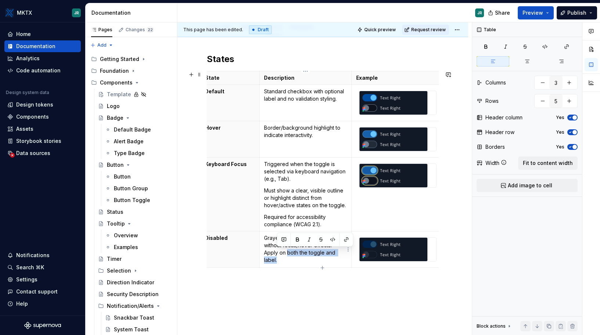
drag, startPoint x: 285, startPoint y: 262, endPoint x: 287, endPoint y: 255, distance: 7.0
click at [287, 255] on p "Grayed out, not interactive, and without focus/hover effects. Apply on both the…" at bounding box center [305, 248] width 83 height 29
click at [449, 78] on button "button" at bounding box center [448, 74] width 10 height 10
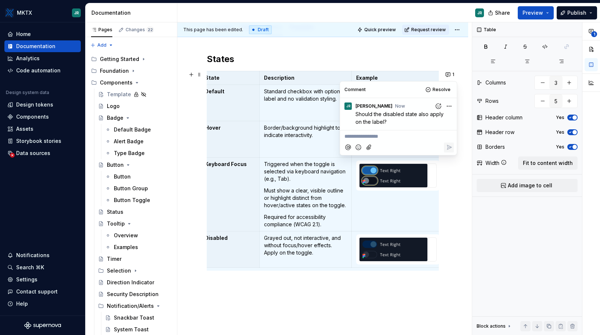
click at [448, 172] on div "States State Description Example Default Standard checkbox with optional label …" at bounding box center [322, 217] width 291 height 362
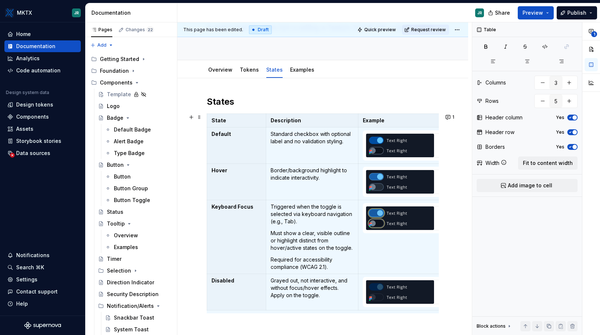
scroll to position [54, 0]
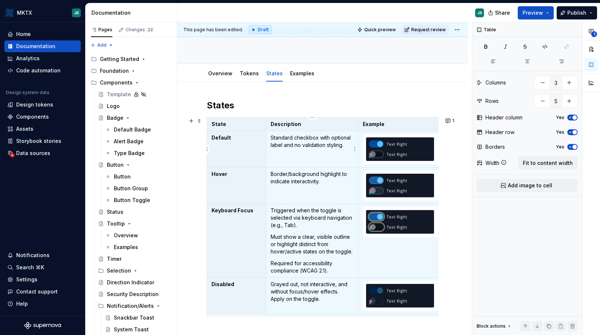
click at [319, 147] on p "Standard checkbox with optional label and no validation styling." at bounding box center [311, 141] width 83 height 15
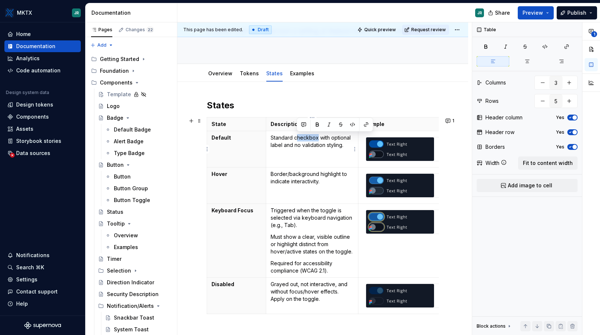
drag, startPoint x: 318, startPoint y: 137, endPoint x: 296, endPoint y: 136, distance: 21.3
click at [296, 136] on p "Standard checkbox with optional label and no validation styling." at bounding box center [311, 141] width 83 height 15
click at [283, 142] on p "Standard toggle with optional label and no validation styling." at bounding box center [311, 141] width 83 height 15
drag, startPoint x: 318, startPoint y: 154, endPoint x: 329, endPoint y: 143, distance: 15.8
click at [329, 143] on p "Standard toggle with optional labels left and right and no validation styling." at bounding box center [311, 145] width 83 height 22
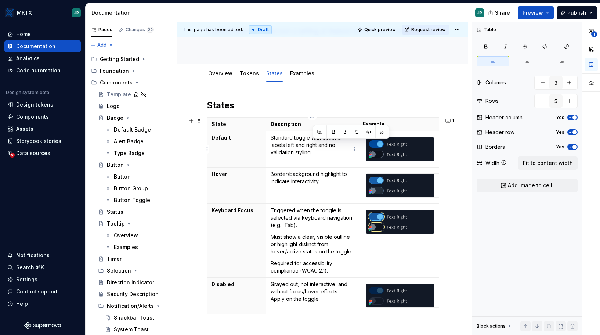
click at [331, 153] on p "Standard toggle with optional labels left and right and no validation styling." at bounding box center [311, 145] width 83 height 22
drag, startPoint x: 329, startPoint y: 145, endPoint x: 329, endPoint y: 154, distance: 9.5
click at [329, 154] on p "Standard toggle with optional labels left and right and no validation styling." at bounding box center [311, 145] width 83 height 22
click at [329, 145] on p "Standard toggle with optional labels left and right." at bounding box center [311, 141] width 83 height 15
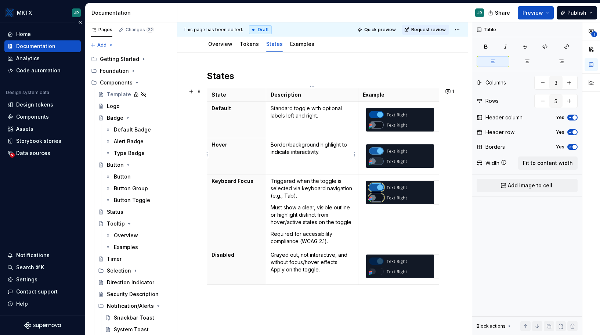
scroll to position [85, 0]
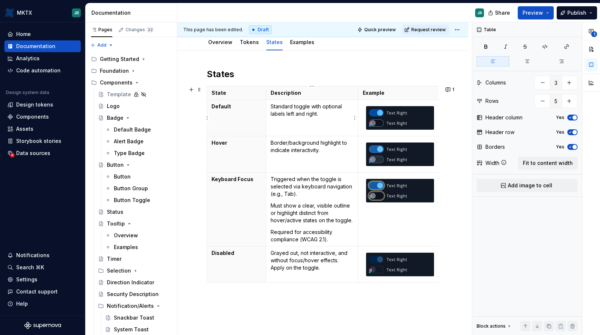
click at [321, 113] on p "Standard toggle with optional labels left and right." at bounding box center [311, 110] width 83 height 15
click at [336, 122] on p "Standard toggle with optional labels left and right. The toggle could be active…" at bounding box center [311, 114] width 83 height 22
drag, startPoint x: 328, startPoint y: 149, endPoint x: 292, endPoint y: 150, distance: 36.3
click at [292, 150] on p "Border/background highlight to indicate interactivity." at bounding box center [311, 146] width 83 height 15
click at [338, 157] on td "Border/background highlight to indicate interactivity." at bounding box center [312, 154] width 92 height 36
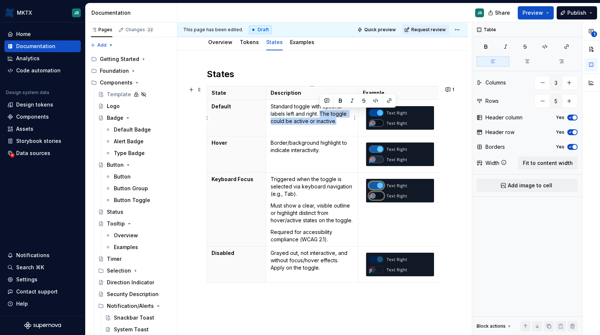
drag, startPoint x: 346, startPoint y: 120, endPoint x: 320, endPoint y: 112, distance: 27.8
click at [320, 112] on p "Standard toggle with optional labels left and right. The toggle could be active…" at bounding box center [311, 114] width 83 height 22
click at [292, 104] on p "Standard toggle with optional labels left and right." at bounding box center [311, 110] width 83 height 15
click at [296, 121] on p "Standard (active or inactive) toggle with optional labels left and right." at bounding box center [311, 114] width 83 height 22
drag, startPoint x: 294, startPoint y: 106, endPoint x: 345, endPoint y: 106, distance: 51.0
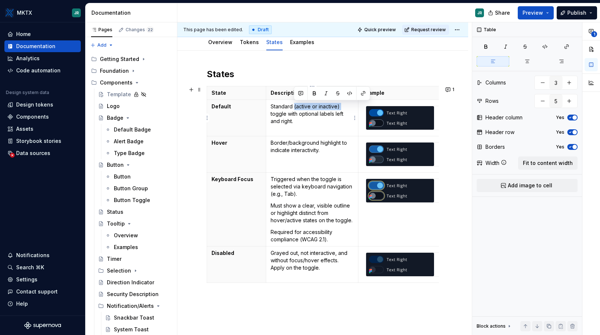
click at [345, 106] on p "Standard (active or inactive) toggle with optional labels left and right." at bounding box center [311, 114] width 83 height 22
click at [332, 127] on td "Standard (active or inactive) toggle with optional labels left and right." at bounding box center [312, 118] width 92 height 36
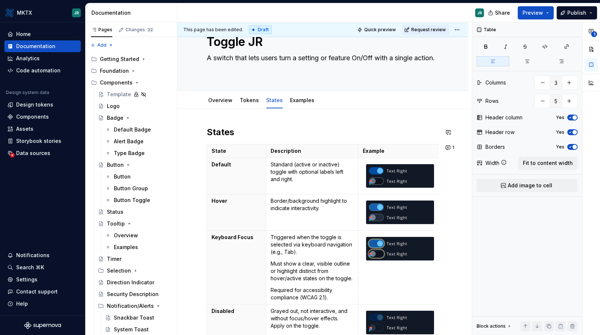
scroll to position [0, 0]
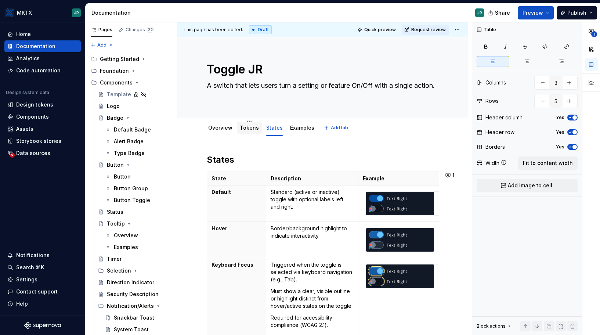
click at [248, 127] on link "Tokens" at bounding box center [249, 127] width 19 height 6
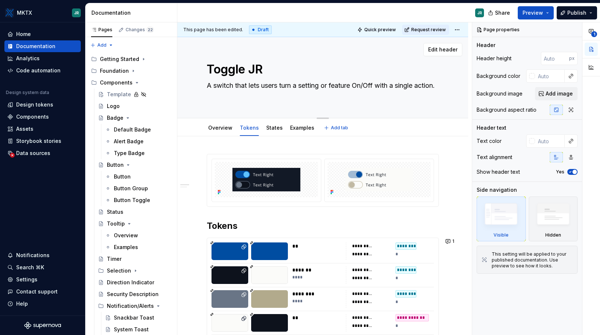
click at [250, 66] on textarea "Toggle JR" at bounding box center [321, 70] width 232 height 18
drag, startPoint x: 249, startPoint y: 67, endPoint x: 272, endPoint y: 73, distance: 24.2
click at [272, 73] on textarea "Toggle JR" at bounding box center [321, 70] width 232 height 18
type textarea "*"
type textarea "Toggle"
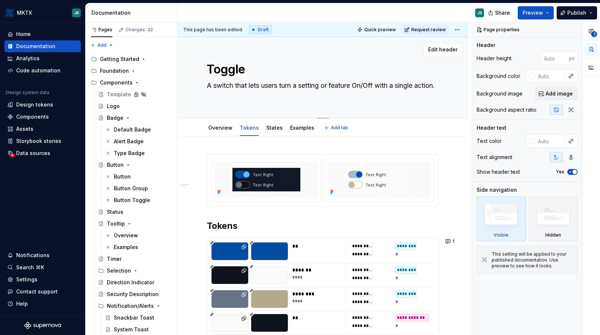
type textarea "*"
type textarea "Toggle"
type textarea "*"
type textarea "Toggle"
click at [212, 128] on link "Overview" at bounding box center [220, 127] width 24 height 6
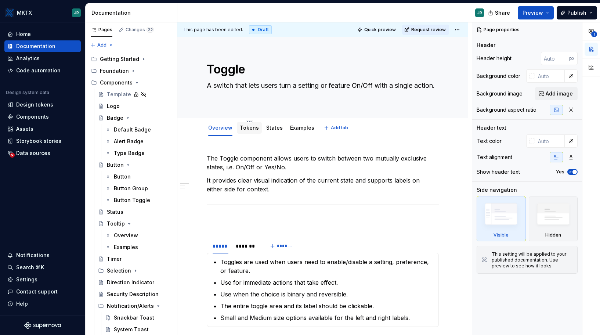
click at [256, 126] on link "Tokens" at bounding box center [249, 127] width 19 height 6
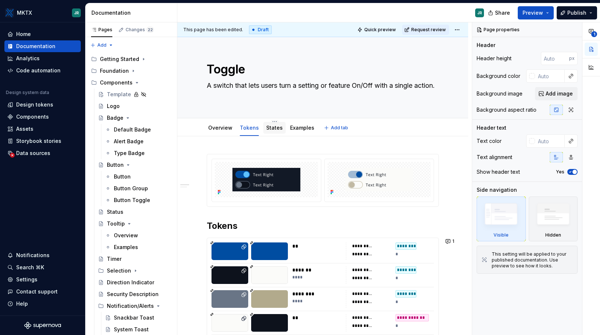
click at [272, 127] on link "States" at bounding box center [274, 127] width 17 height 6
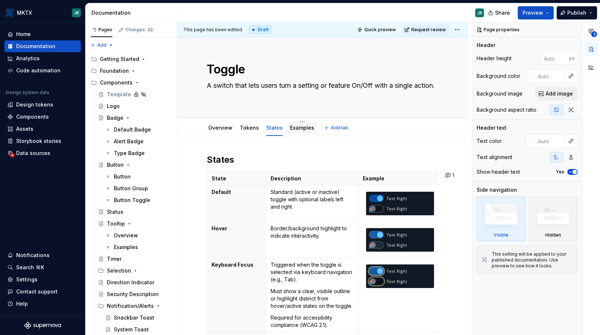
click at [303, 126] on link "Examples" at bounding box center [302, 127] width 24 height 6
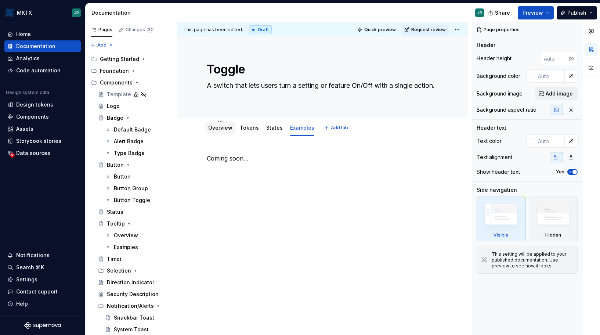
click at [220, 128] on link "Overview" at bounding box center [220, 127] width 24 height 6
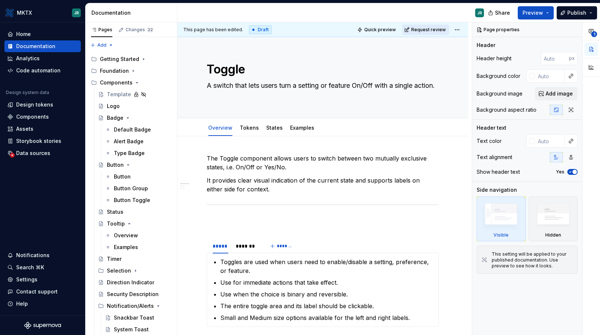
click at [429, 28] on span "Request review" at bounding box center [428, 30] width 34 height 6
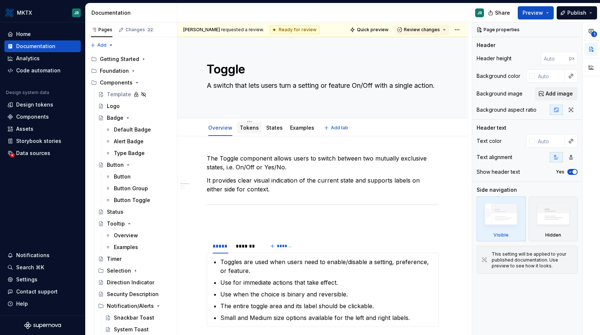
click at [250, 128] on link "Tokens" at bounding box center [249, 127] width 19 height 6
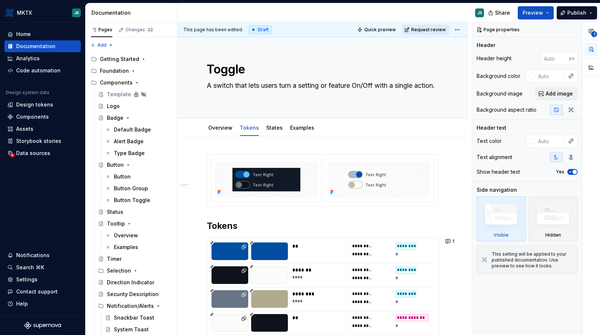
click at [428, 31] on span "Request review" at bounding box center [428, 30] width 34 height 6
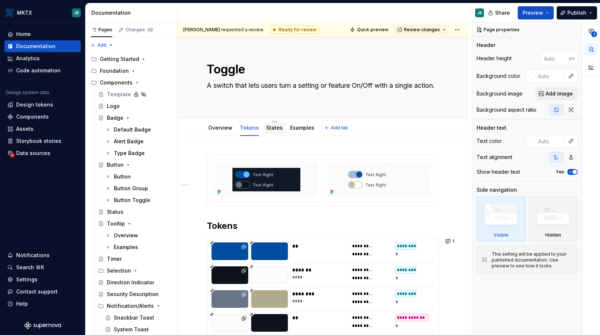
click at [271, 128] on link "States" at bounding box center [274, 127] width 17 height 6
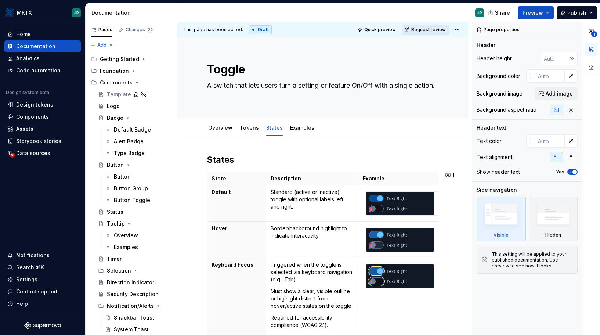
click at [420, 33] on button "Request review" at bounding box center [425, 30] width 47 height 10
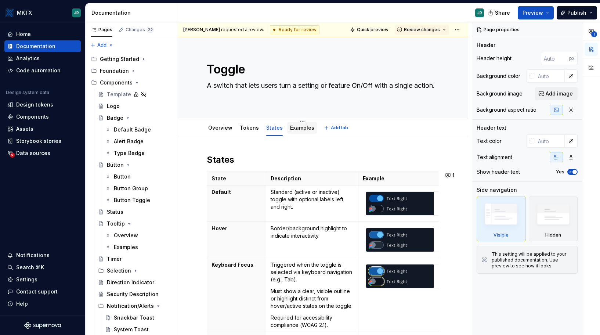
click at [301, 126] on link "Examples" at bounding box center [302, 127] width 24 height 6
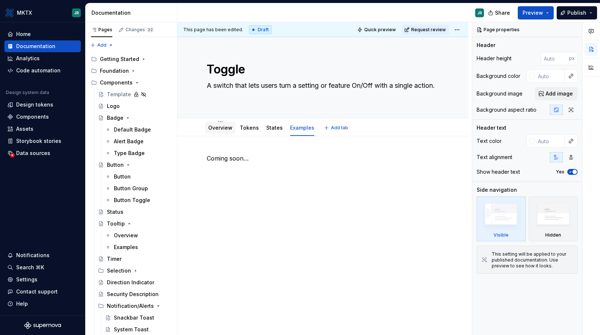
click at [221, 130] on link "Overview" at bounding box center [220, 127] width 24 height 6
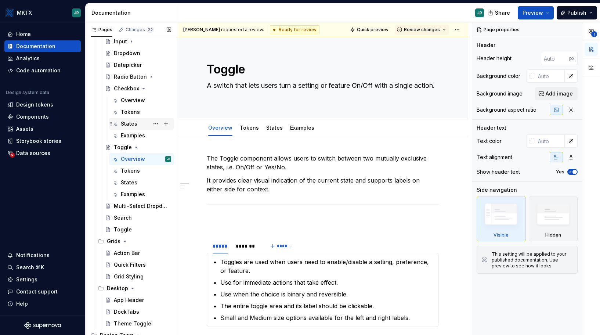
scroll to position [357, 0]
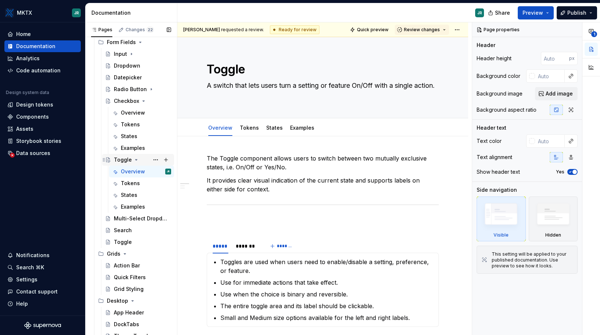
click at [136, 159] on icon "Page tree" at bounding box center [136, 159] width 2 height 1
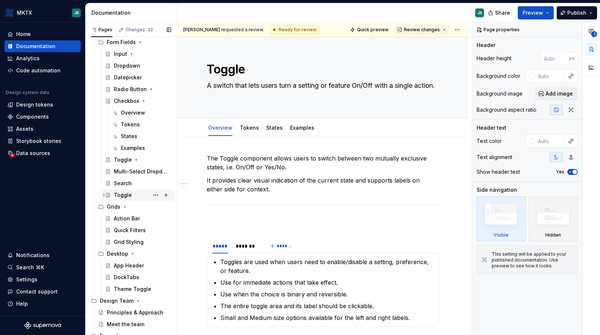
click at [127, 197] on div "Toggle" at bounding box center [123, 194] width 18 height 7
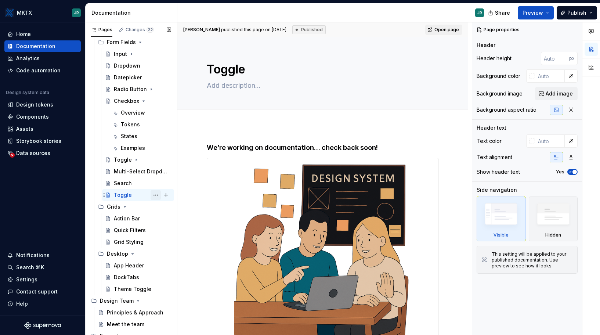
click at [152, 195] on button "Page tree" at bounding box center [155, 195] width 10 height 10
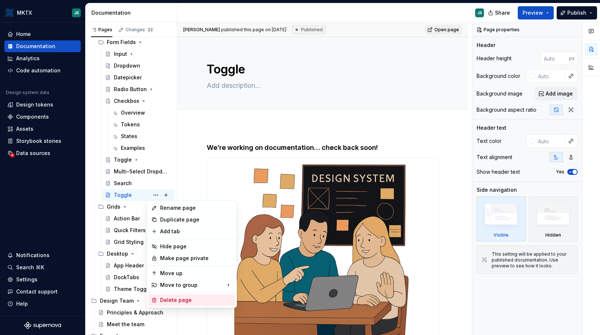
click at [173, 299] on div "Delete page" at bounding box center [196, 299] width 72 height 7
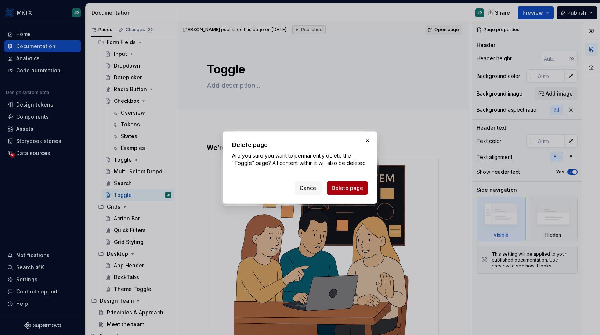
click at [355, 192] on button "Delete page" at bounding box center [347, 187] width 41 height 13
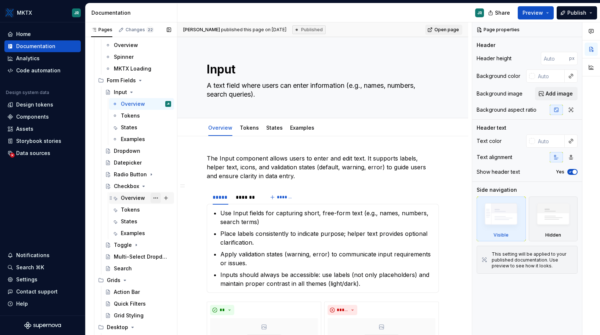
scroll to position [318, 0]
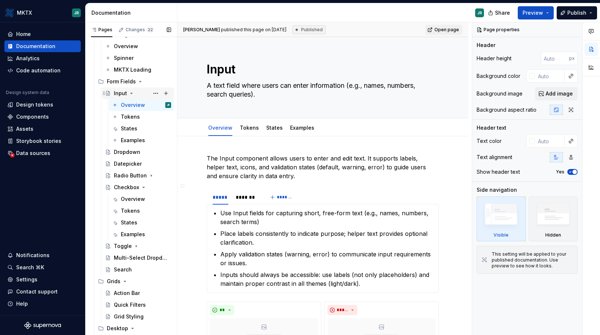
click at [131, 93] on icon "Page tree" at bounding box center [132, 93] width 2 height 1
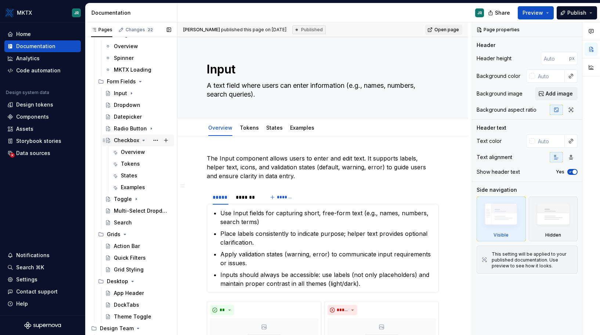
click at [142, 142] on icon "Page tree" at bounding box center [144, 140] width 6 height 6
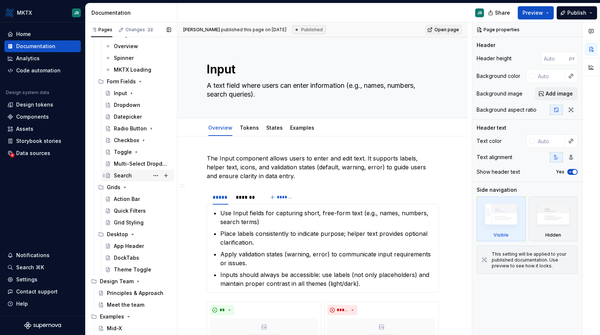
click at [119, 172] on div "Search" at bounding box center [123, 175] width 18 height 7
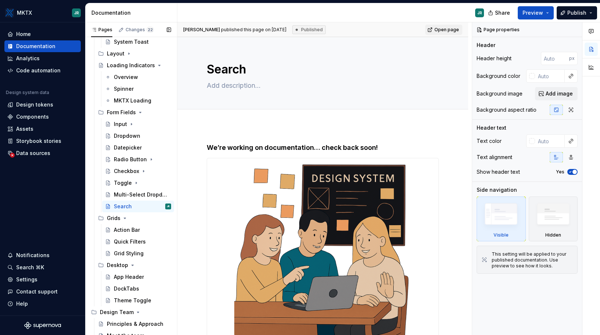
scroll to position [339, 0]
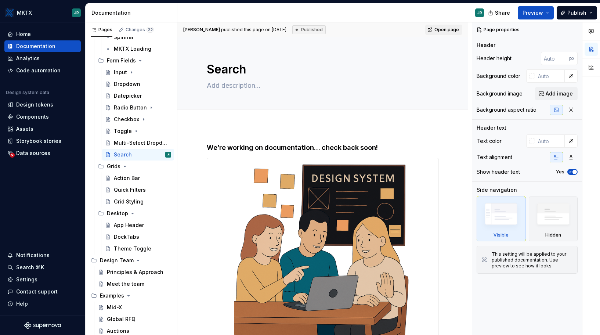
click at [142, 21] on div "Documentation" at bounding box center [131, 12] width 92 height 19
click at [141, 28] on div "Changes 22" at bounding box center [139, 30] width 28 height 6
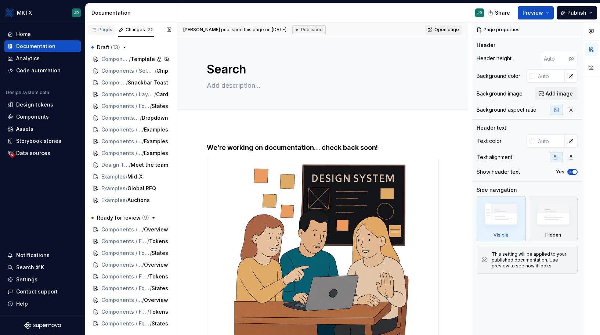
click at [107, 32] on div "Pages" at bounding box center [101, 30] width 21 height 6
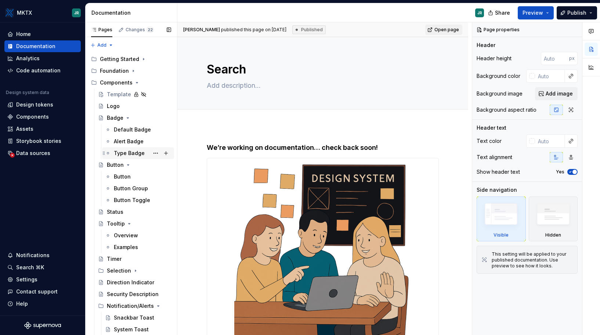
click at [125, 153] on div "Type Badge" at bounding box center [129, 152] width 31 height 7
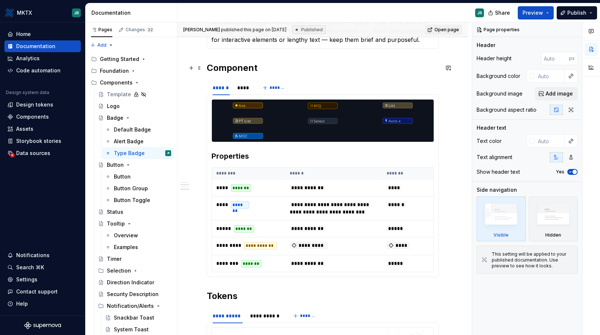
scroll to position [208, 0]
click at [244, 90] on div "****" at bounding box center [243, 87] width 13 height 7
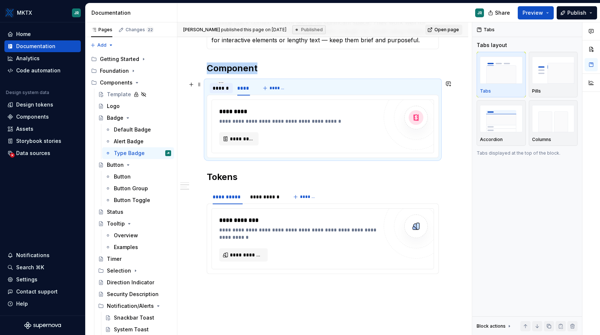
click at [216, 91] on div "******" at bounding box center [220, 87] width 17 height 7
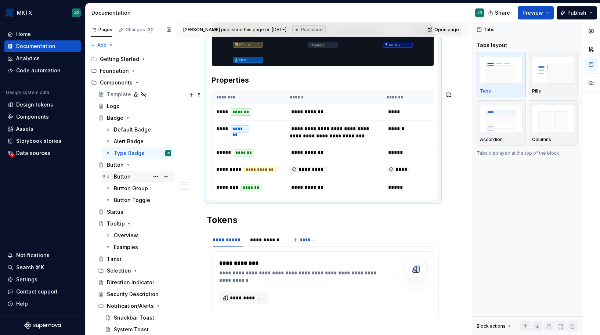
scroll to position [260, 0]
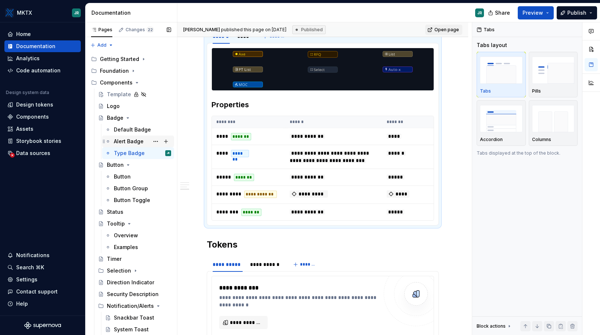
click at [123, 144] on div "Alert Badge" at bounding box center [129, 141] width 30 height 7
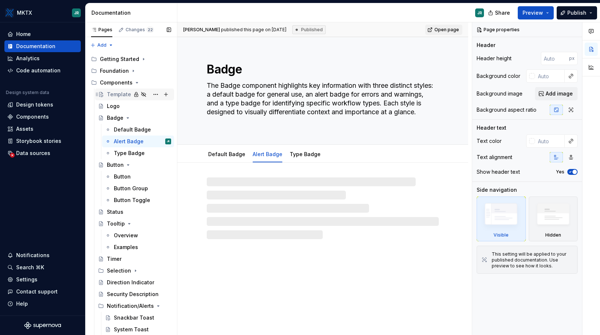
click at [117, 95] on div "Template" at bounding box center [119, 94] width 24 height 7
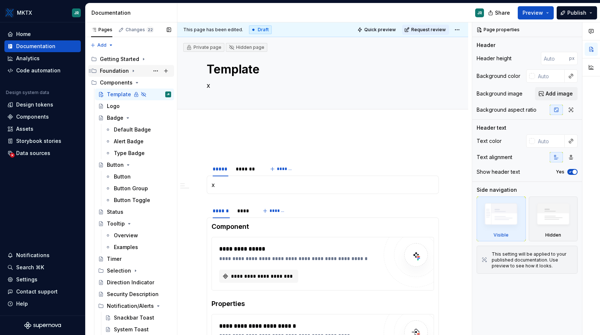
click at [133, 70] on icon "Page tree" at bounding box center [133, 71] width 1 height 2
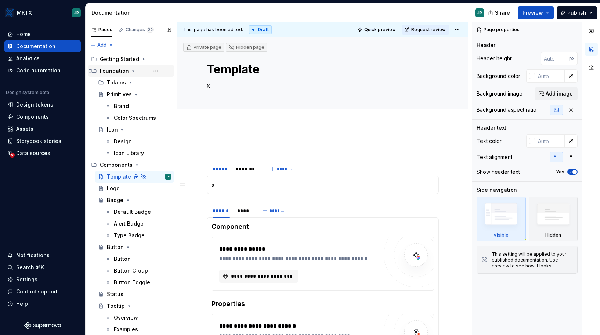
click at [132, 70] on icon "Page tree" at bounding box center [133, 70] width 2 height 1
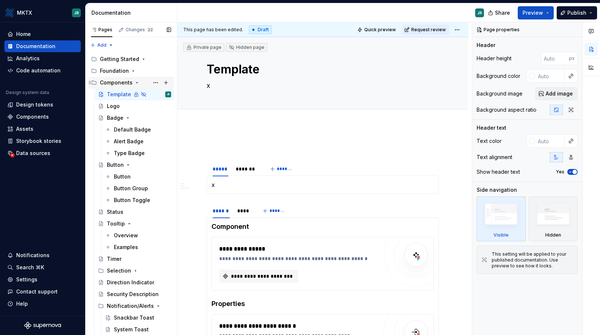
click at [136, 83] on icon "Page tree" at bounding box center [137, 83] width 6 height 6
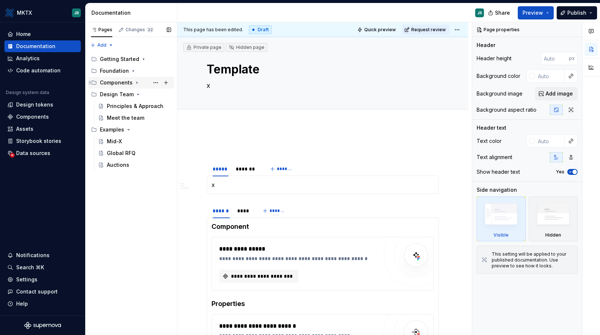
click at [136, 83] on icon "Page tree" at bounding box center [137, 83] width 6 height 6
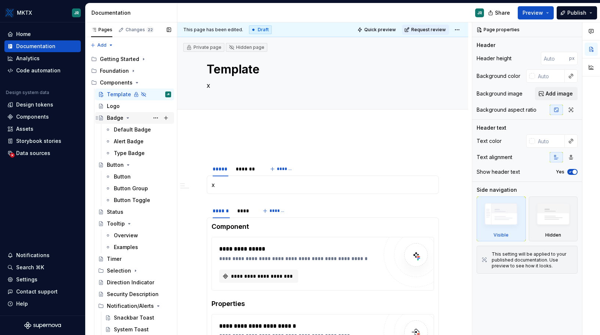
click at [126, 118] on icon "Page tree" at bounding box center [128, 118] width 6 height 6
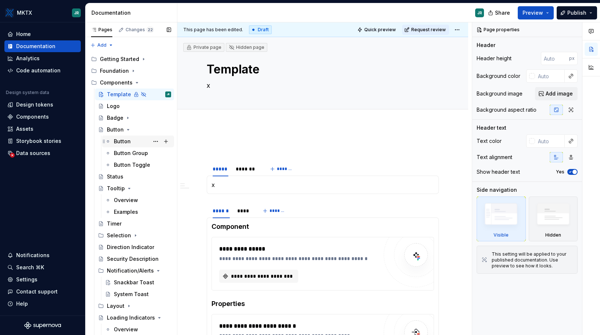
click at [127, 139] on div "Button" at bounding box center [122, 141] width 17 height 7
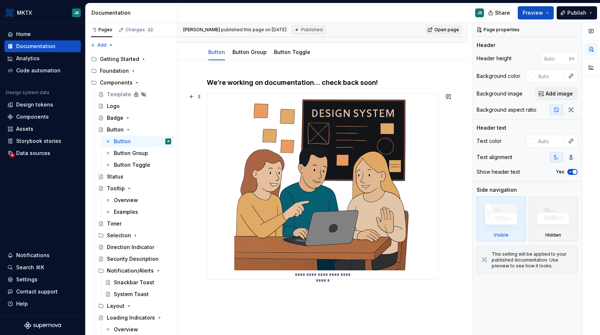
scroll to position [120, 0]
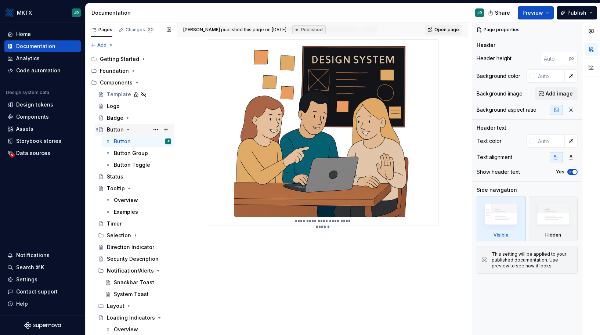
click at [127, 130] on icon "Page tree" at bounding box center [128, 129] width 2 height 1
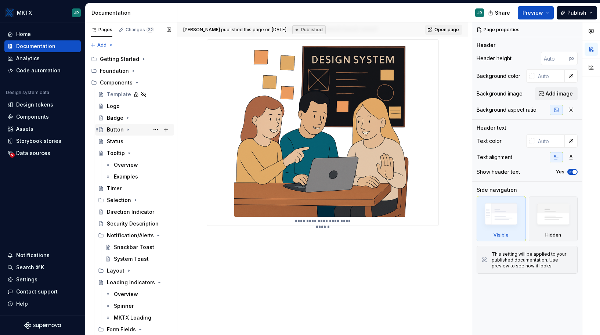
click at [128, 130] on icon "Page tree" at bounding box center [128, 130] width 1 height 2
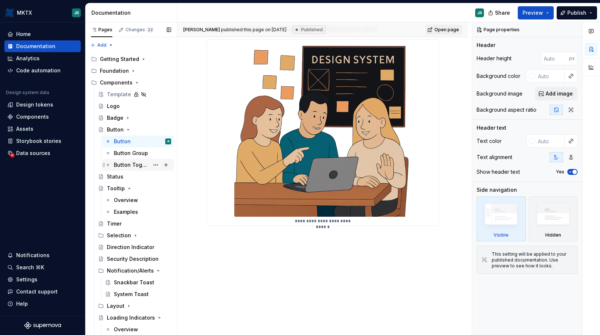
click at [128, 165] on div "Button Toggle" at bounding box center [131, 164] width 35 height 7
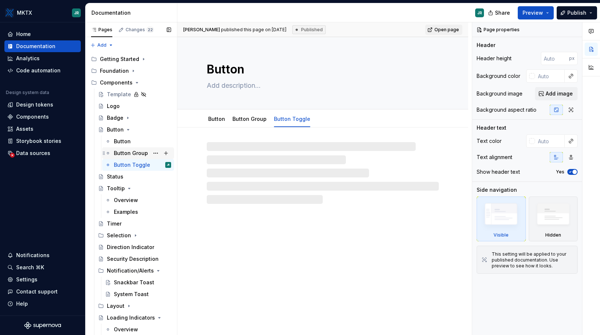
click at [130, 150] on div "Button Group" at bounding box center [131, 152] width 34 height 7
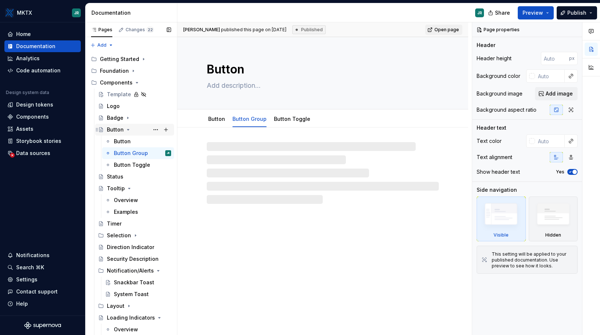
click at [127, 130] on icon "Page tree" at bounding box center [128, 129] width 2 height 1
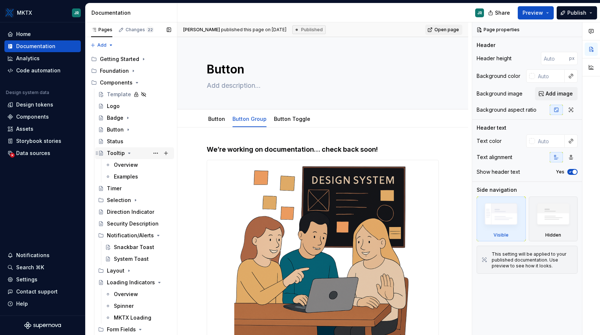
click at [127, 154] on icon "Page tree" at bounding box center [129, 153] width 6 height 6
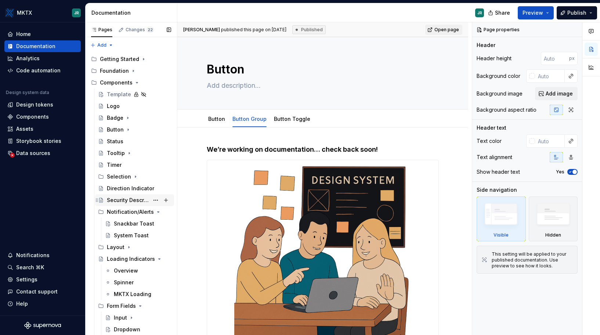
scroll to position [15, 0]
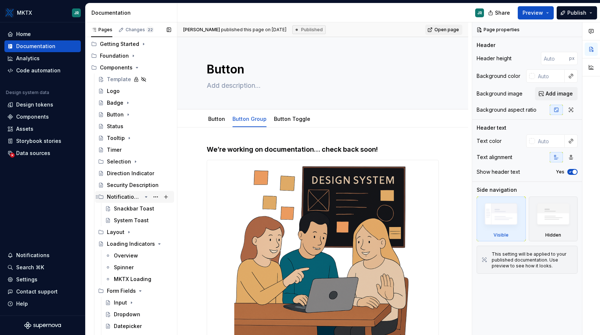
click at [143, 197] on icon "Page tree" at bounding box center [146, 197] width 6 height 6
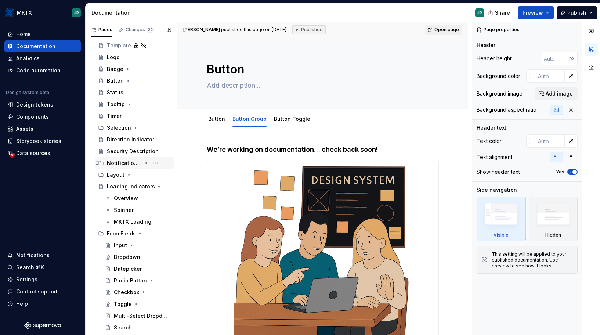
scroll to position [50, 0]
click at [143, 186] on icon "Page tree" at bounding box center [146, 186] width 6 height 6
click at [128, 173] on icon "Page tree" at bounding box center [129, 174] width 6 height 6
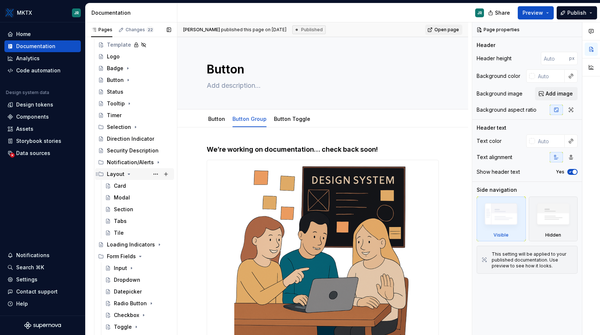
click at [128, 174] on icon "Page tree" at bounding box center [129, 174] width 2 height 1
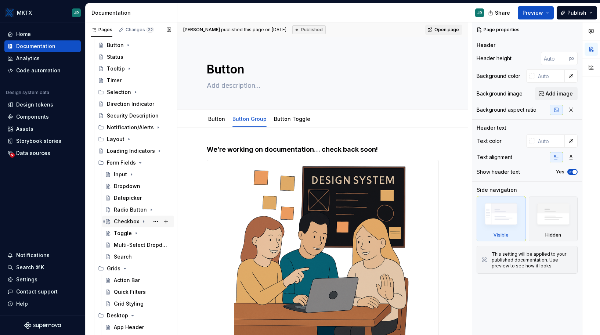
scroll to position [85, 0]
click at [129, 254] on div "Search" at bounding box center [123, 255] width 18 height 7
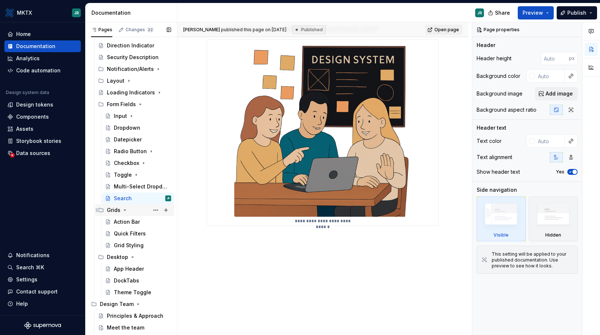
scroll to position [113, 0]
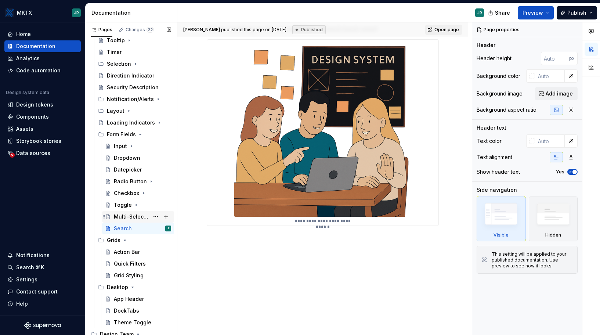
click at [127, 216] on div "Multi-Select Dropdown" at bounding box center [131, 216] width 35 height 7
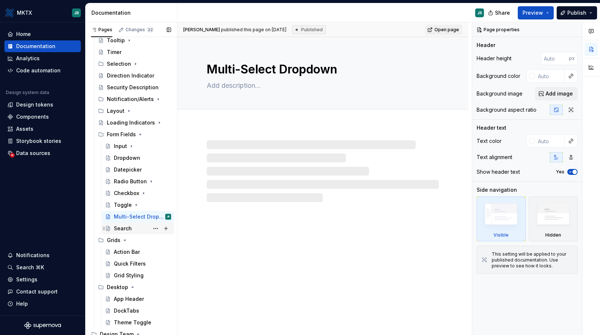
click at [127, 226] on div "Search" at bounding box center [123, 228] width 18 height 7
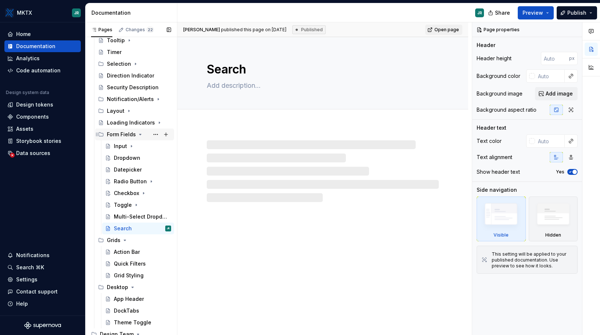
click at [139, 134] on icon "Page tree" at bounding box center [140, 134] width 6 height 6
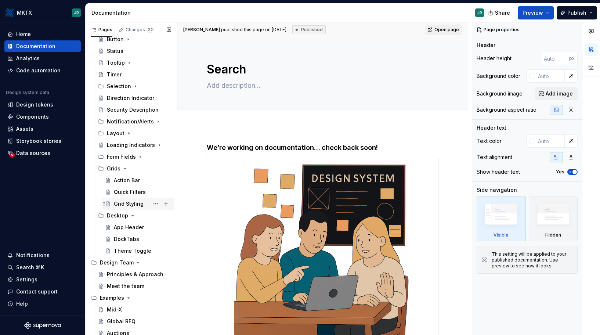
scroll to position [92, 0]
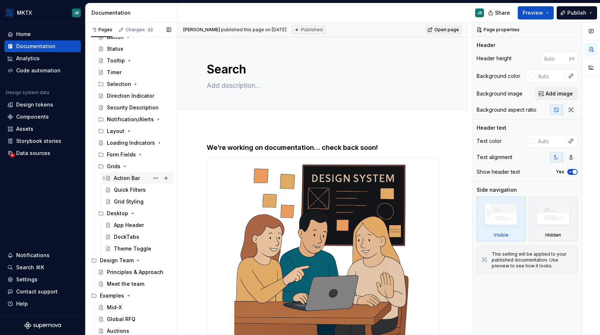
click at [130, 178] on div "Action Bar" at bounding box center [127, 177] width 26 height 7
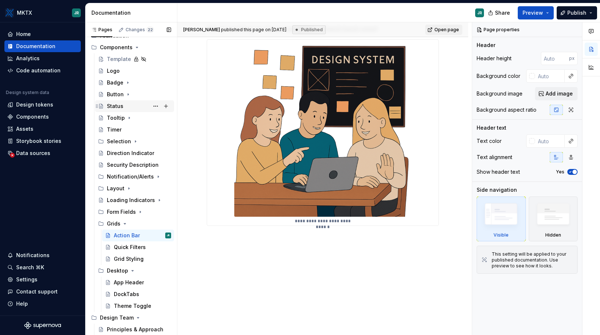
scroll to position [36, 0]
click at [114, 114] on div "Tooltip" at bounding box center [116, 117] width 18 height 7
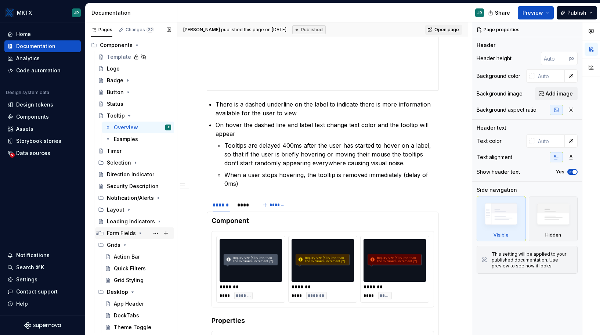
scroll to position [37, 0]
click at [126, 179] on div "Direction Indicator" at bounding box center [139, 175] width 64 height 10
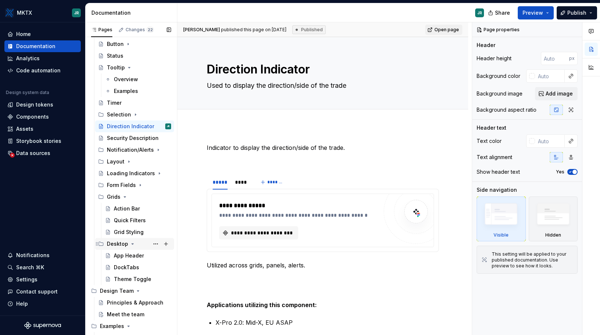
scroll to position [116, 0]
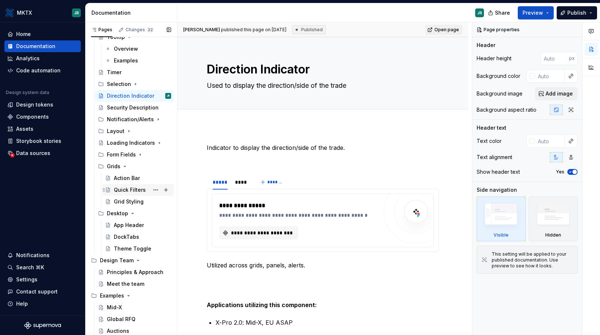
click at [133, 190] on div "Quick Filters" at bounding box center [130, 189] width 32 height 7
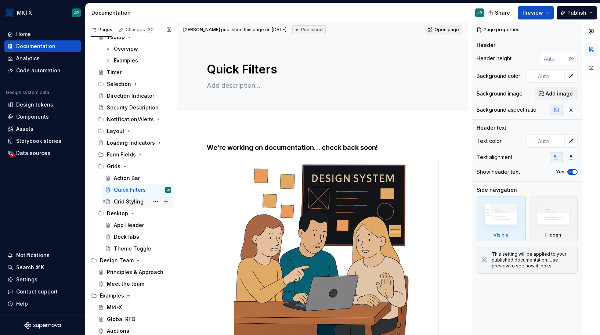
click at [132, 200] on div "Grid Styling" at bounding box center [129, 201] width 30 height 7
click at [145, 121] on div "Notification/Alerts" at bounding box center [139, 119] width 64 height 10
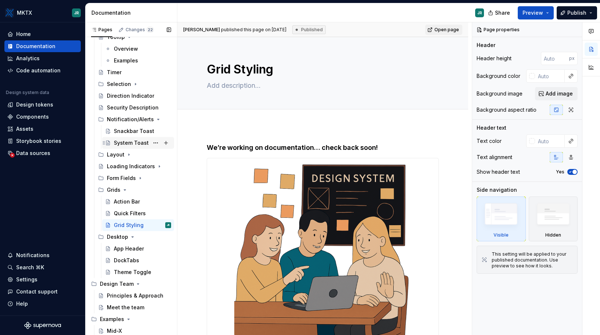
click at [136, 138] on div "System Toast" at bounding box center [142, 143] width 57 height 10
click at [145, 120] on icon "Page tree" at bounding box center [146, 119] width 2 height 1
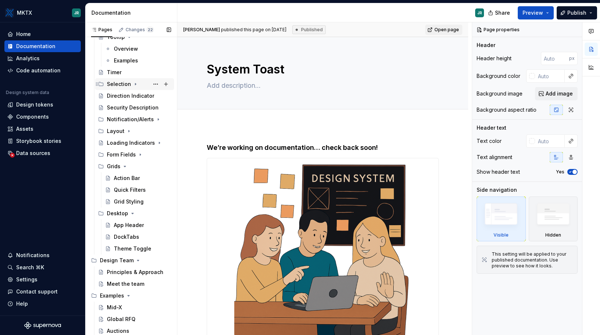
click at [135, 84] on icon "Page tree" at bounding box center [135, 84] width 1 height 2
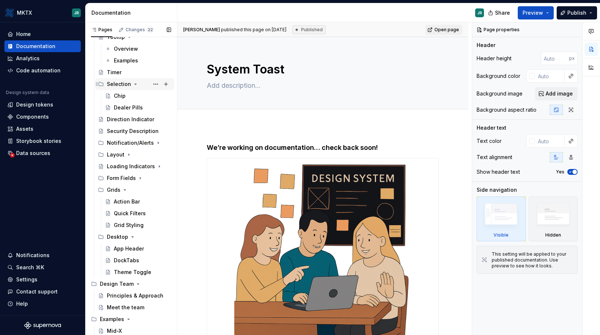
click at [135, 84] on icon "Page tree" at bounding box center [136, 84] width 2 height 1
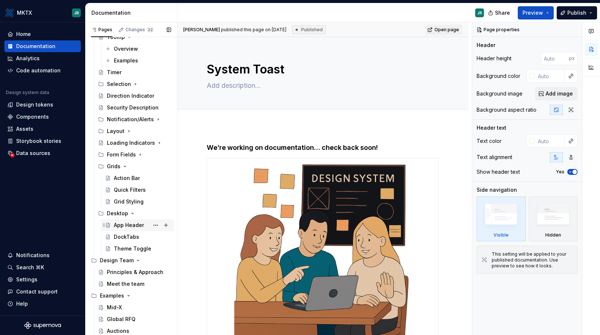
click at [124, 227] on div "App Header" at bounding box center [129, 224] width 30 height 7
click at [123, 241] on div "DockTabs" at bounding box center [142, 237] width 57 height 10
click at [123, 245] on div "Theme Toggle" at bounding box center [131, 248] width 35 height 7
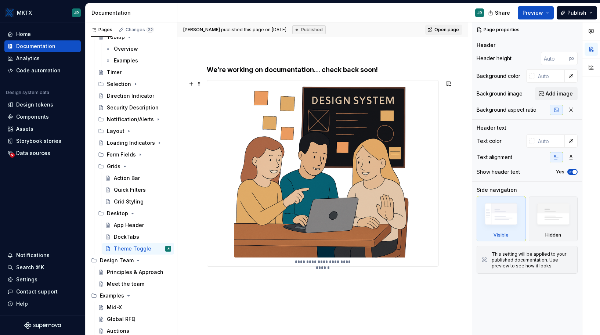
scroll to position [119, 0]
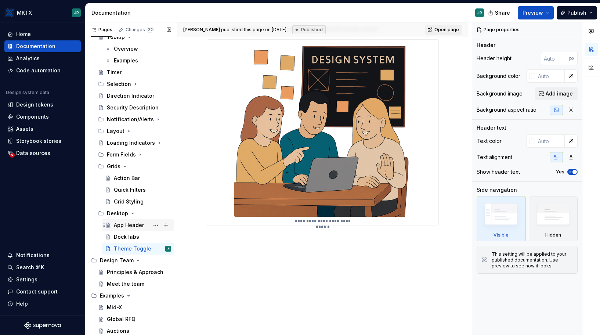
click at [130, 225] on div "App Header" at bounding box center [129, 224] width 30 height 7
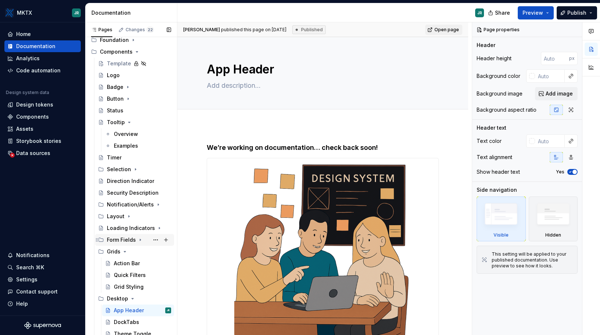
scroll to position [30, 0]
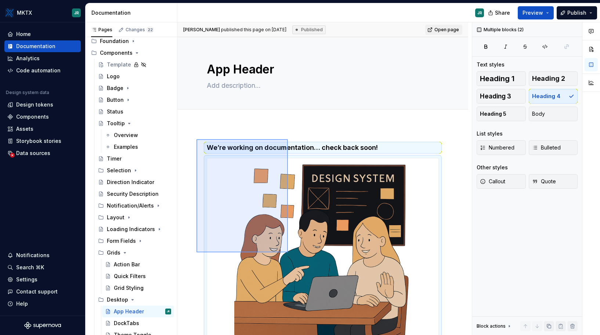
drag, startPoint x: 197, startPoint y: 139, endPoint x: 288, endPoint y: 250, distance: 143.7
click at [288, 251] on div "**********" at bounding box center [324, 178] width 294 height 313
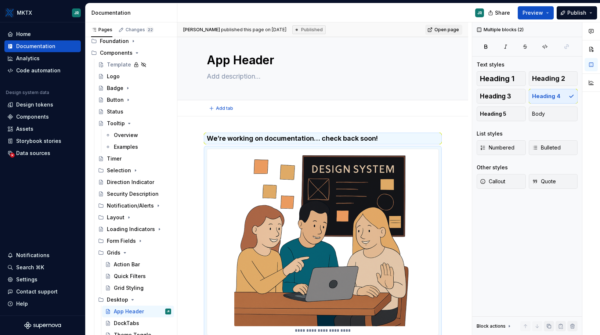
click at [403, 104] on div "Add tab" at bounding box center [323, 108] width 232 height 10
click at [340, 115] on div "Add tab" at bounding box center [322, 108] width 291 height 16
click at [322, 122] on div "**********" at bounding box center [322, 280] width 291 height 328
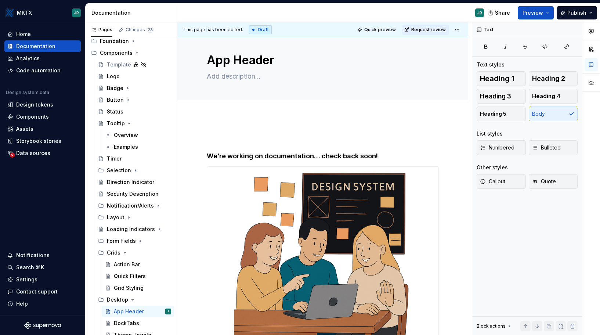
click at [248, 119] on div "**********" at bounding box center [322, 289] width 291 height 346
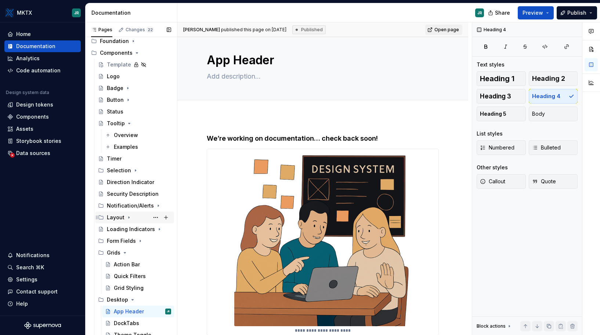
click at [128, 217] on icon "Page tree" at bounding box center [128, 217] width 1 height 2
click at [129, 231] on div "Card" at bounding box center [142, 229] width 57 height 10
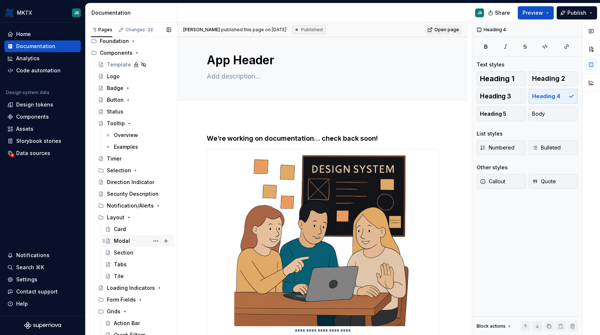
click at [124, 237] on div "Modal" at bounding box center [122, 240] width 16 height 7
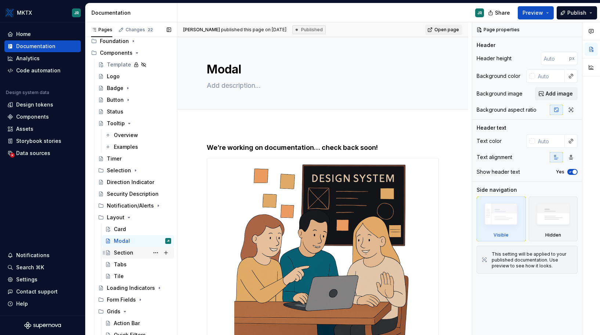
click at [126, 254] on div "Section" at bounding box center [123, 252] width 19 height 7
click at [123, 267] on div "Tabs" at bounding box center [120, 264] width 13 height 7
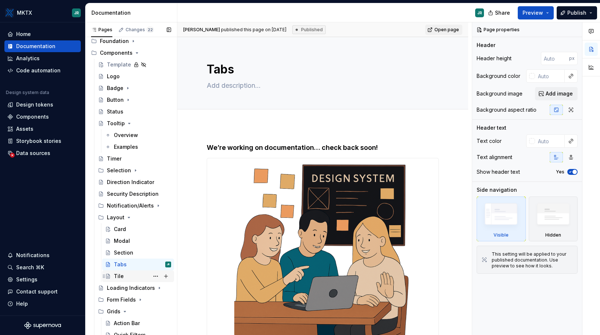
click at [124, 275] on div "Tile" at bounding box center [142, 276] width 57 height 10
click at [121, 232] on div "Card" at bounding box center [120, 228] width 12 height 7
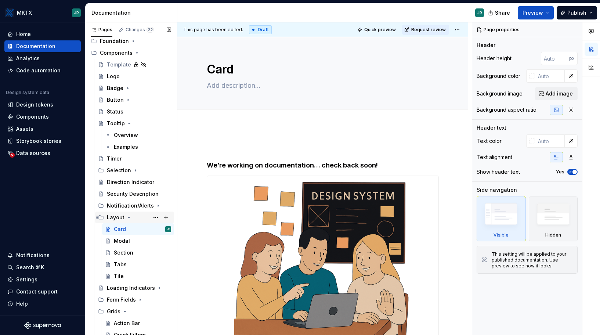
click at [128, 216] on icon "Page tree" at bounding box center [129, 217] width 6 height 6
click at [126, 217] on icon "Page tree" at bounding box center [129, 217] width 6 height 6
click at [127, 217] on icon "Page tree" at bounding box center [129, 217] width 6 height 6
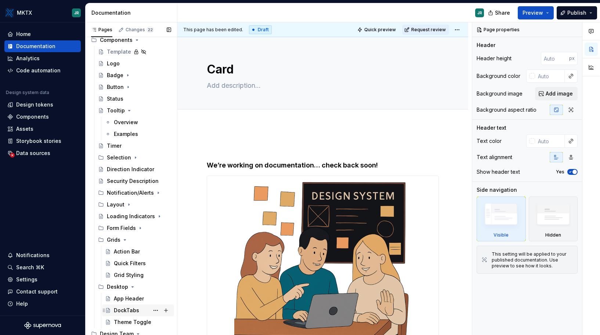
scroll to position [41, 0]
click at [126, 219] on div "Loading Indicators" at bounding box center [124, 217] width 35 height 7
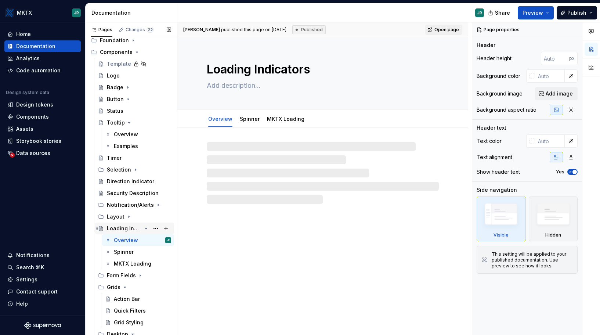
scroll to position [30, 0]
click at [128, 204] on div "Notification/Alerts" at bounding box center [124, 205] width 35 height 7
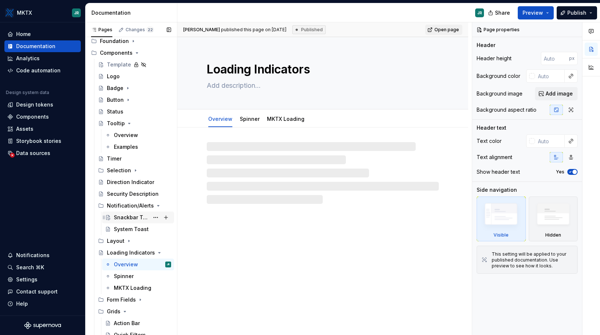
click at [126, 218] on div "Snackbar Toast" at bounding box center [131, 217] width 35 height 7
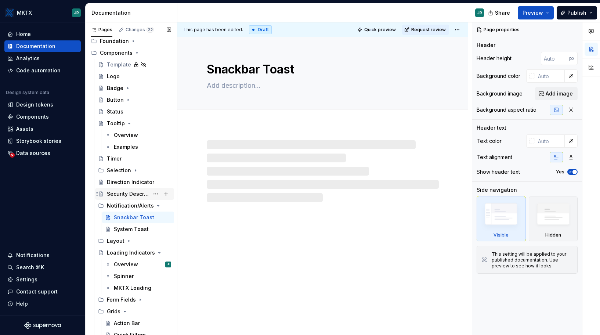
click at [130, 190] on div "Security Description" at bounding box center [128, 193] width 42 height 7
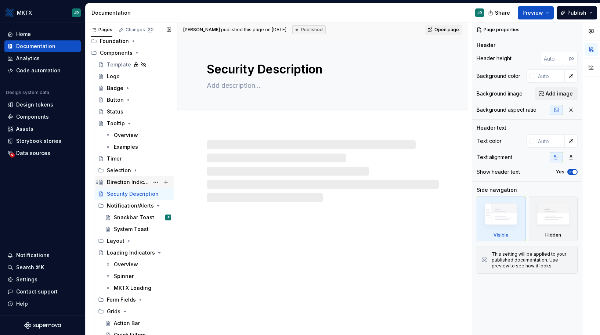
click at [131, 182] on div "Direction Indicator" at bounding box center [128, 181] width 42 height 7
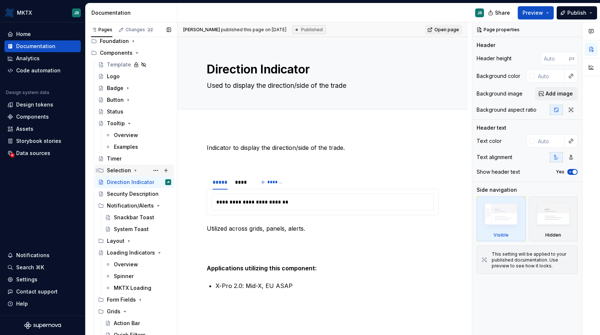
click at [127, 168] on div "Selection" at bounding box center [119, 170] width 24 height 7
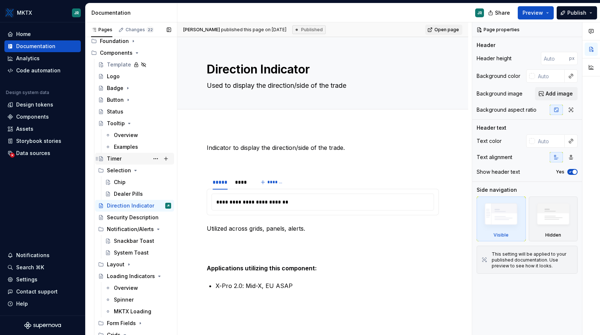
click at [126, 156] on div "Timer" at bounding box center [139, 158] width 64 height 10
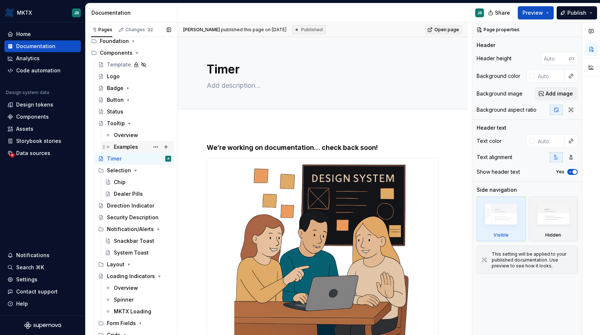
click at [129, 149] on div "Examples" at bounding box center [126, 146] width 24 height 7
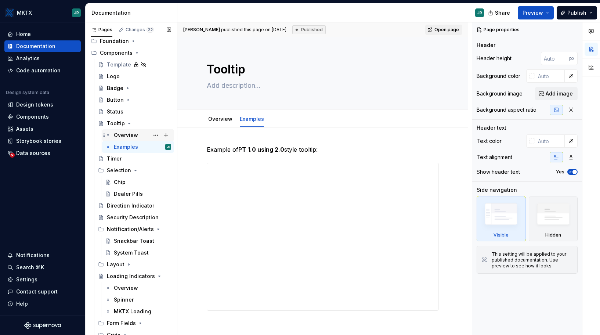
click at [128, 132] on div "Overview" at bounding box center [126, 134] width 24 height 7
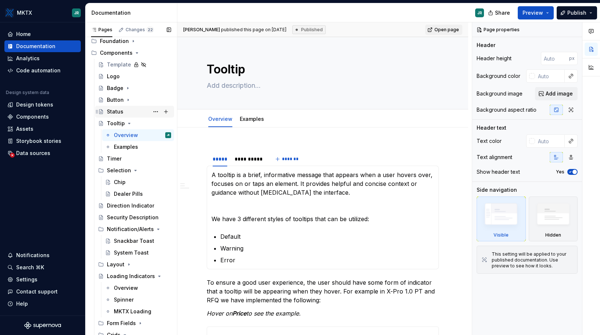
click at [124, 110] on div "Status" at bounding box center [139, 111] width 64 height 10
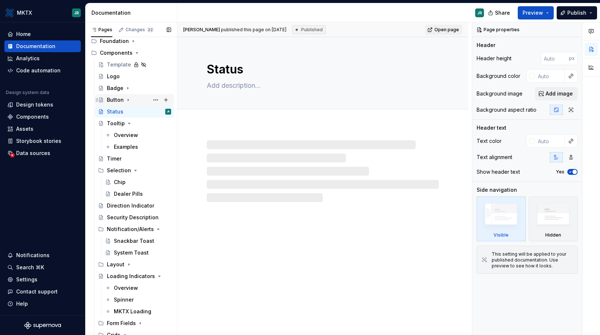
click at [123, 95] on div "Button" at bounding box center [139, 100] width 64 height 10
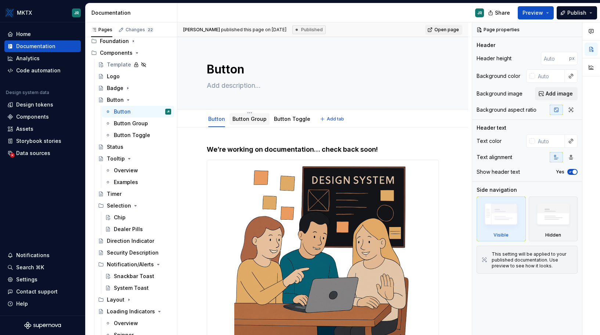
click at [247, 117] on link "Button Group" at bounding box center [249, 119] width 34 height 6
click at [288, 121] on link "Button Toggle" at bounding box center [292, 119] width 36 height 6
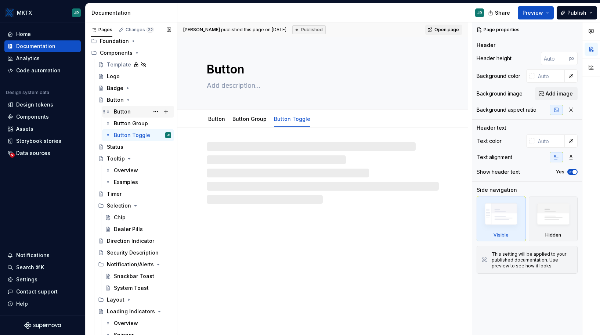
click at [129, 110] on div "Button" at bounding box center [122, 111] width 17 height 7
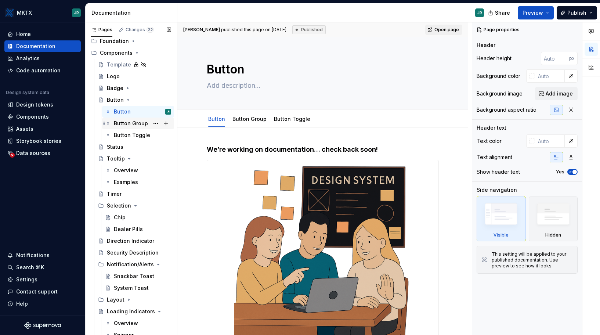
click at [132, 124] on div "Button Group" at bounding box center [131, 123] width 34 height 7
click at [130, 114] on div "Button" at bounding box center [142, 111] width 57 height 10
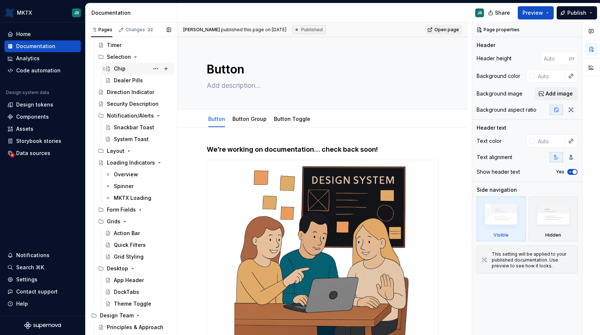
scroll to position [179, 0]
click at [135, 209] on div "Form Fields" at bounding box center [139, 209] width 64 height 10
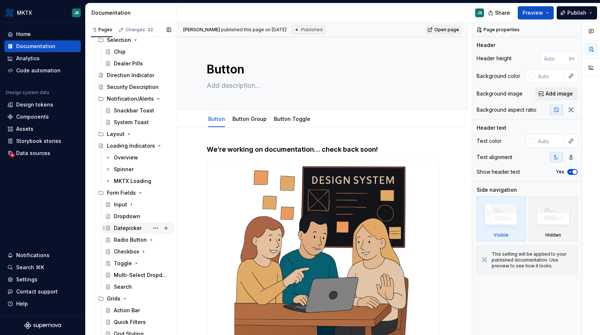
scroll to position [199, 0]
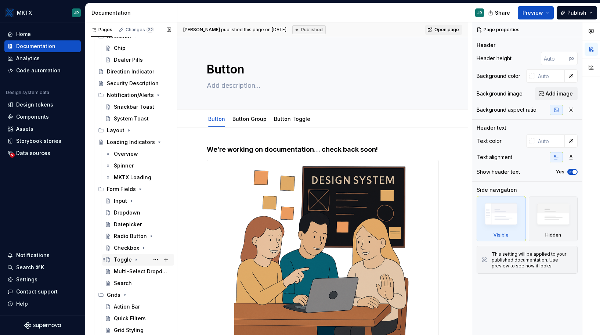
click at [124, 258] on div "Toggle" at bounding box center [123, 259] width 18 height 7
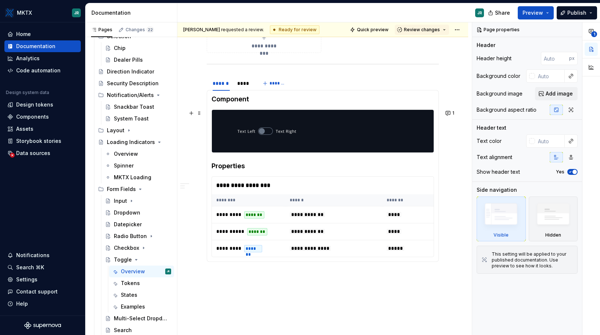
scroll to position [447, 0]
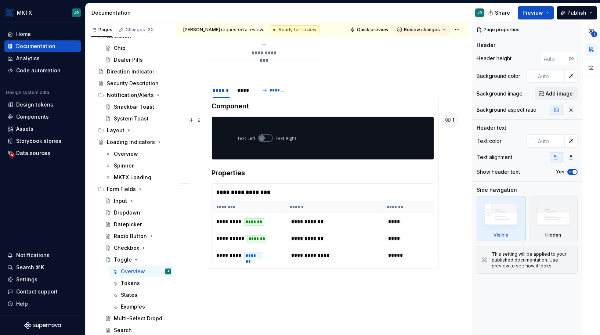
click at [449, 119] on button "1" at bounding box center [450, 120] width 14 height 10
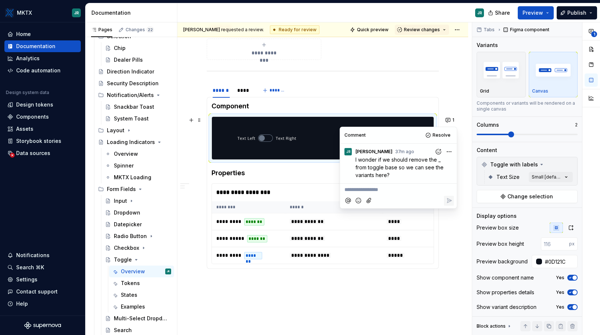
click at [462, 105] on div "**********" at bounding box center [322, 42] width 291 height 707
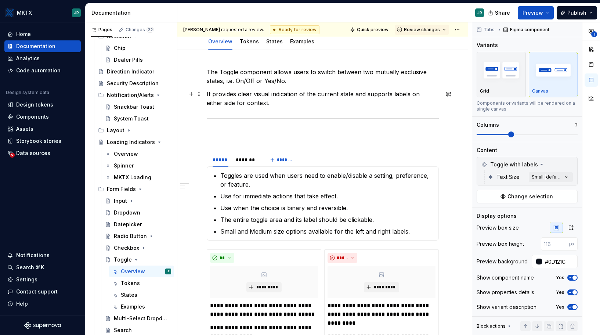
scroll to position [0, 0]
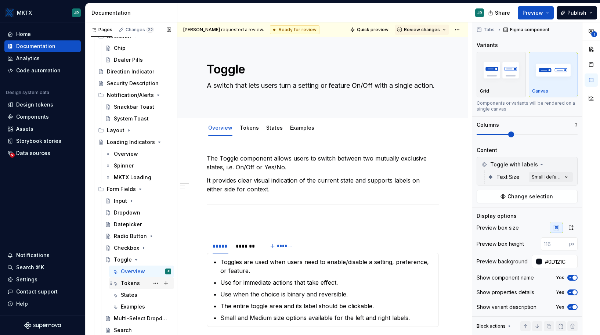
click at [136, 280] on div "Tokens" at bounding box center [130, 282] width 19 height 7
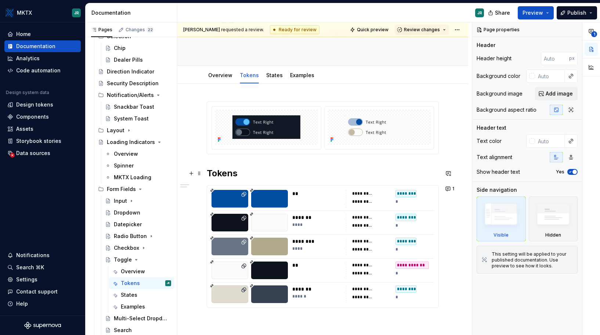
scroll to position [61, 0]
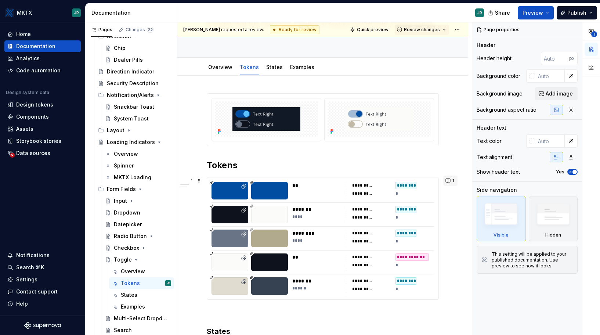
click at [450, 182] on button "1" at bounding box center [450, 180] width 14 height 10
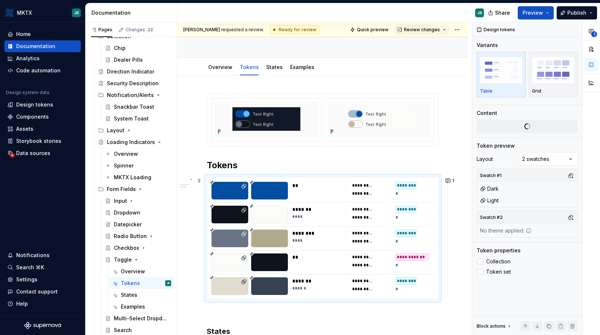
click at [128, 296] on div "States" at bounding box center [129, 294] width 17 height 7
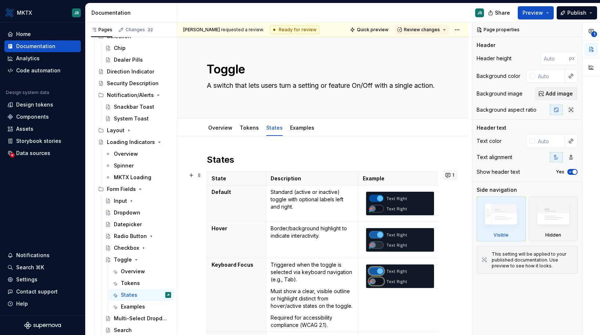
click at [450, 177] on button "1" at bounding box center [450, 175] width 14 height 10
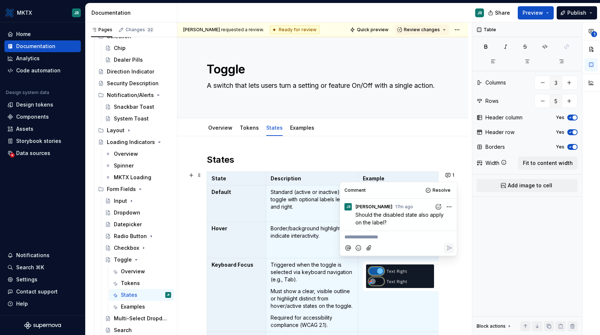
click at [447, 150] on div "States State Description Example Default Standard (active or inactive) toggle w…" at bounding box center [322, 317] width 291 height 362
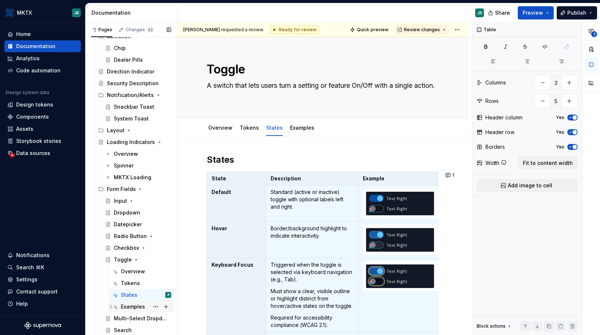
click at [128, 309] on div "Examples" at bounding box center [133, 306] width 24 height 7
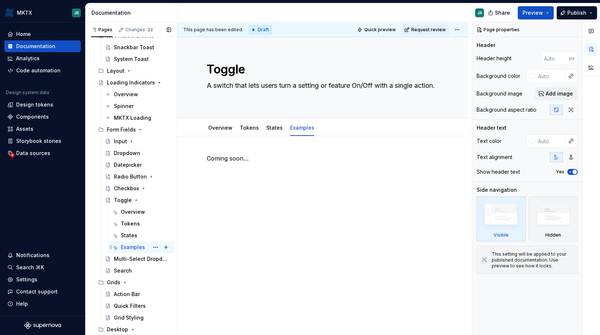
scroll to position [265, 0]
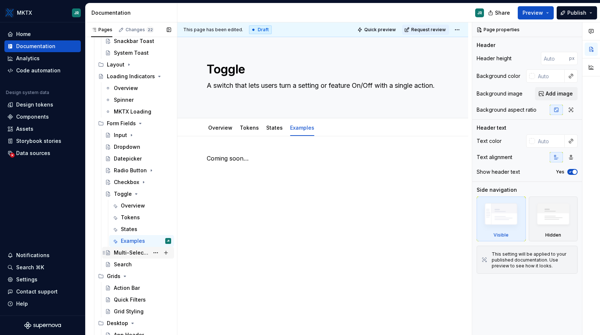
click at [131, 254] on div "Multi-Select Dropdown" at bounding box center [131, 252] width 35 height 7
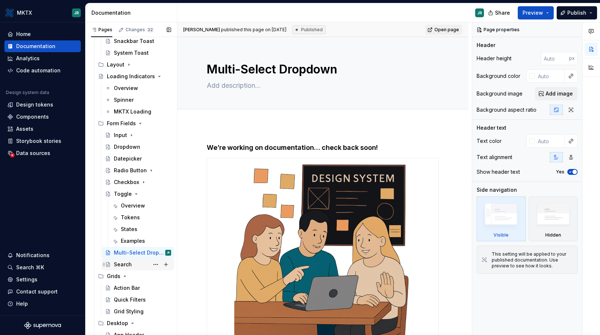
click at [130, 262] on div "Search" at bounding box center [123, 264] width 18 height 7
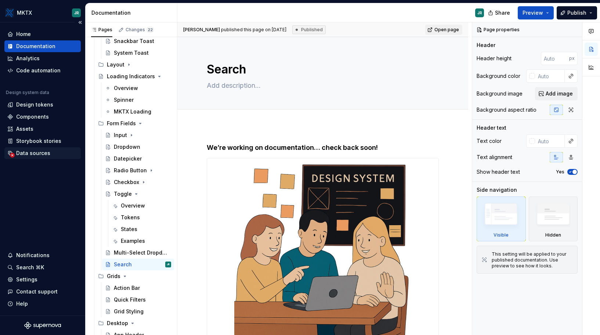
click at [57, 152] on div "Data sources" at bounding box center [42, 152] width 70 height 7
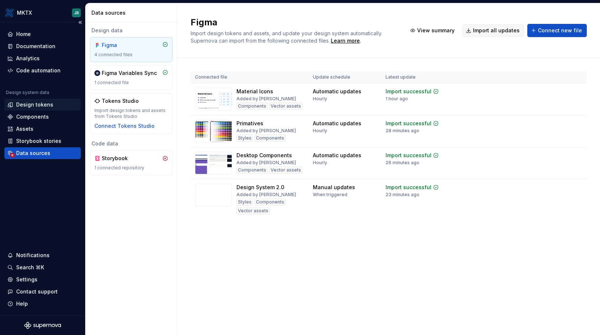
click at [45, 108] on div "Design tokens" at bounding box center [34, 104] width 37 height 7
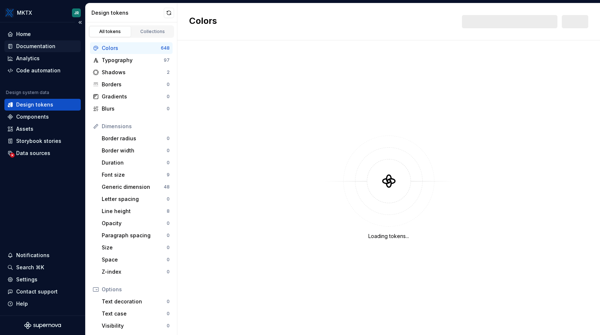
click at [39, 47] on div "Documentation" at bounding box center [35, 46] width 39 height 7
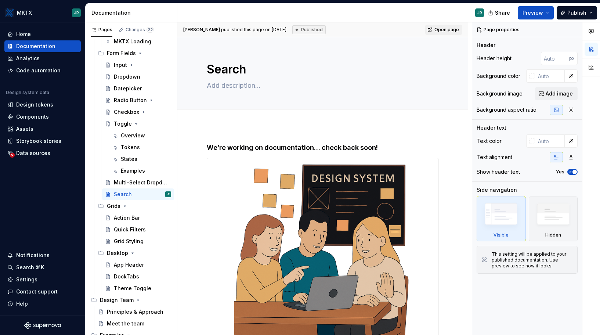
scroll to position [374, 0]
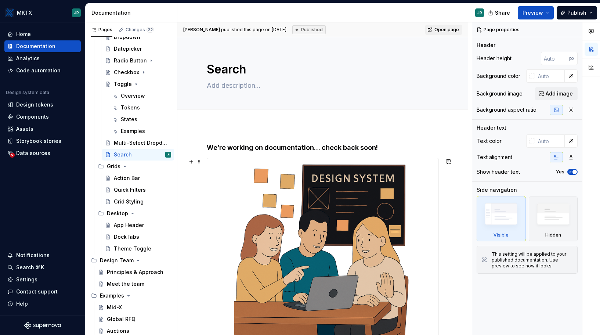
type textarea "*"
